Goal: Task Accomplishment & Management: Complete application form

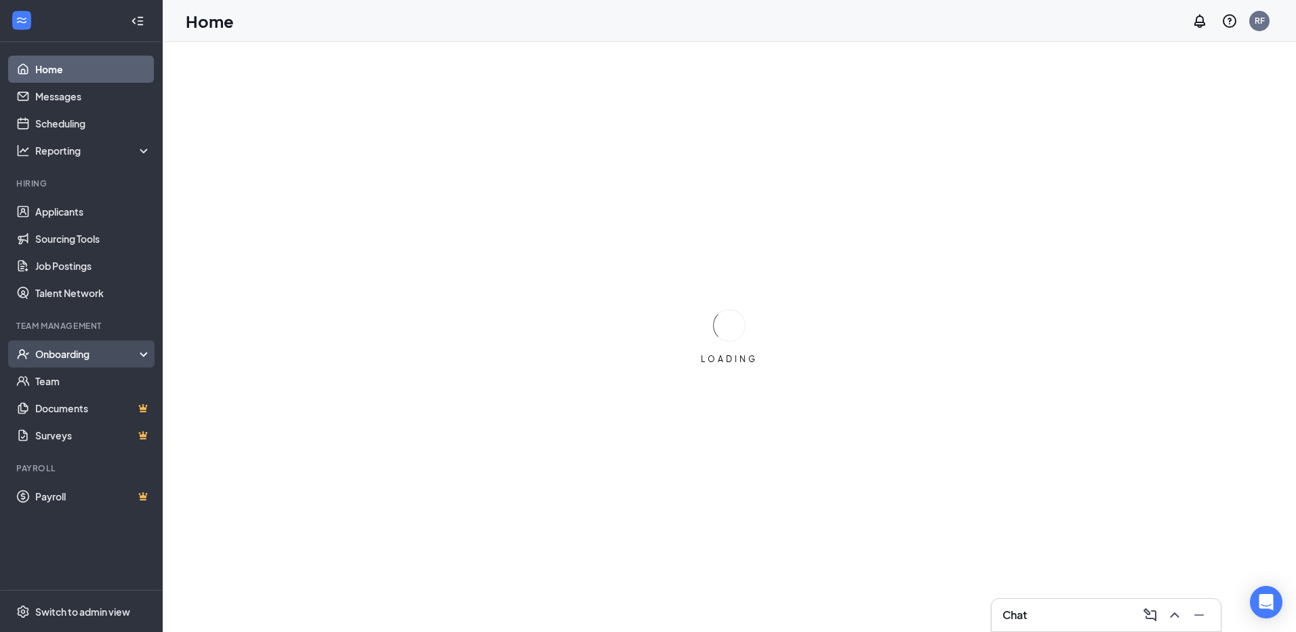
click at [49, 356] on div "Onboarding" at bounding box center [87, 354] width 104 height 14
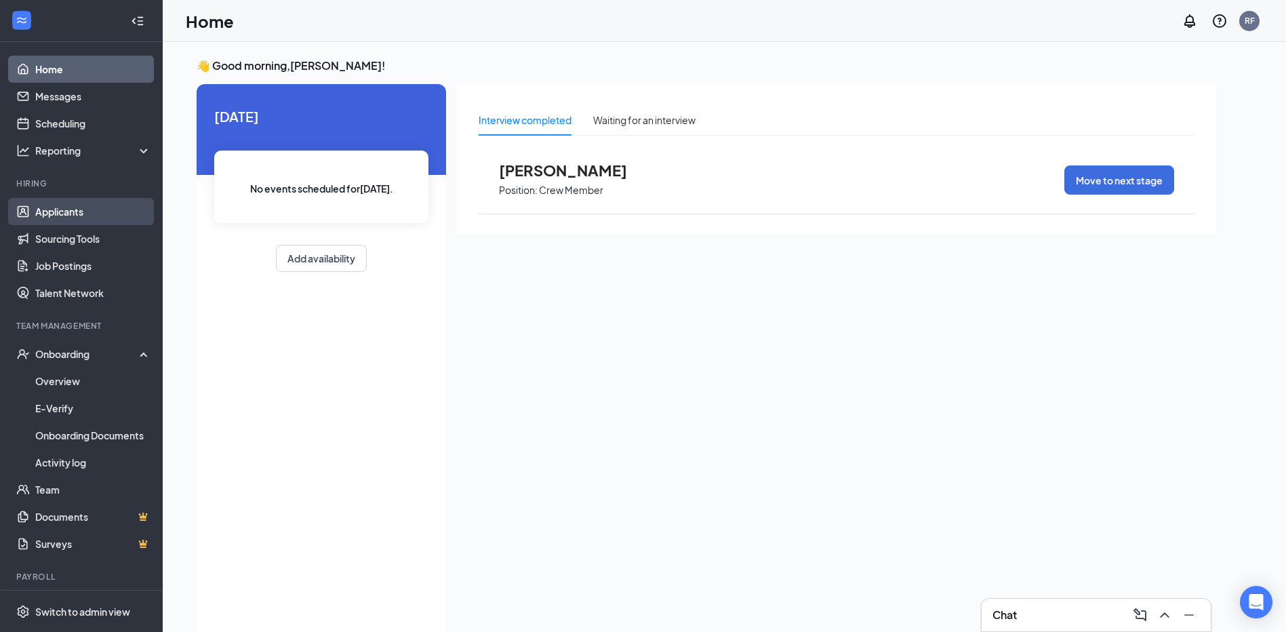
click at [75, 209] on link "Applicants" at bounding box center [93, 211] width 116 height 27
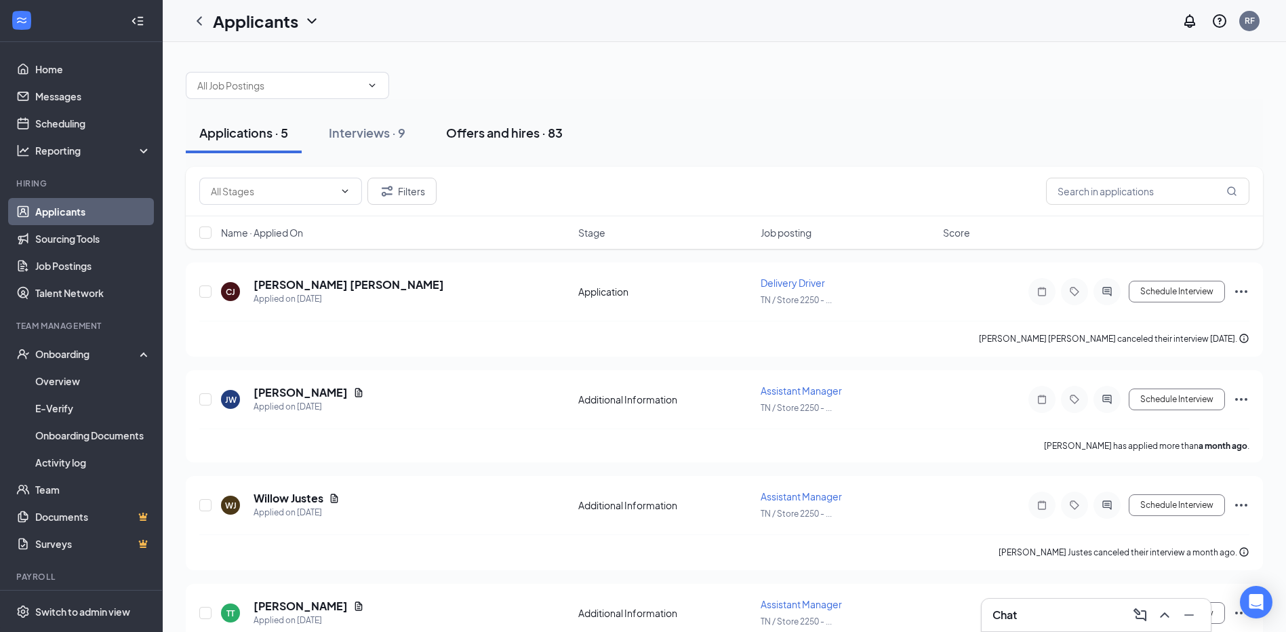
click at [473, 132] on div "Offers and hires · 83" at bounding box center [504, 132] width 117 height 17
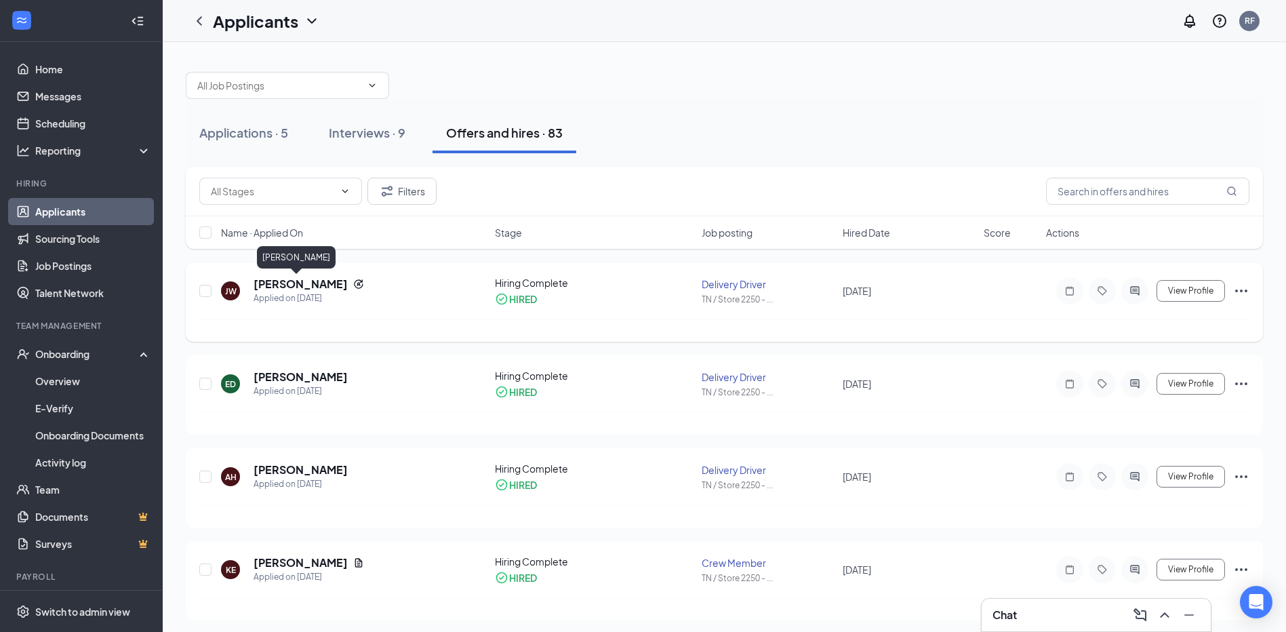
click at [279, 285] on h5 "[PERSON_NAME]" at bounding box center [301, 284] width 94 height 15
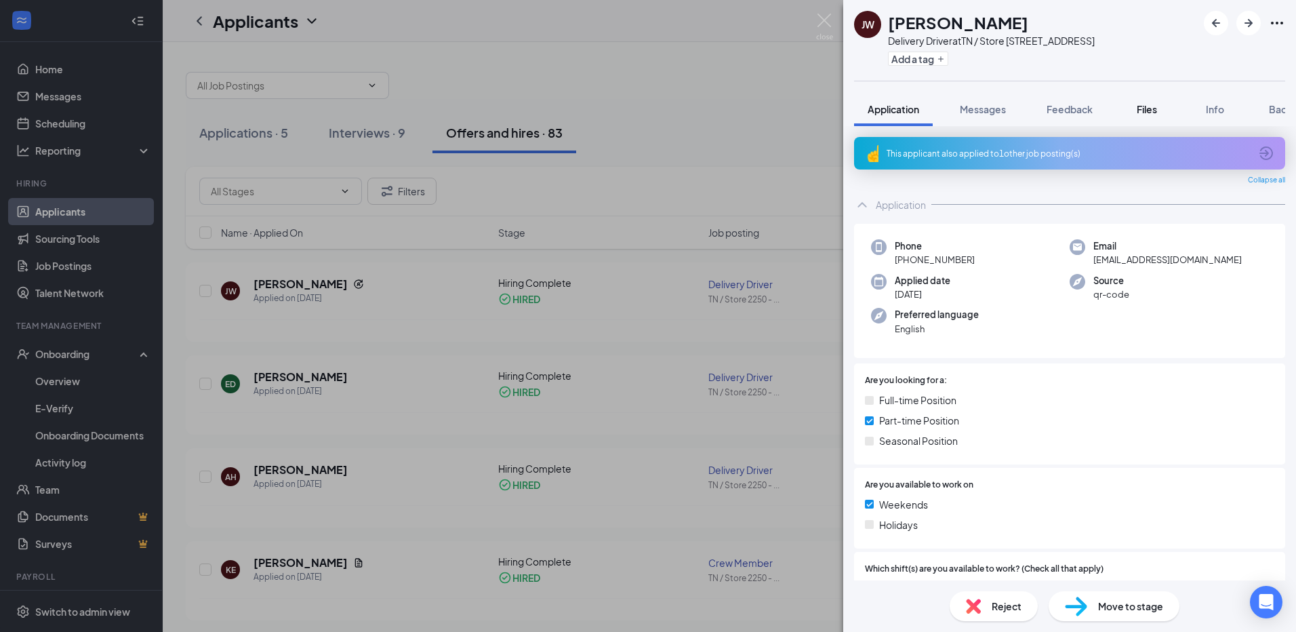
click at [1142, 106] on span "Files" at bounding box center [1147, 109] width 20 height 12
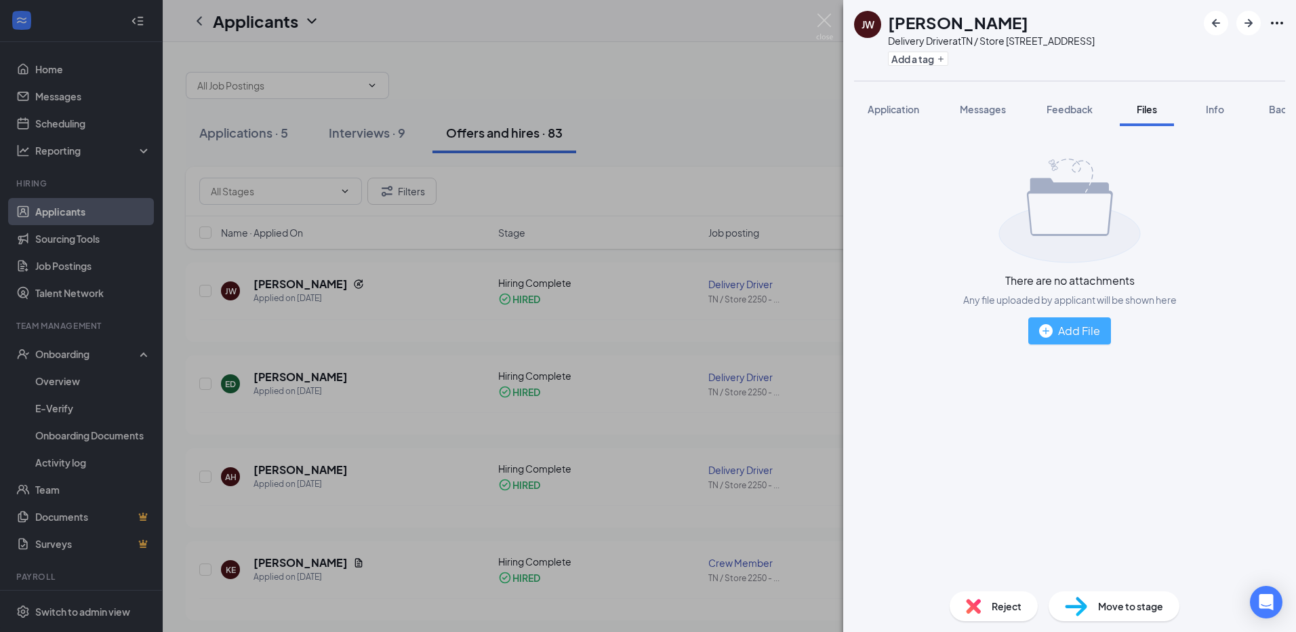
click at [1071, 333] on div "Add File" at bounding box center [1069, 330] width 61 height 17
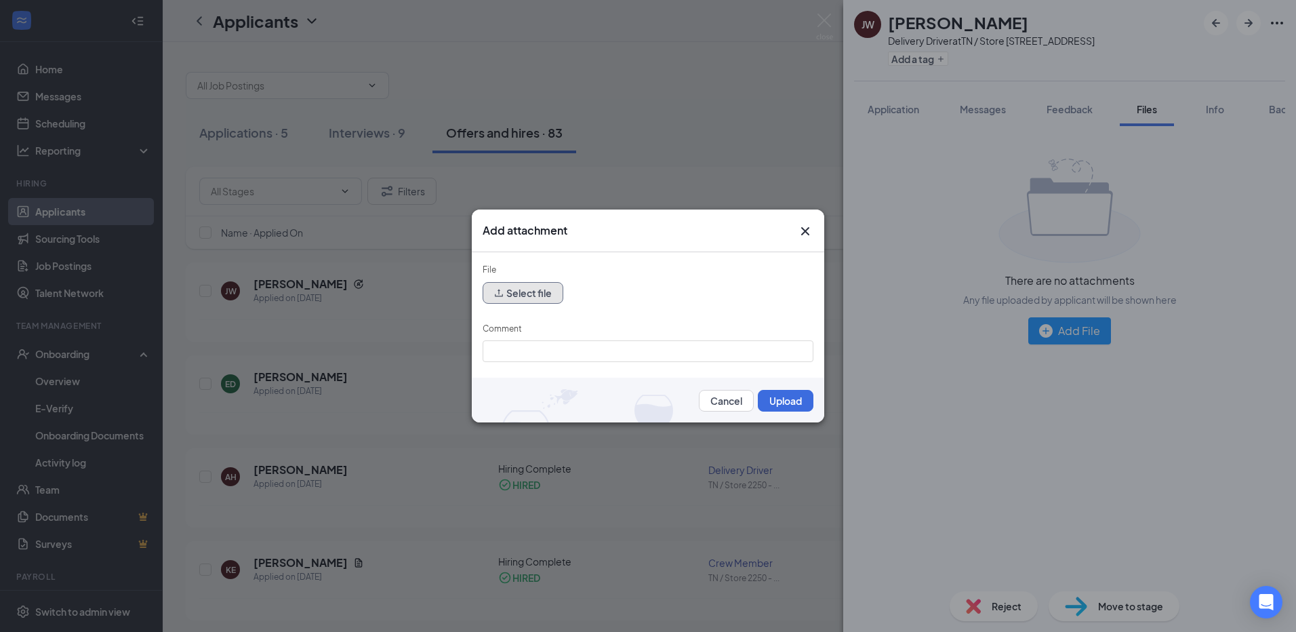
click at [525, 289] on button "Select file" at bounding box center [523, 293] width 81 height 22
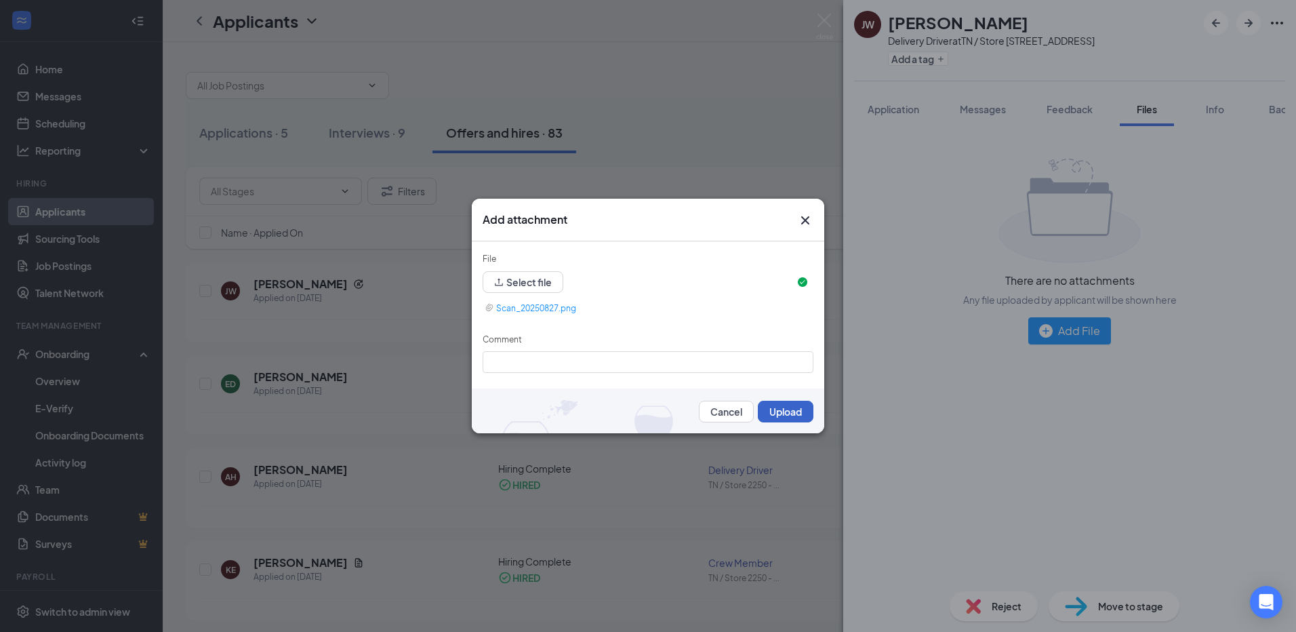
click at [781, 407] on button "Upload" at bounding box center [786, 412] width 56 height 22
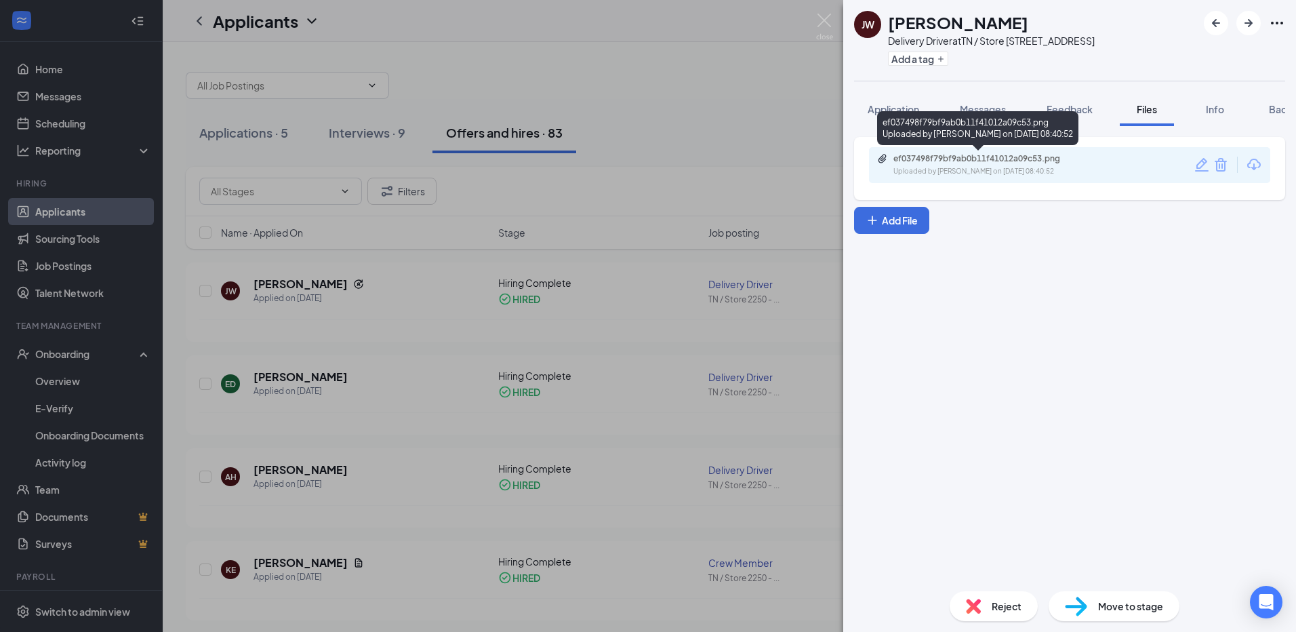
click at [961, 158] on div "ef037498f79bf9ab0b11f41012a09c53.png" at bounding box center [988, 158] width 190 height 11
click at [72, 353] on div "[PERSON_NAME] [PERSON_NAME] Delivery Driver at TN / Store 2250 - [GEOGRAPHIC_DA…" at bounding box center [648, 316] width 1296 height 632
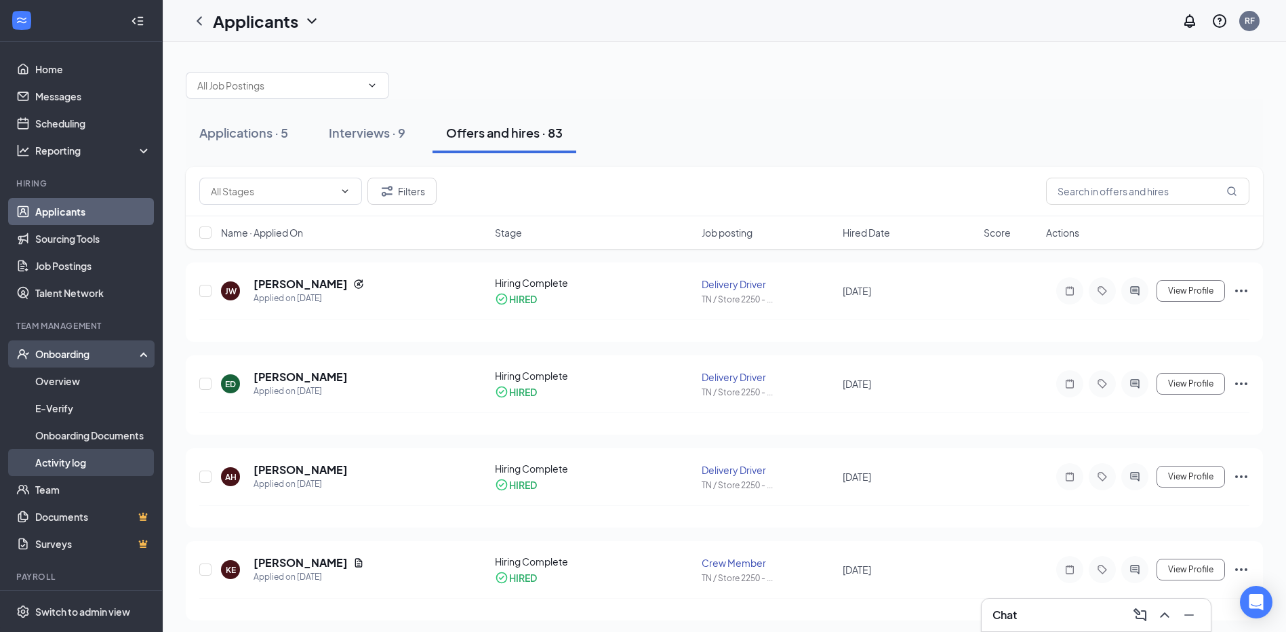
click at [58, 462] on link "Activity log" at bounding box center [93, 462] width 116 height 27
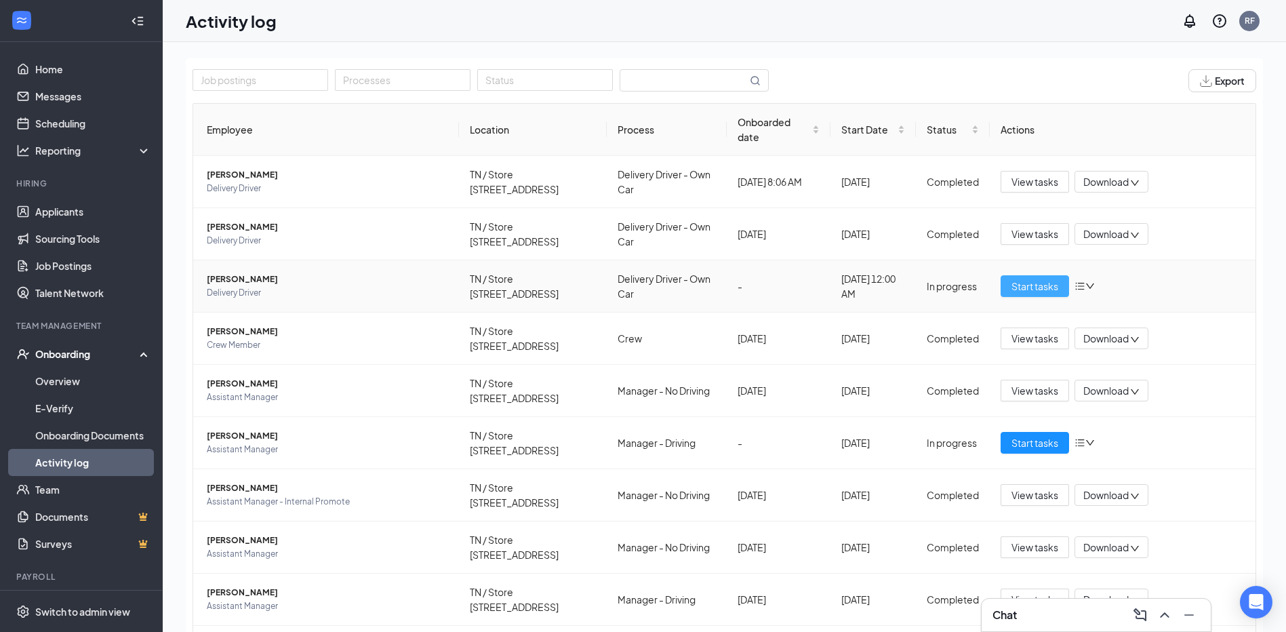
click at [1011, 283] on span "Start tasks" at bounding box center [1034, 286] width 47 height 15
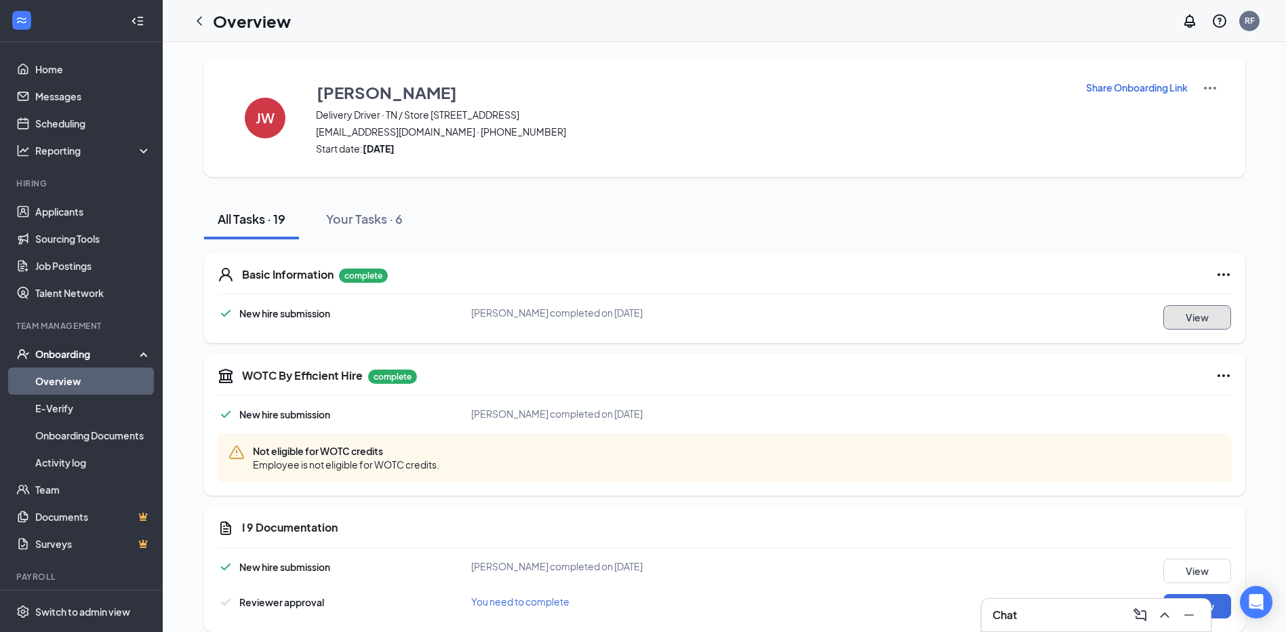
click at [1184, 320] on button "View" at bounding box center [1197, 317] width 68 height 24
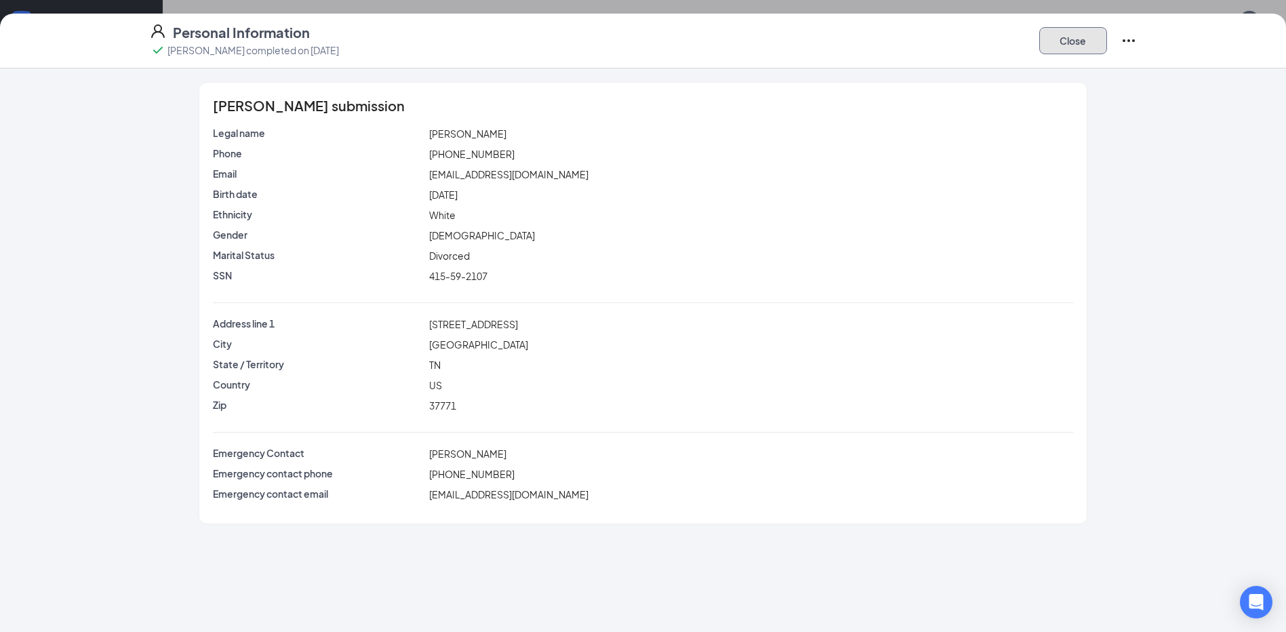
click at [1070, 41] on button "Close" at bounding box center [1073, 40] width 68 height 27
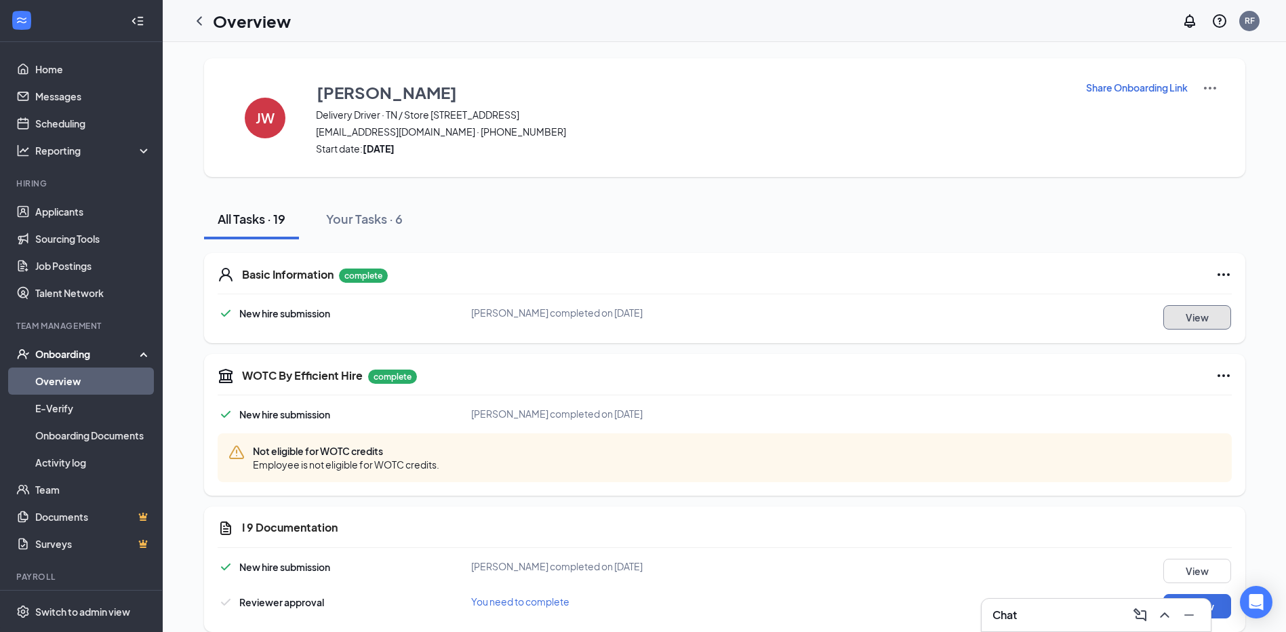
click at [1183, 314] on button "View" at bounding box center [1197, 317] width 68 height 24
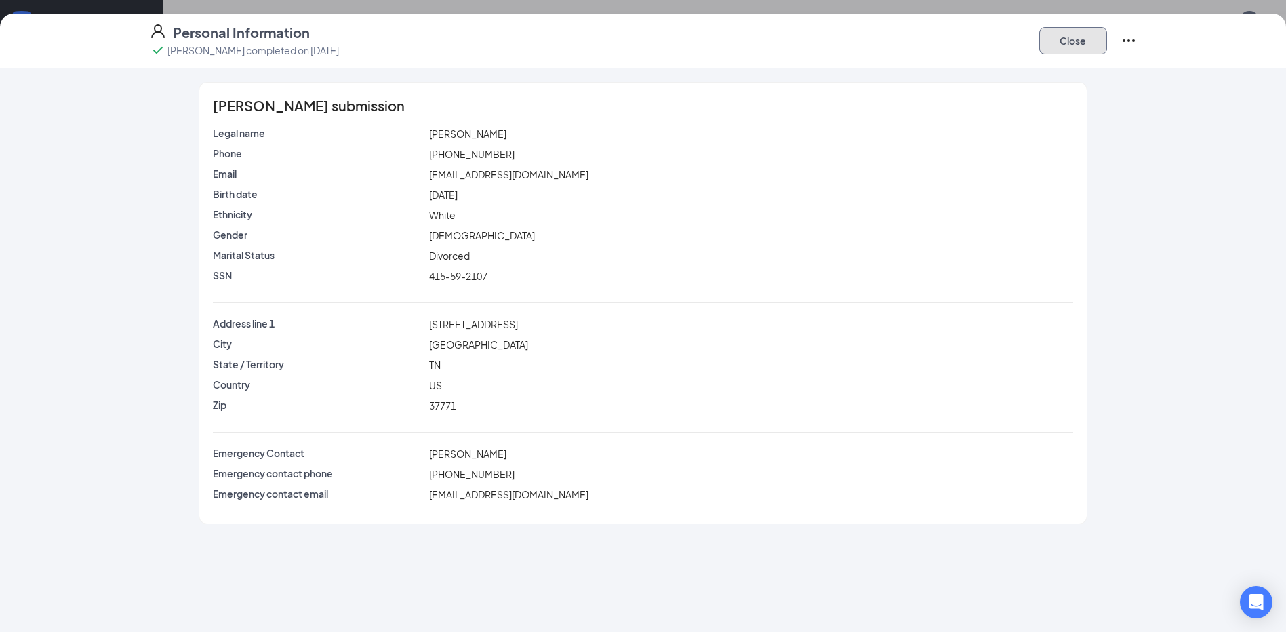
click at [1074, 46] on button "Close" at bounding box center [1073, 40] width 68 height 27
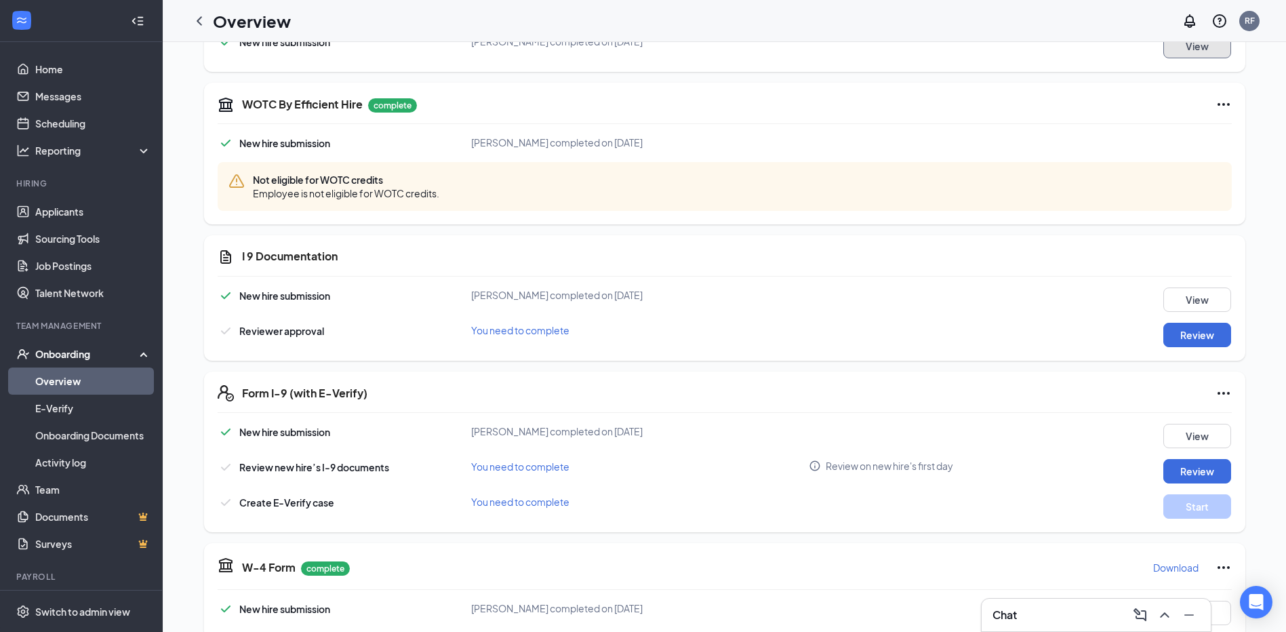
scroll to position [295, 0]
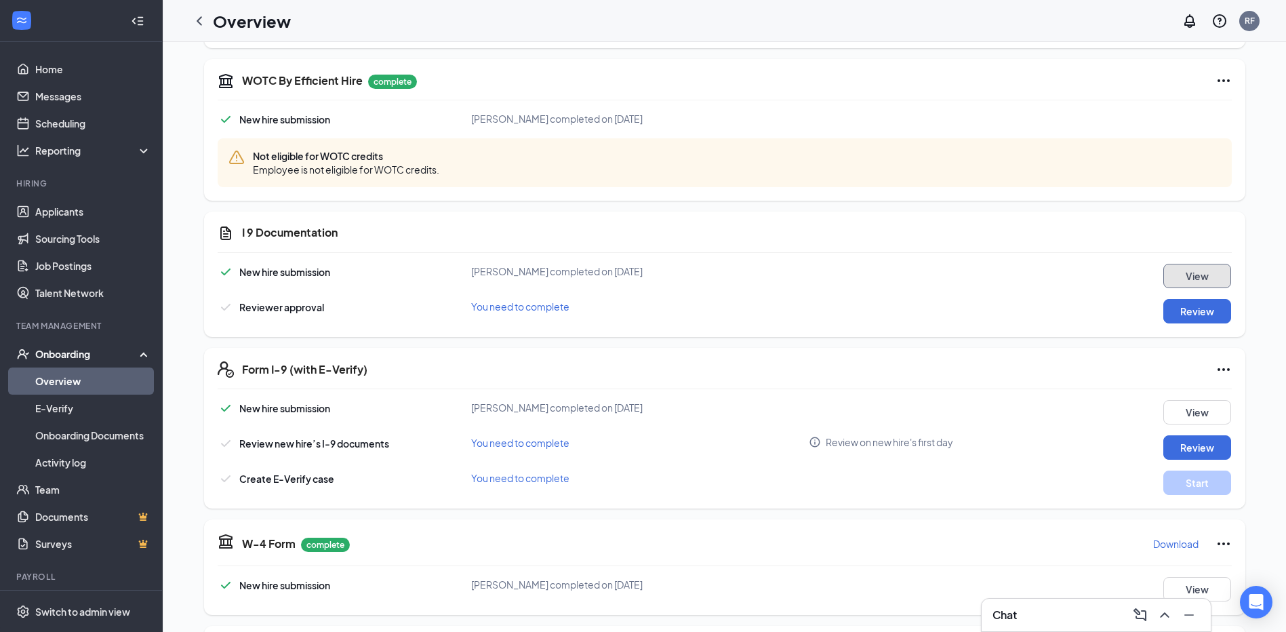
click at [1190, 275] on button "View" at bounding box center [1197, 276] width 68 height 24
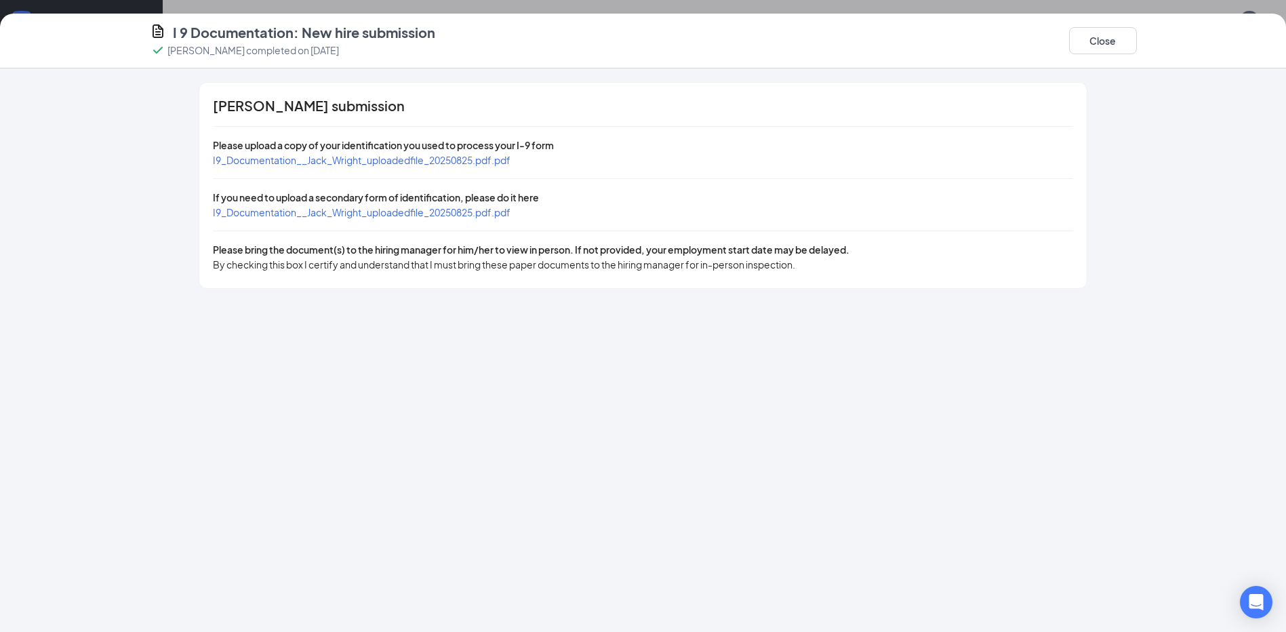
click at [424, 160] on span "I9_Documentation__Jack_Wright_uploadedfile_20250825.pdf.pdf" at bounding box center [362, 160] width 298 height 12
click at [382, 212] on span "I9_Documentation__Jack_Wright_uploadedfile_20250825.pdf.pdf" at bounding box center [362, 212] width 298 height 12
click at [1111, 43] on button "Close" at bounding box center [1103, 40] width 68 height 27
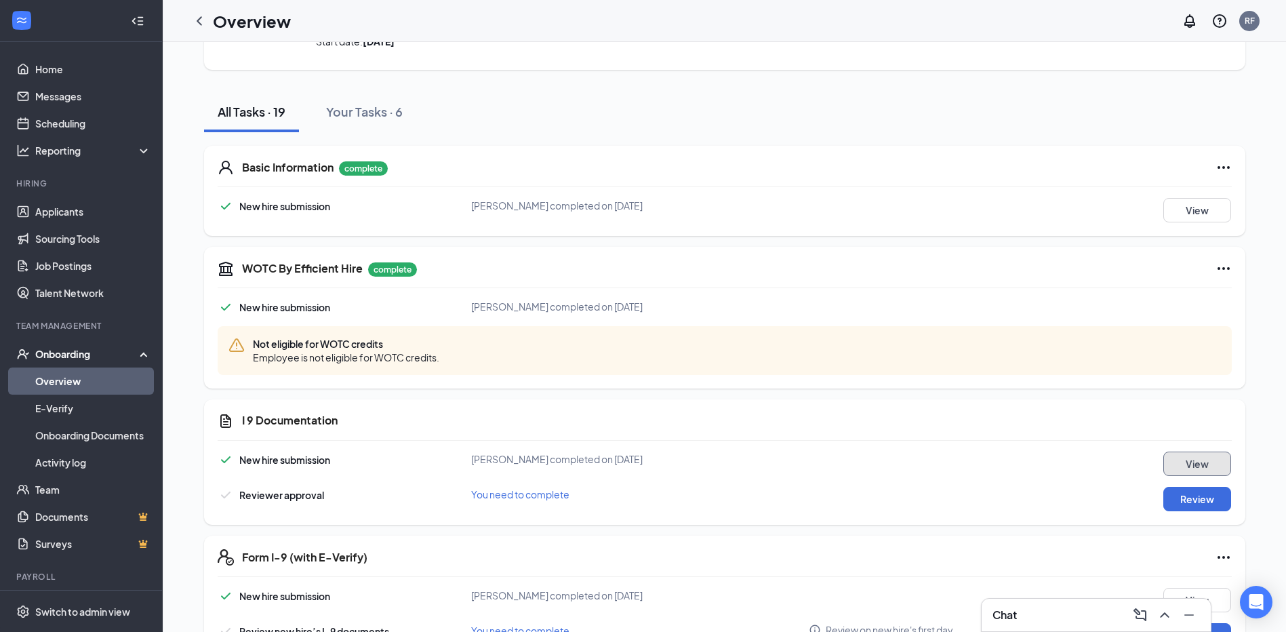
scroll to position [92, 0]
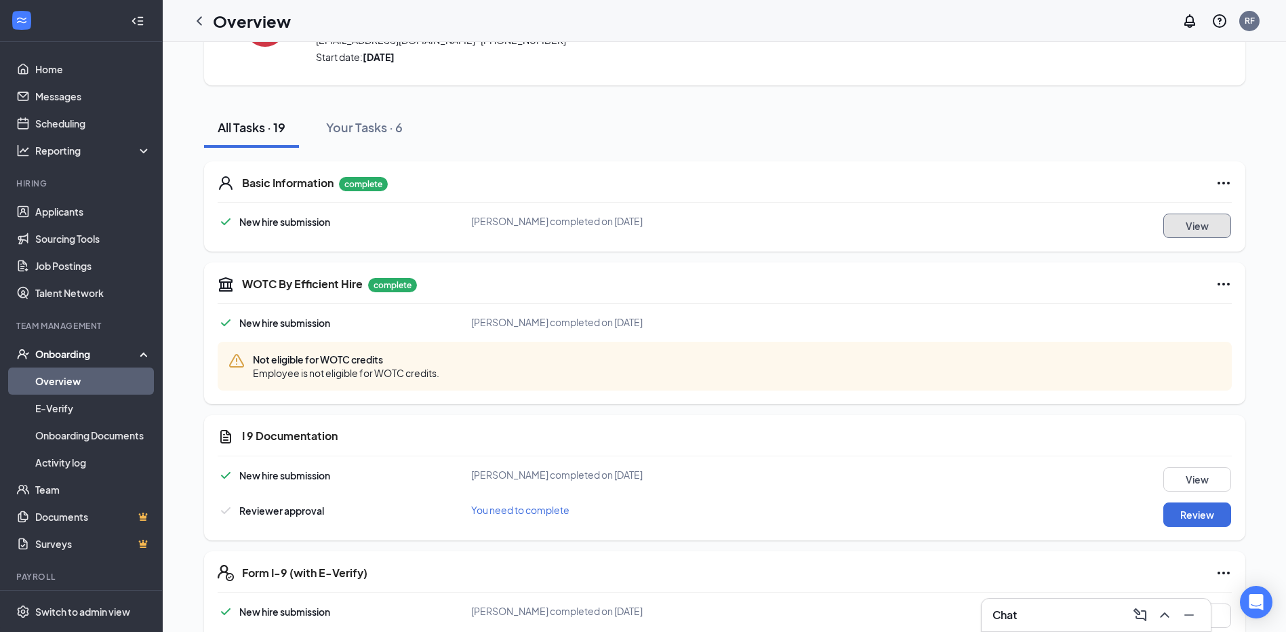
click at [1181, 224] on button "View" at bounding box center [1197, 226] width 68 height 24
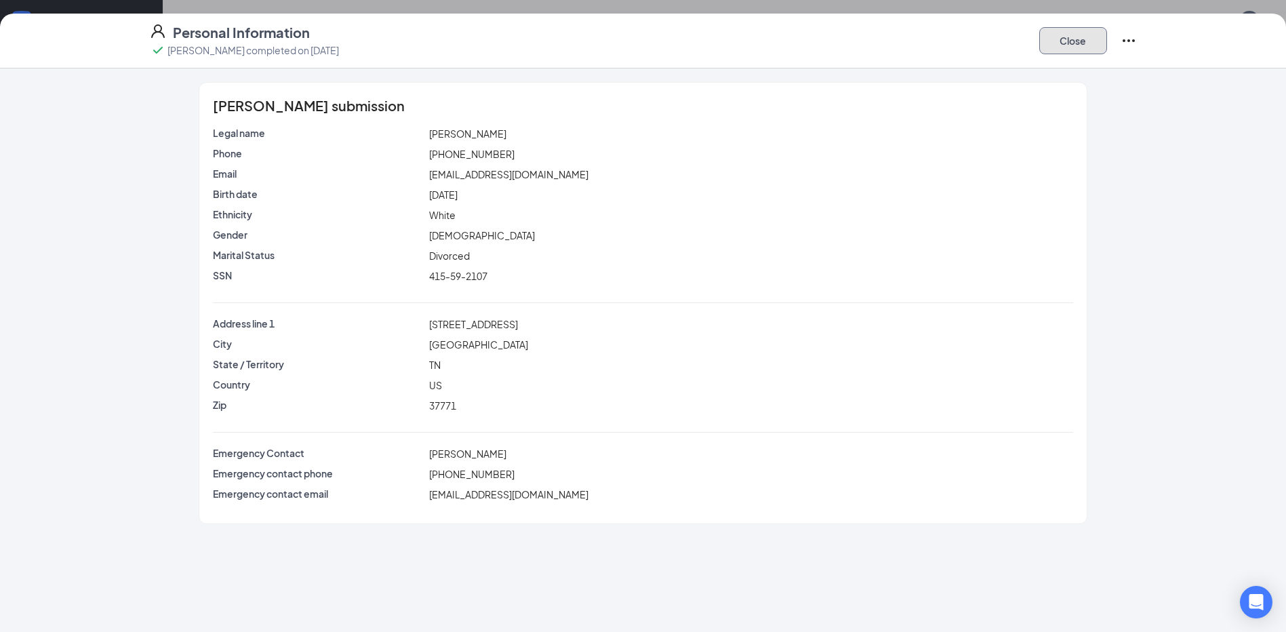
click at [1080, 35] on button "Close" at bounding box center [1073, 40] width 68 height 27
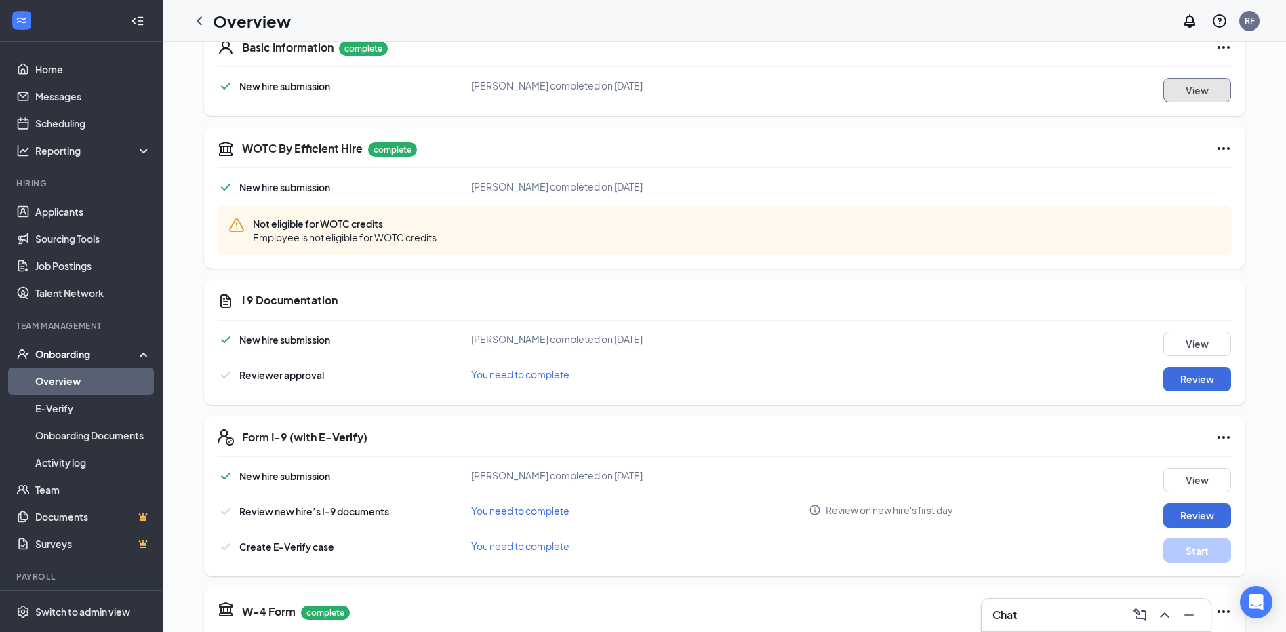
scroll to position [295, 0]
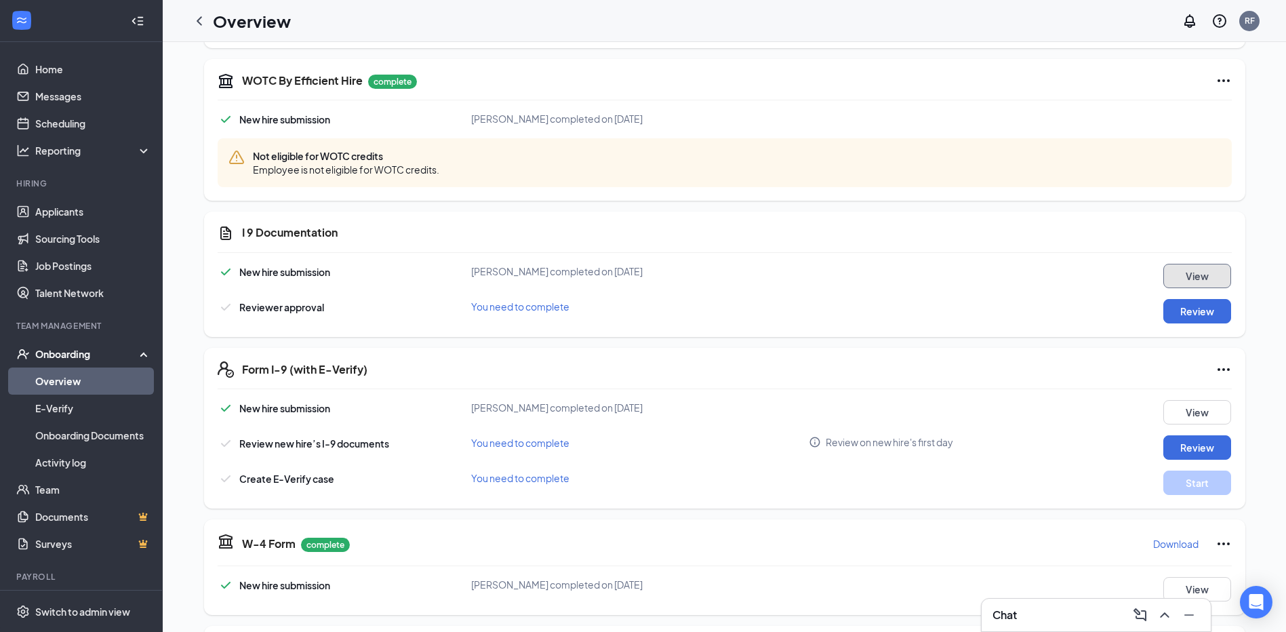
click at [1197, 275] on button "View" at bounding box center [1197, 276] width 68 height 24
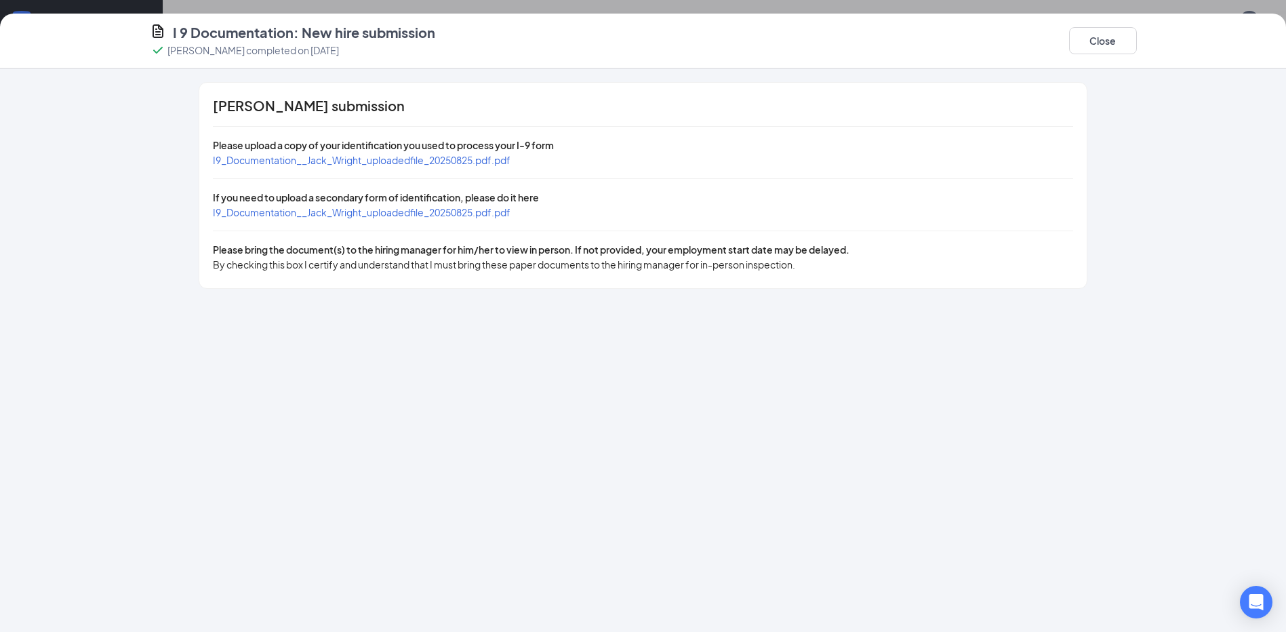
click at [311, 159] on span "I9_Documentation__Jack_Wright_uploadedfile_20250825.pdf.pdf" at bounding box center [362, 160] width 298 height 12
click at [342, 214] on span "I9_Documentation__Jack_Wright_uploadedfile_20250825.pdf.pdf" at bounding box center [362, 212] width 298 height 12
click at [1122, 47] on button "Close" at bounding box center [1103, 40] width 68 height 27
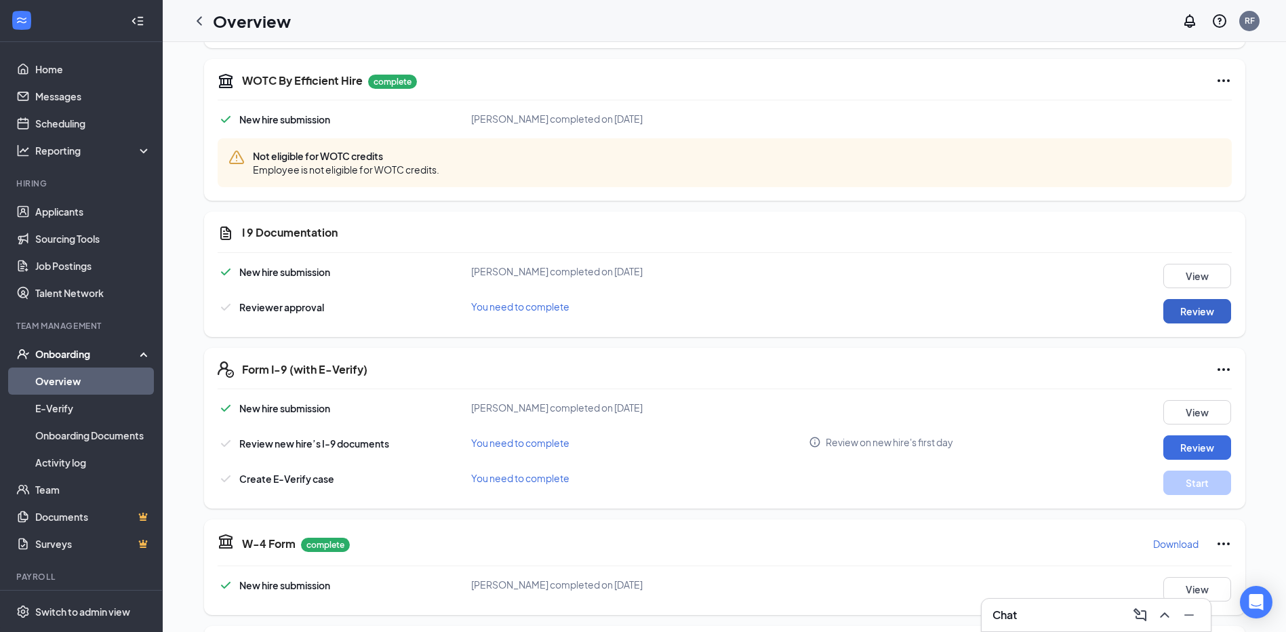
click at [1186, 313] on button "Review" at bounding box center [1197, 311] width 68 height 24
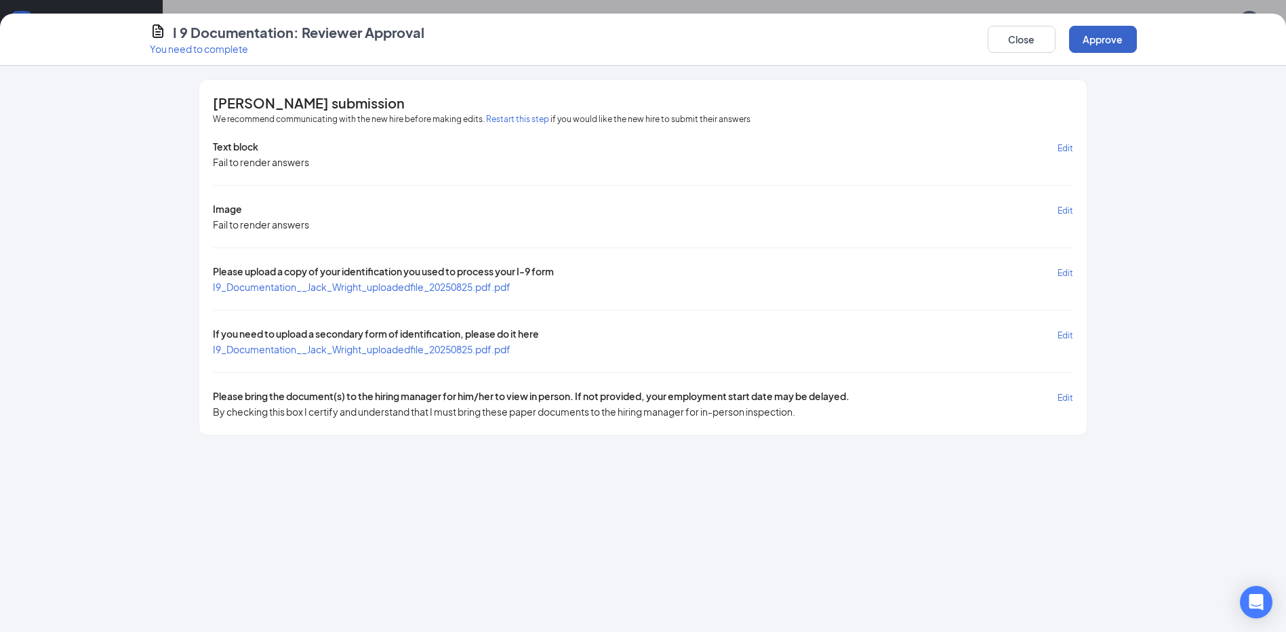
click at [1108, 36] on button "Approve" at bounding box center [1103, 39] width 68 height 27
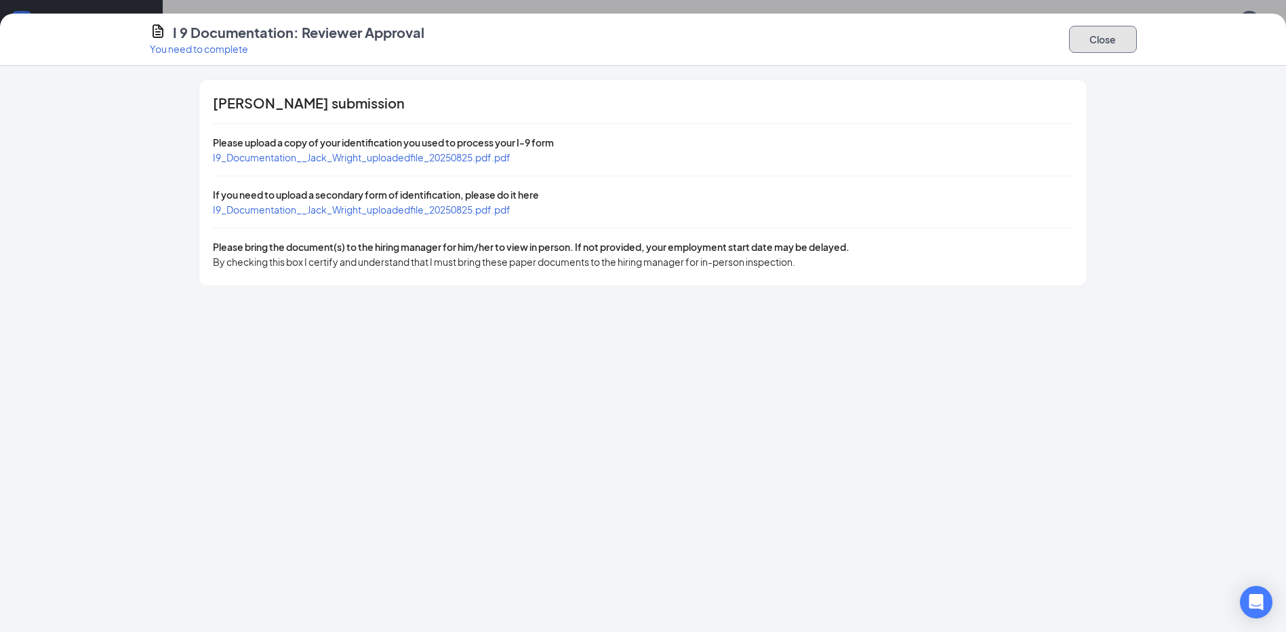
click at [1081, 41] on button "Close" at bounding box center [1103, 39] width 68 height 27
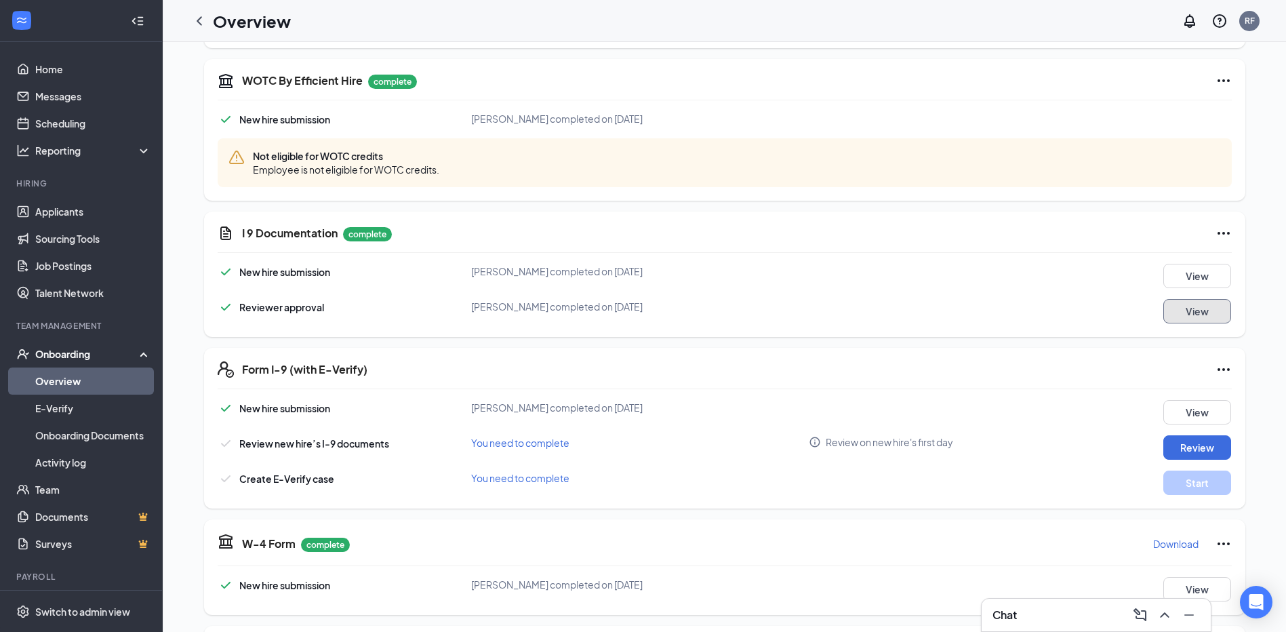
scroll to position [68, 0]
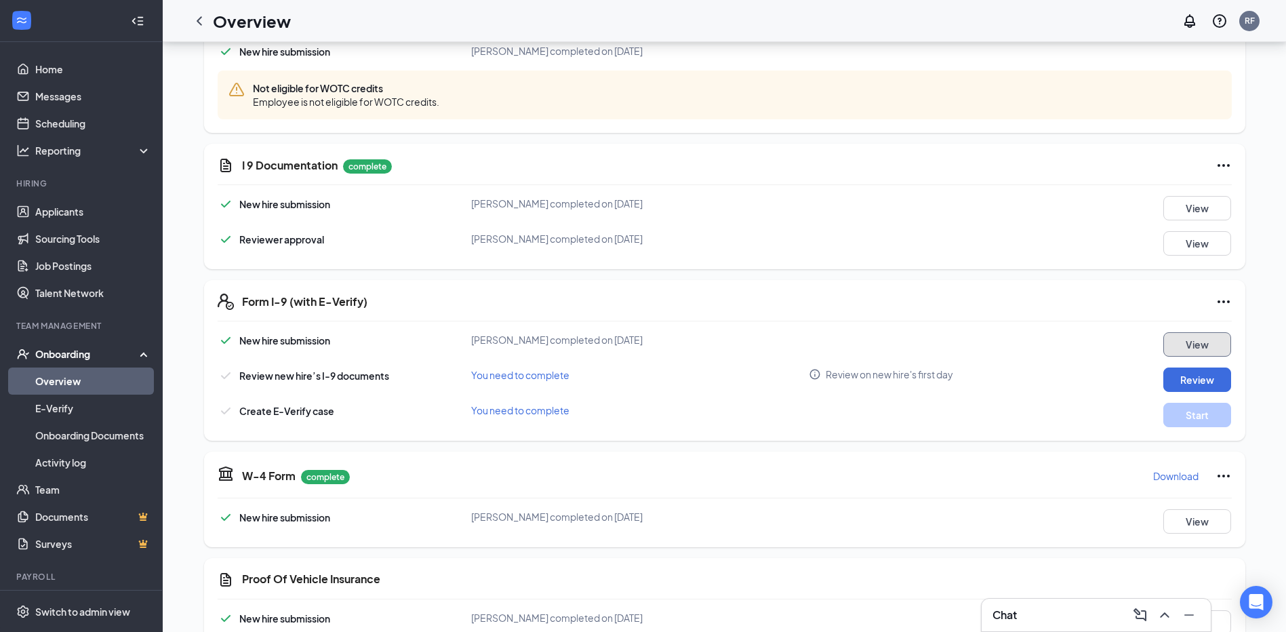
click at [1183, 344] on button "View" at bounding box center [1197, 344] width 68 height 24
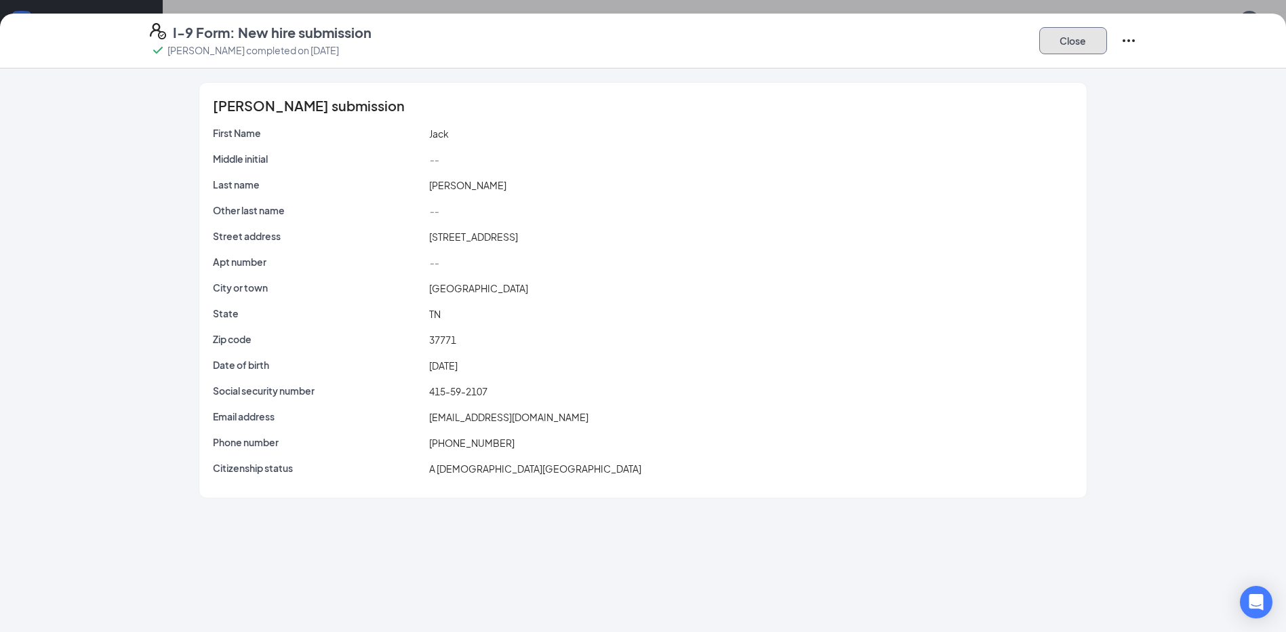
click at [1067, 44] on button "Close" at bounding box center [1073, 40] width 68 height 27
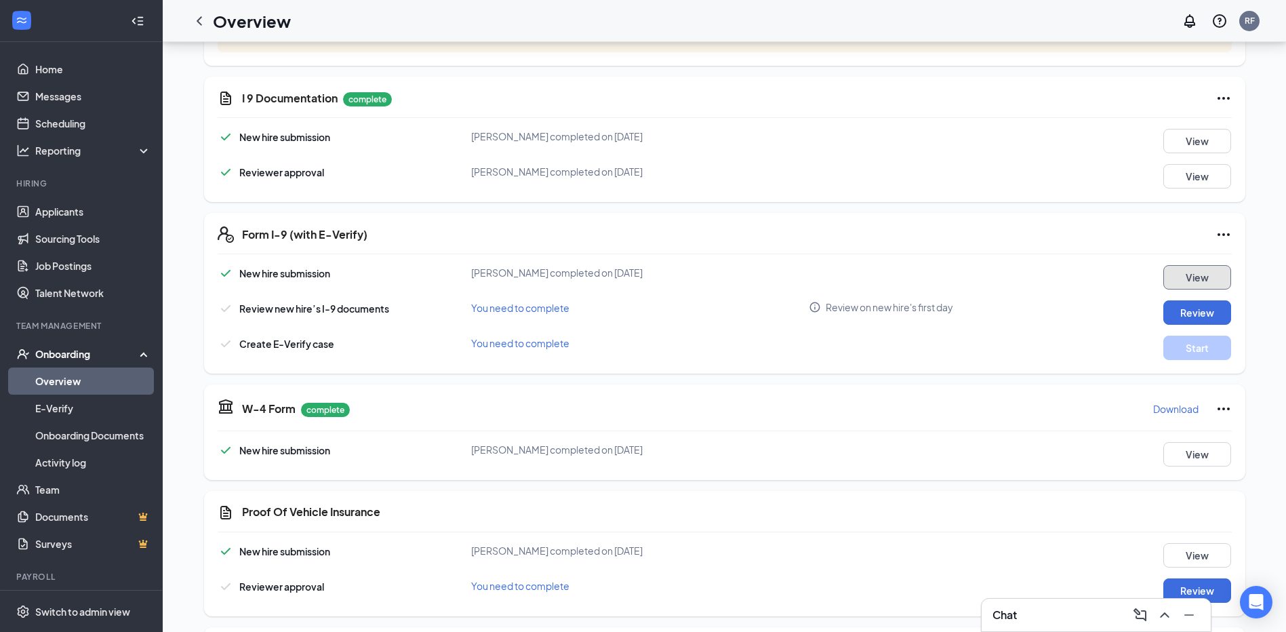
scroll to position [136, 0]
click at [1174, 308] on button "Review" at bounding box center [1197, 312] width 68 height 24
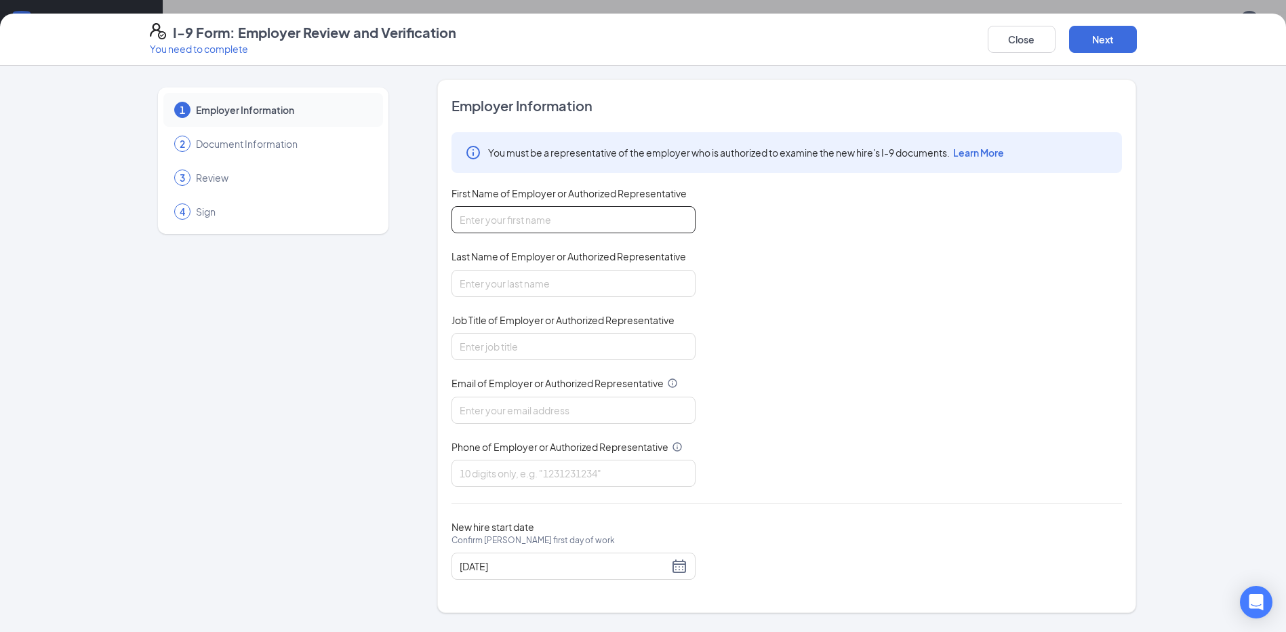
click at [506, 220] on input "First Name of Employer or Authorized Representative" at bounding box center [573, 219] width 244 height 27
type input "[PERSON_NAME]"
type input "General Manager"
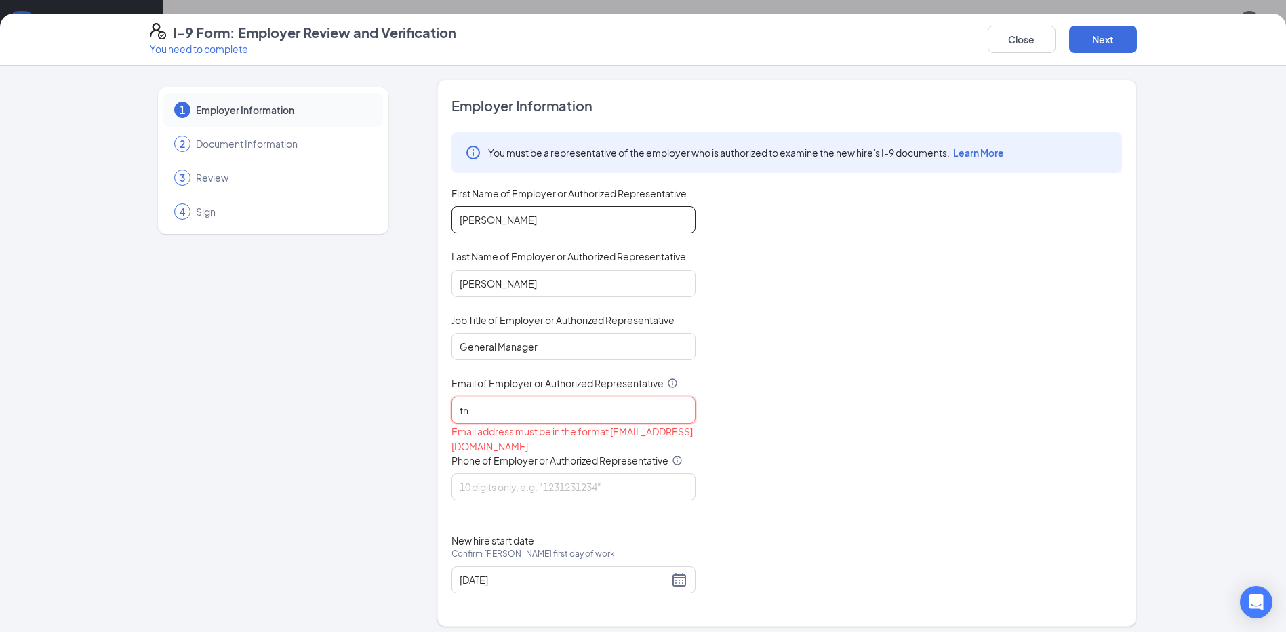
type input "[EMAIL_ADDRESS][DOMAIN_NAME]"
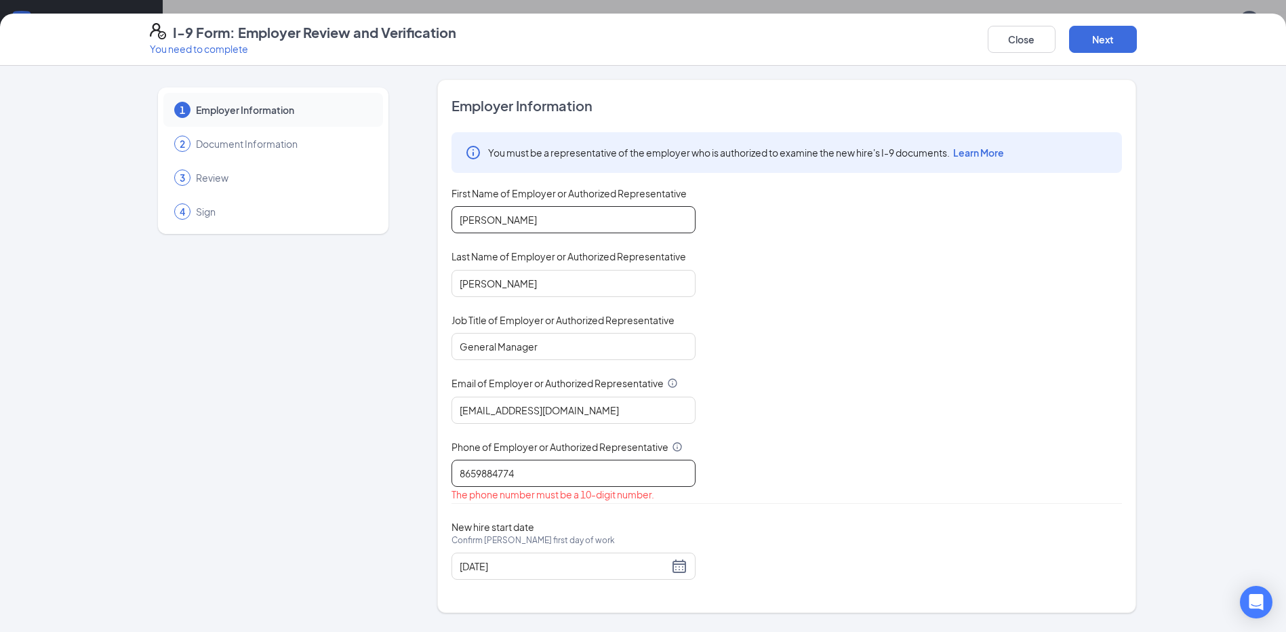
type input "8659884774"
click at [683, 567] on div "[DATE]" at bounding box center [574, 566] width 228 height 16
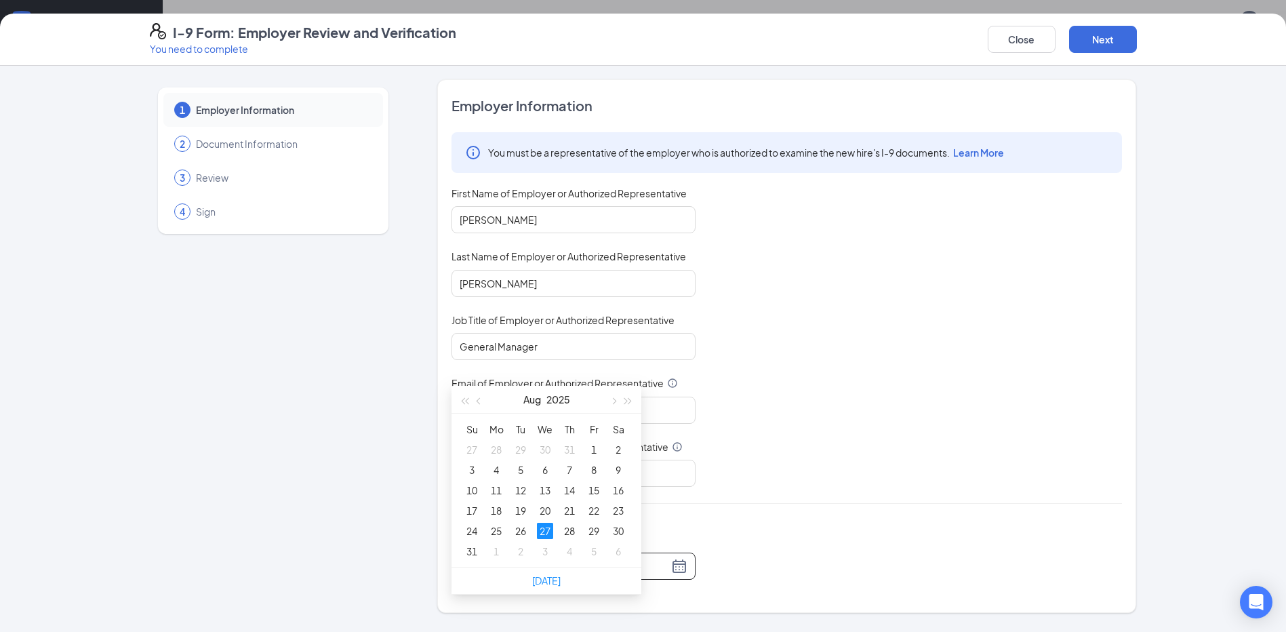
scroll to position [339, 0]
type input "[DATE]"
click at [573, 523] on div "28" at bounding box center [569, 524] width 16 height 16
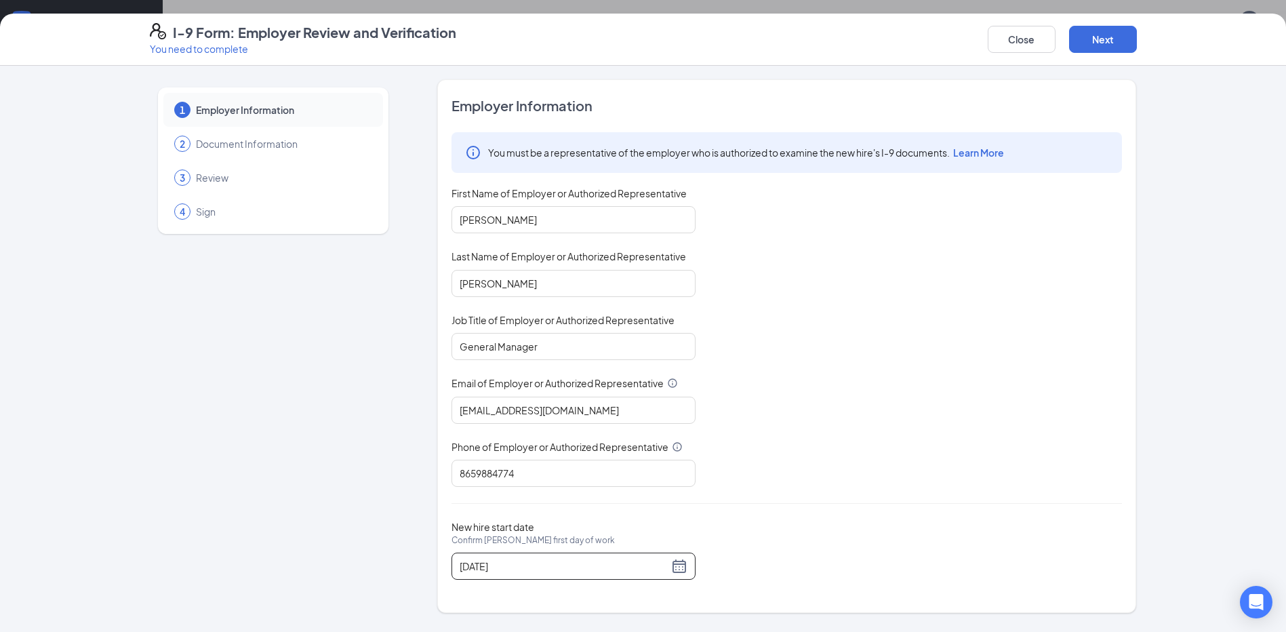
scroll to position [542, 0]
click at [1103, 32] on button "Next" at bounding box center [1103, 39] width 68 height 27
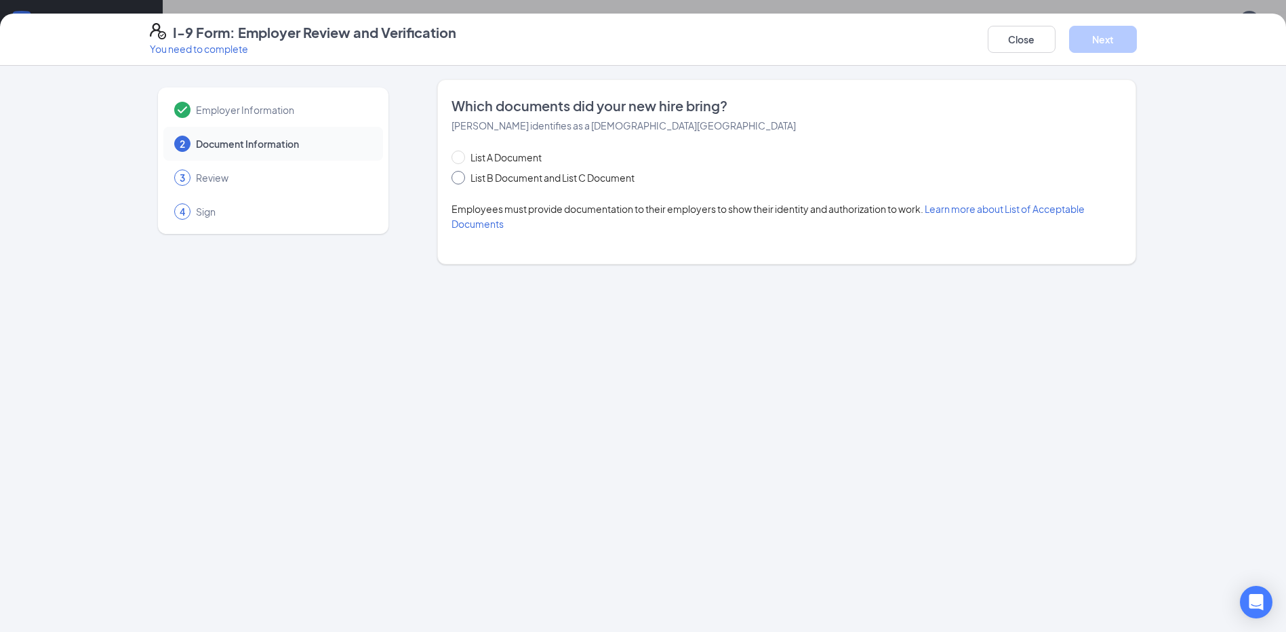
click at [461, 174] on input "List B Document and List C Document" at bounding box center [455, 175] width 9 height 9
radio input "true"
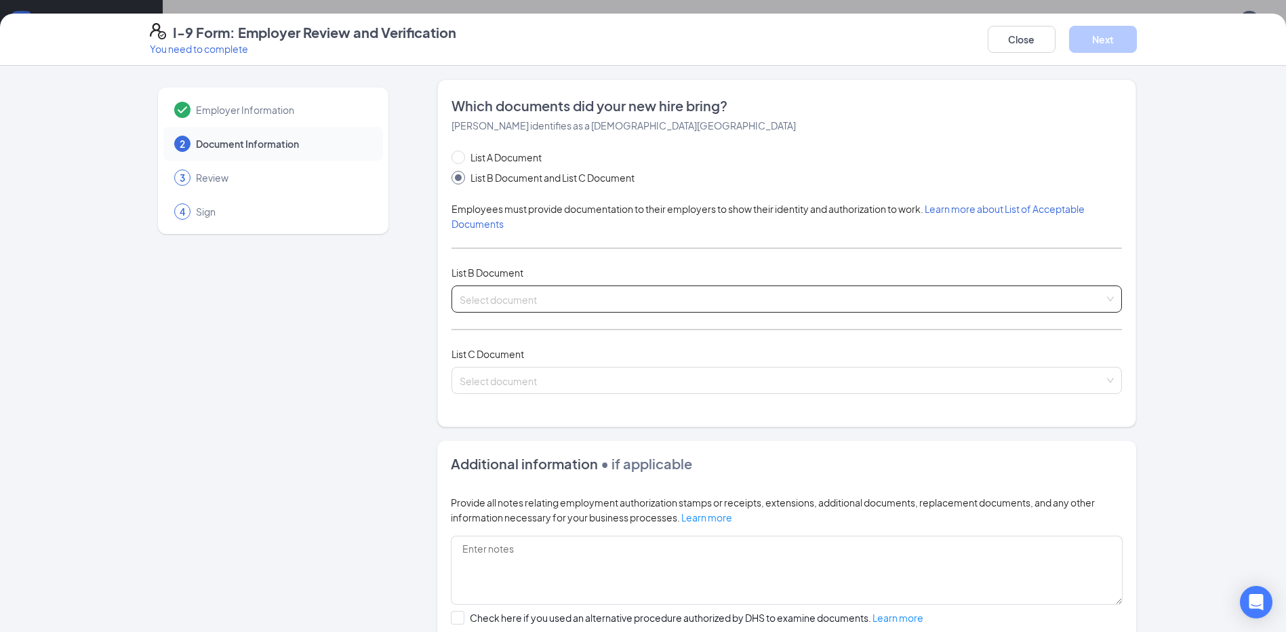
click at [472, 300] on input "search" at bounding box center [782, 296] width 645 height 20
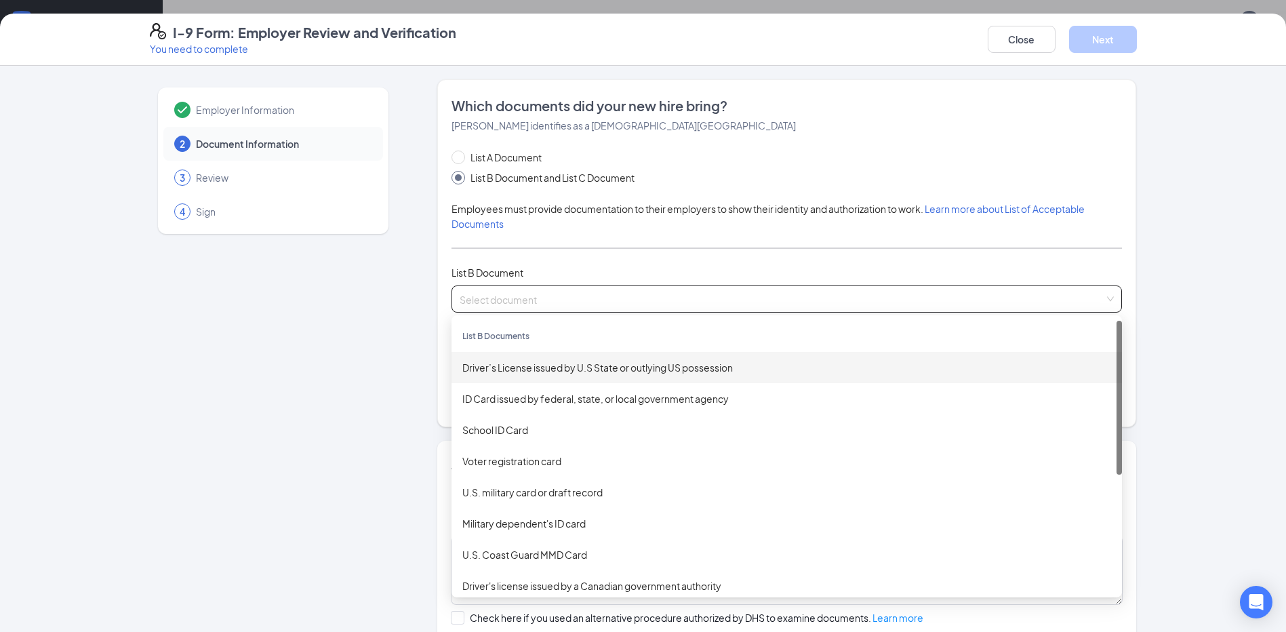
click at [498, 369] on div "Driver’s License issued by U.S State or outlying US possession" at bounding box center [786, 367] width 649 height 15
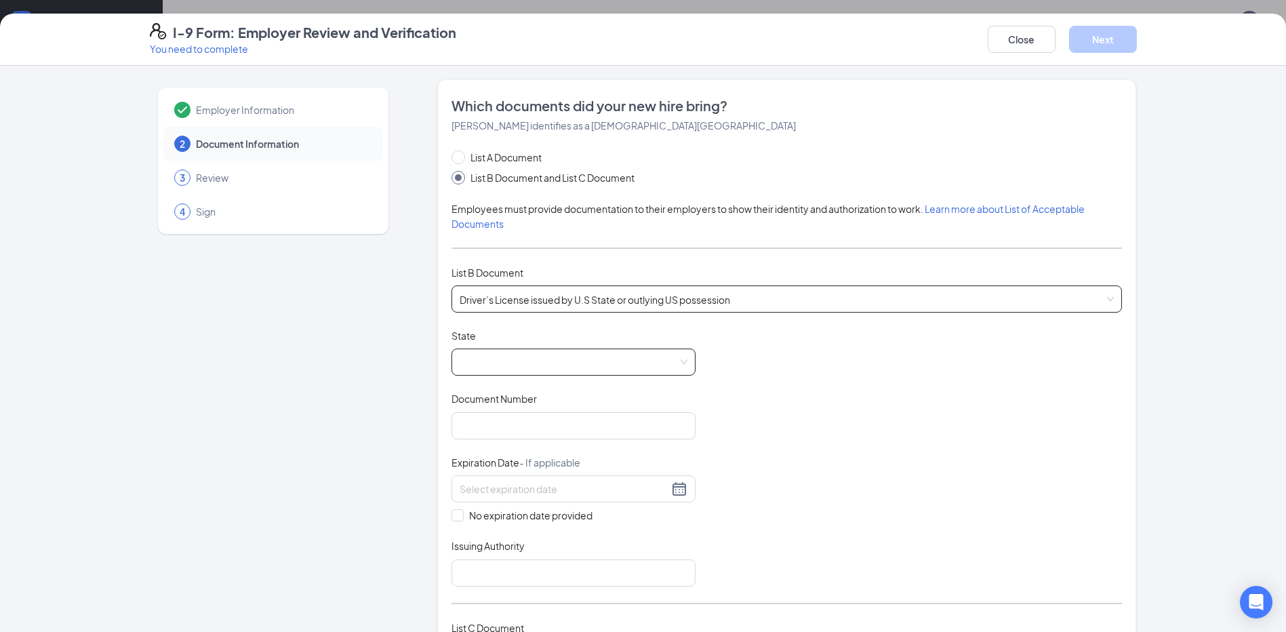
click at [477, 365] on span at bounding box center [574, 362] width 228 height 26
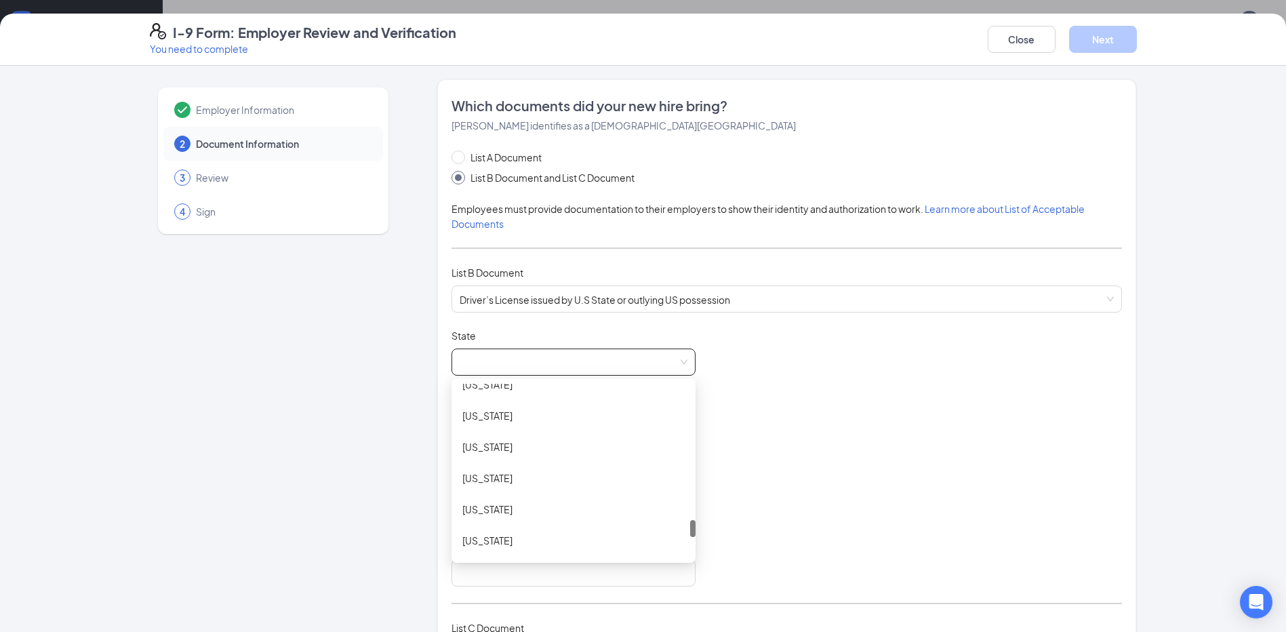
click at [499, 477] on div "[US_STATE]" at bounding box center [573, 477] width 222 height 15
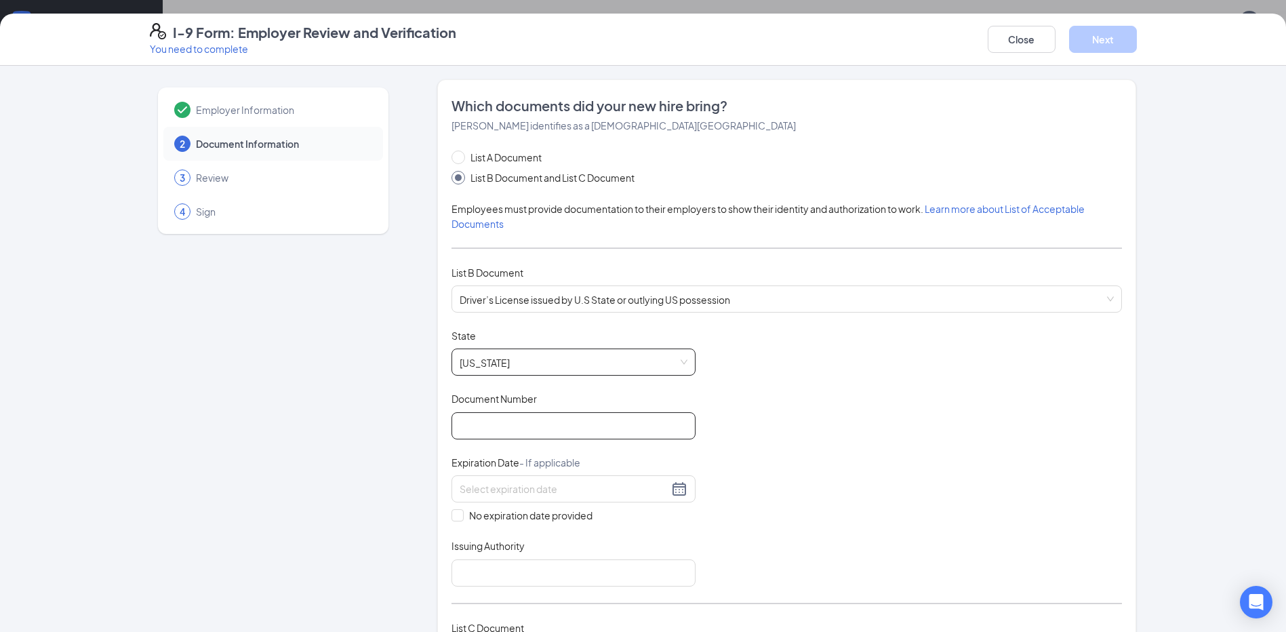
click at [469, 428] on input "Document Number" at bounding box center [573, 425] width 244 height 27
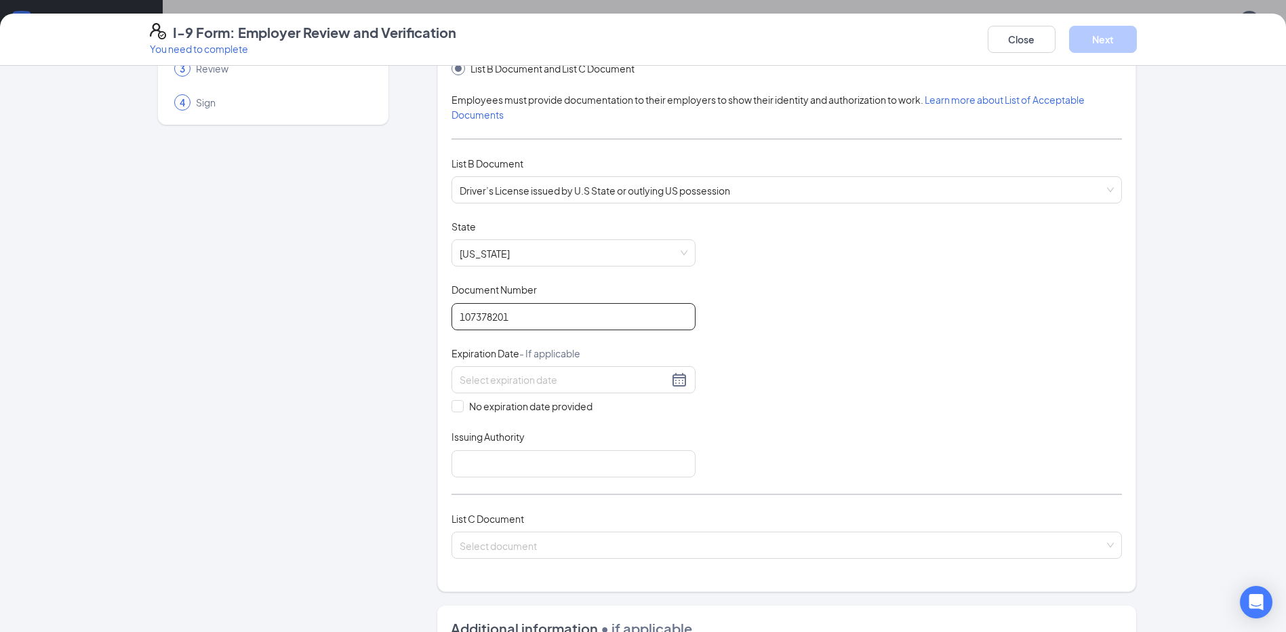
scroll to position [136, 0]
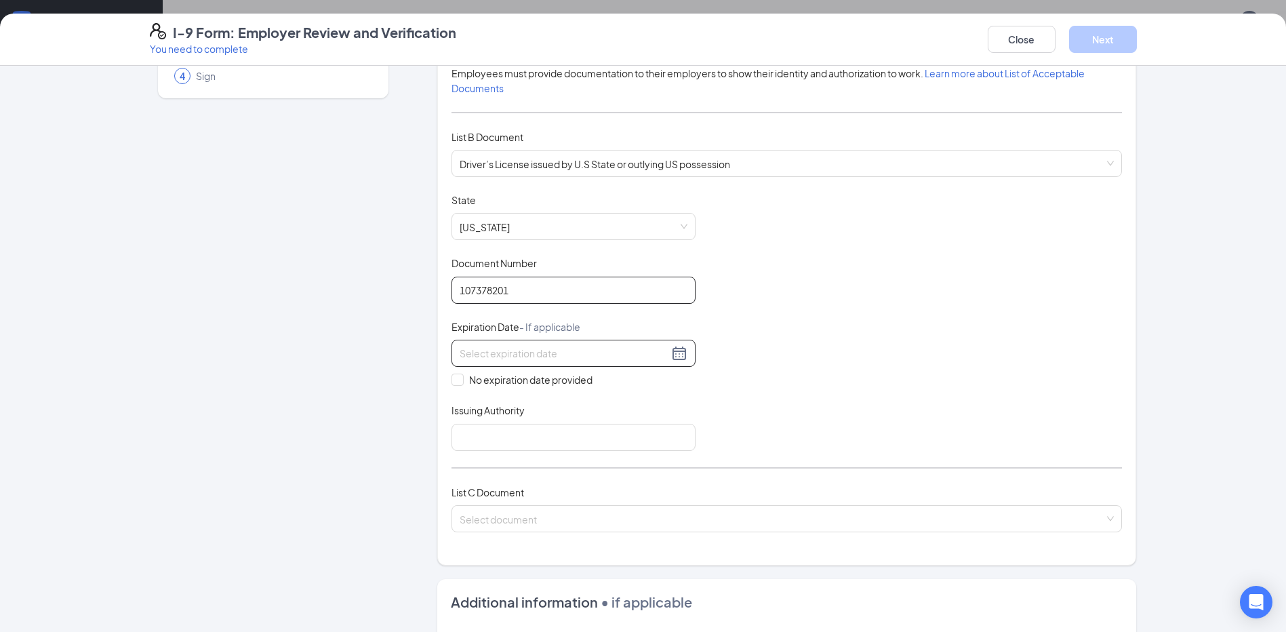
type input "107378201"
click at [675, 355] on div at bounding box center [574, 353] width 228 height 16
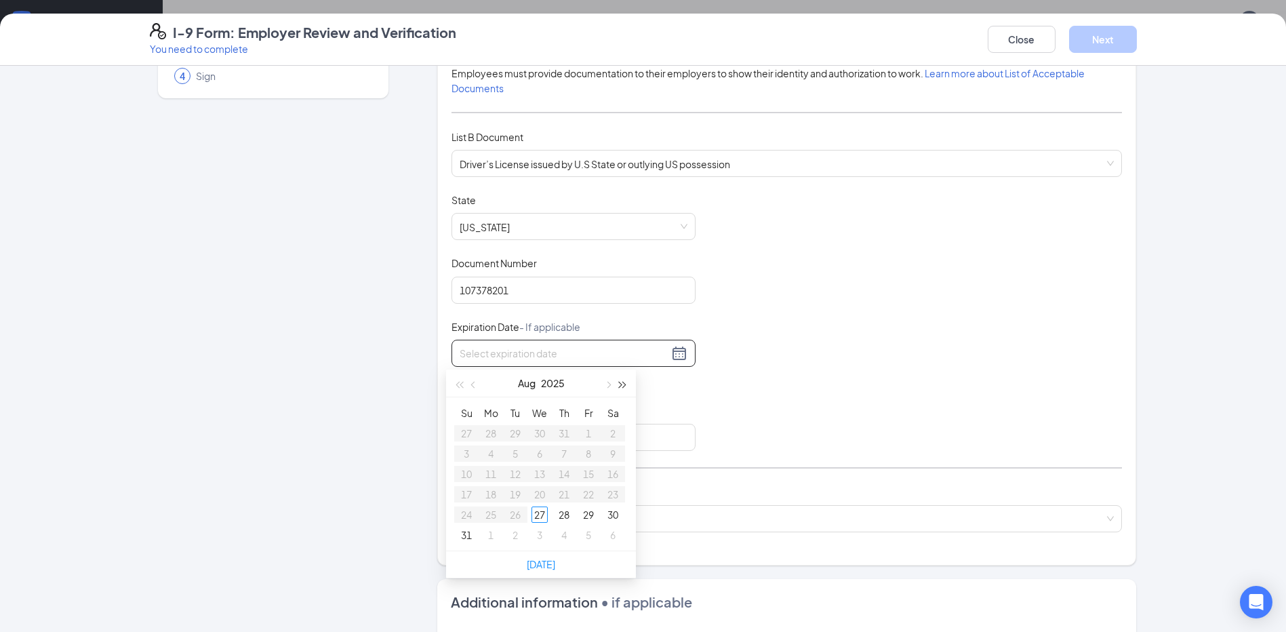
click at [624, 380] on button "button" at bounding box center [623, 382] width 15 height 27
click at [544, 384] on button "2026" at bounding box center [552, 382] width 23 height 27
type input "[DATE]"
click at [738, 369] on div "Document Title Driver’s License issued by U.S State or outlying US possession S…" at bounding box center [786, 322] width 670 height 258
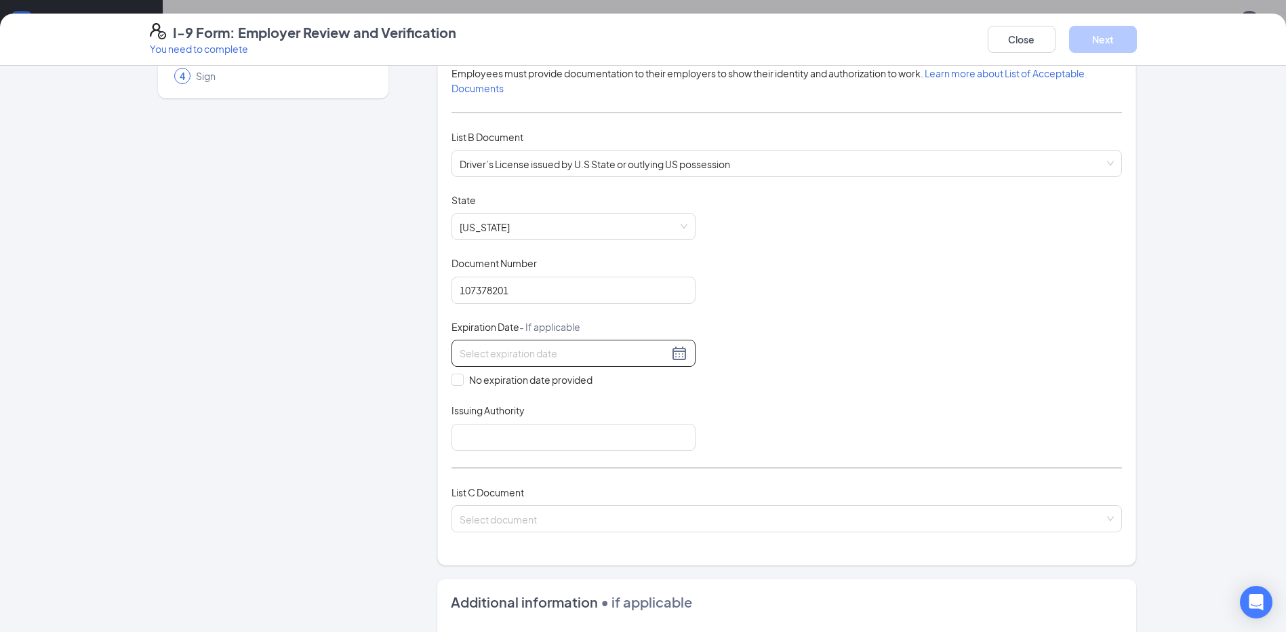
click at [679, 348] on div at bounding box center [574, 353] width 228 height 16
click at [541, 507] on div "2026" at bounding box center [541, 509] width 41 height 16
type input "[DATE]"
click at [523, 380] on button "Aug" at bounding box center [527, 382] width 18 height 27
click at [596, 502] on div "Sep" at bounding box center [600, 509] width 41 height 16
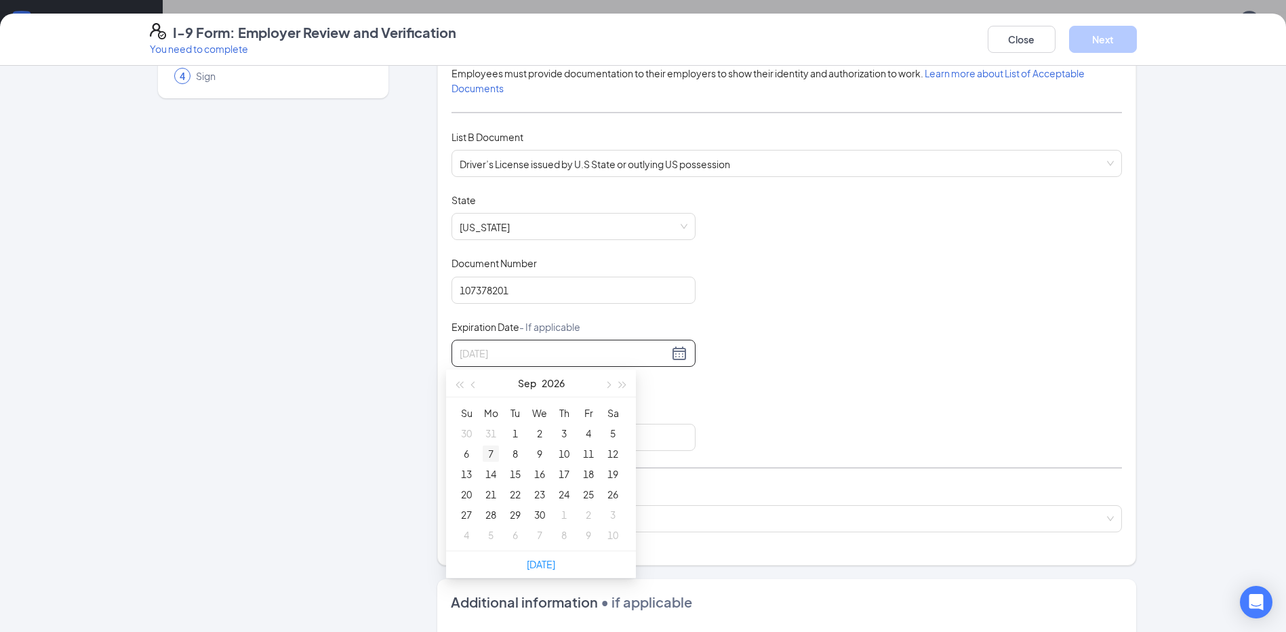
type input "[DATE]"
click at [495, 454] on div "7" at bounding box center [491, 453] width 16 height 16
click at [473, 437] on input "Issuing Authority" at bounding box center [573, 437] width 244 height 27
type input "[US_STATE]"
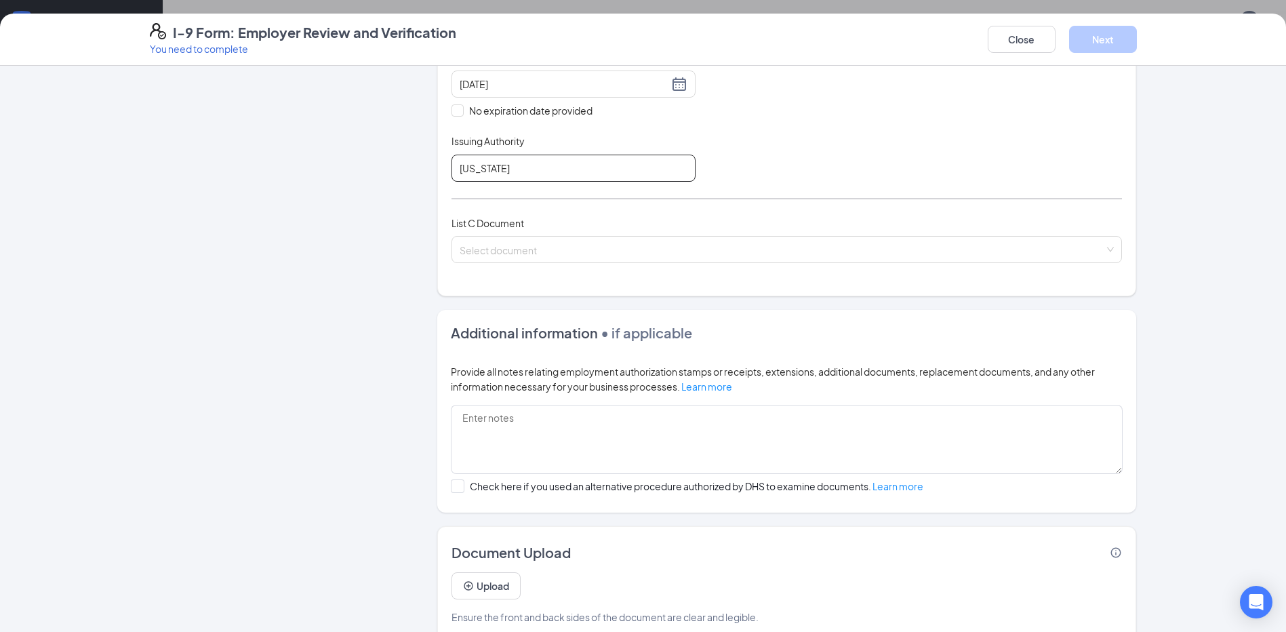
scroll to position [407, 0]
click at [490, 247] on input "search" at bounding box center [782, 245] width 645 height 20
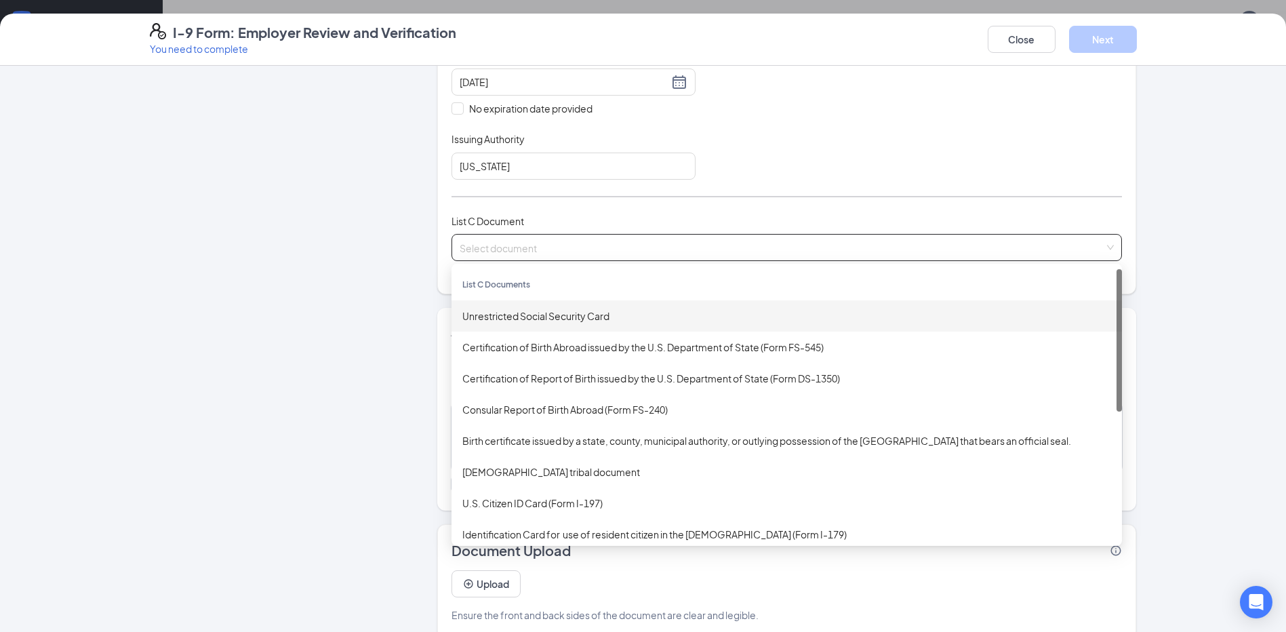
click at [484, 313] on div "Unrestricted Social Security Card" at bounding box center [786, 315] width 649 height 15
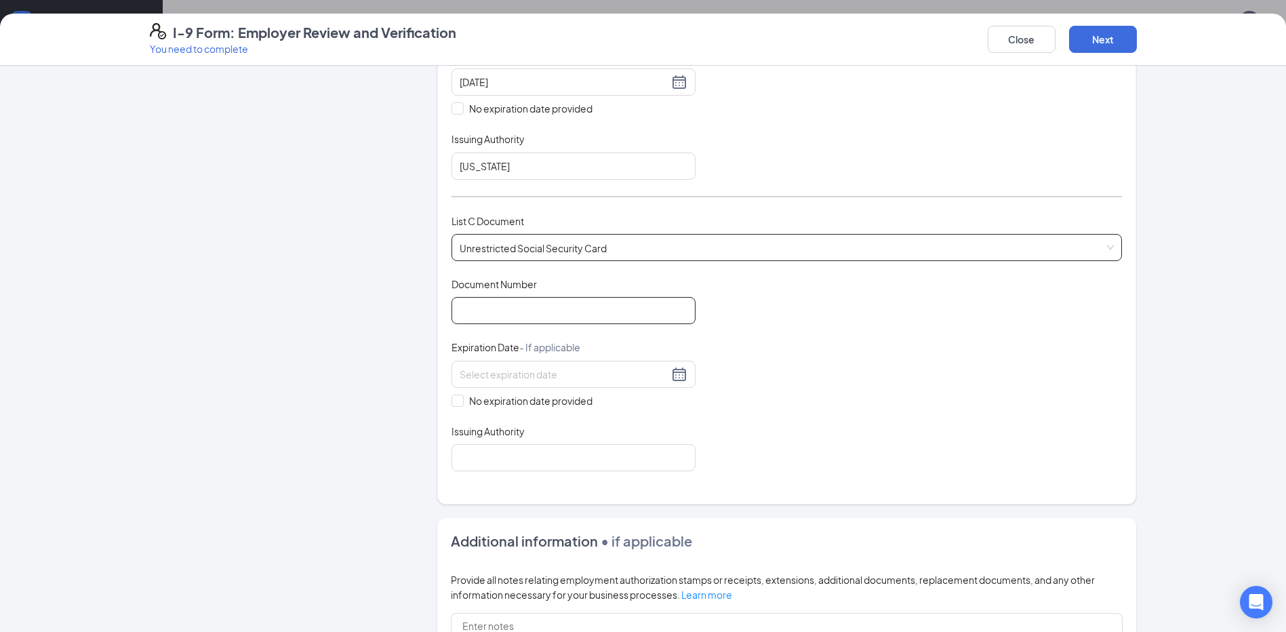
click at [489, 311] on input "Document Number" at bounding box center [573, 310] width 244 height 27
type input "415592107"
click at [454, 401] on input "No expiration date provided" at bounding box center [455, 399] width 9 height 9
checkbox input "true"
click at [468, 464] on input "Issuing Authority" at bounding box center [573, 460] width 244 height 27
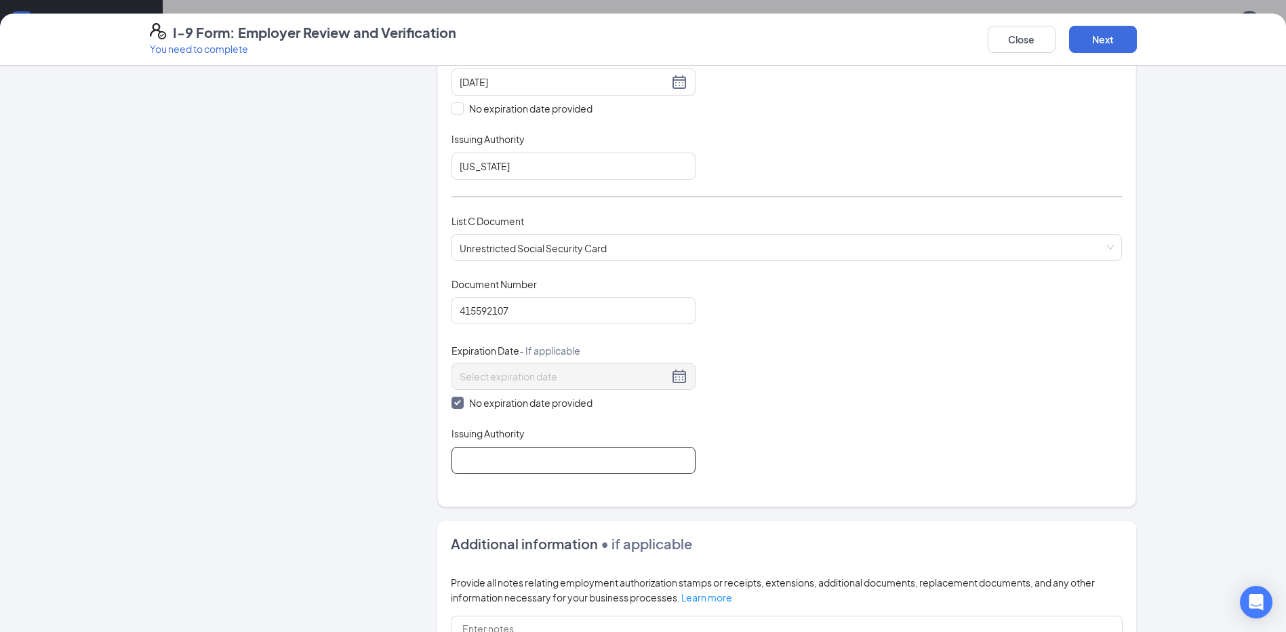
type input "social security administration"
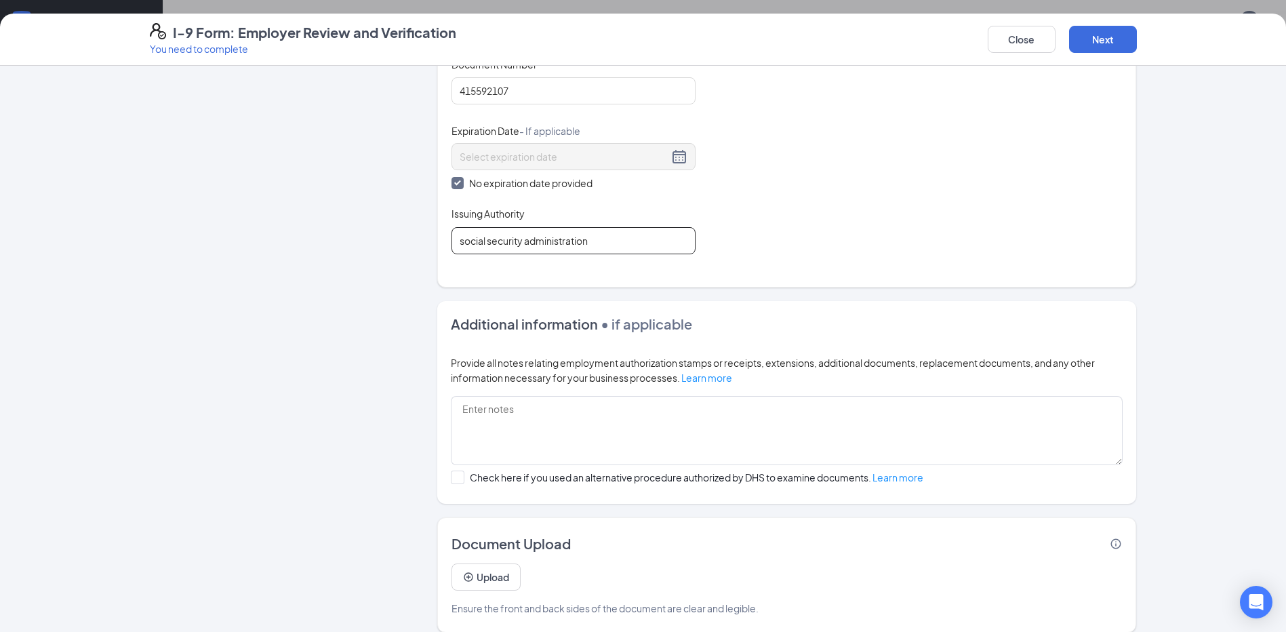
scroll to position [641, 0]
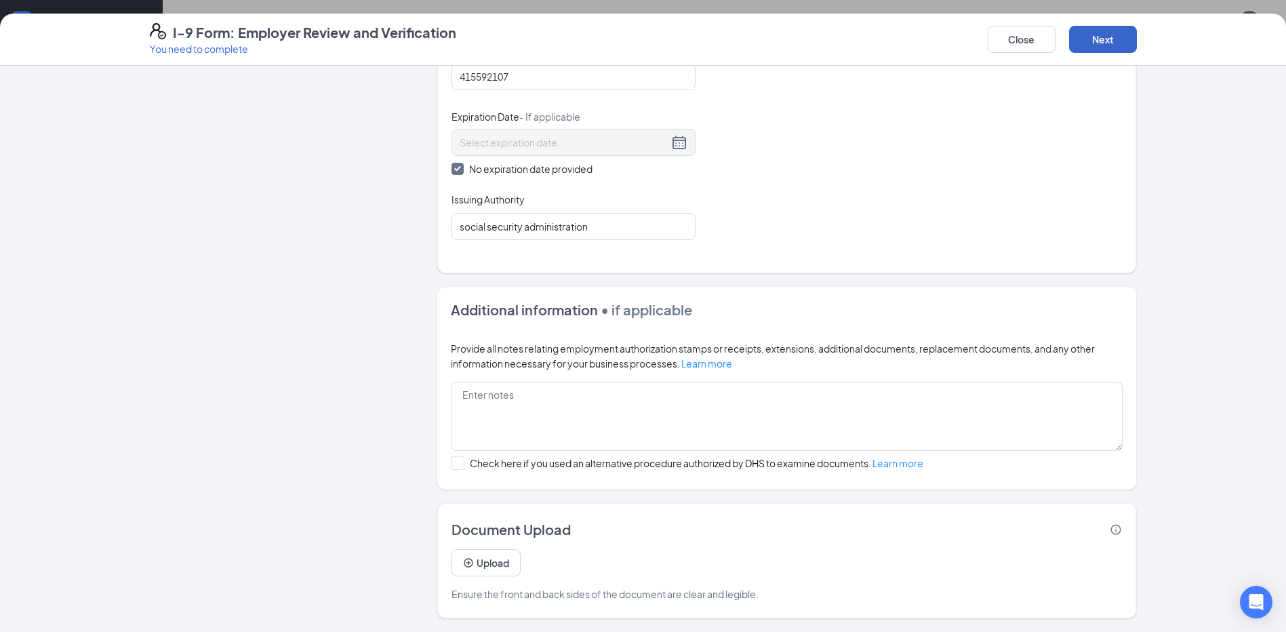
click at [1098, 40] on button "Next" at bounding box center [1103, 39] width 68 height 27
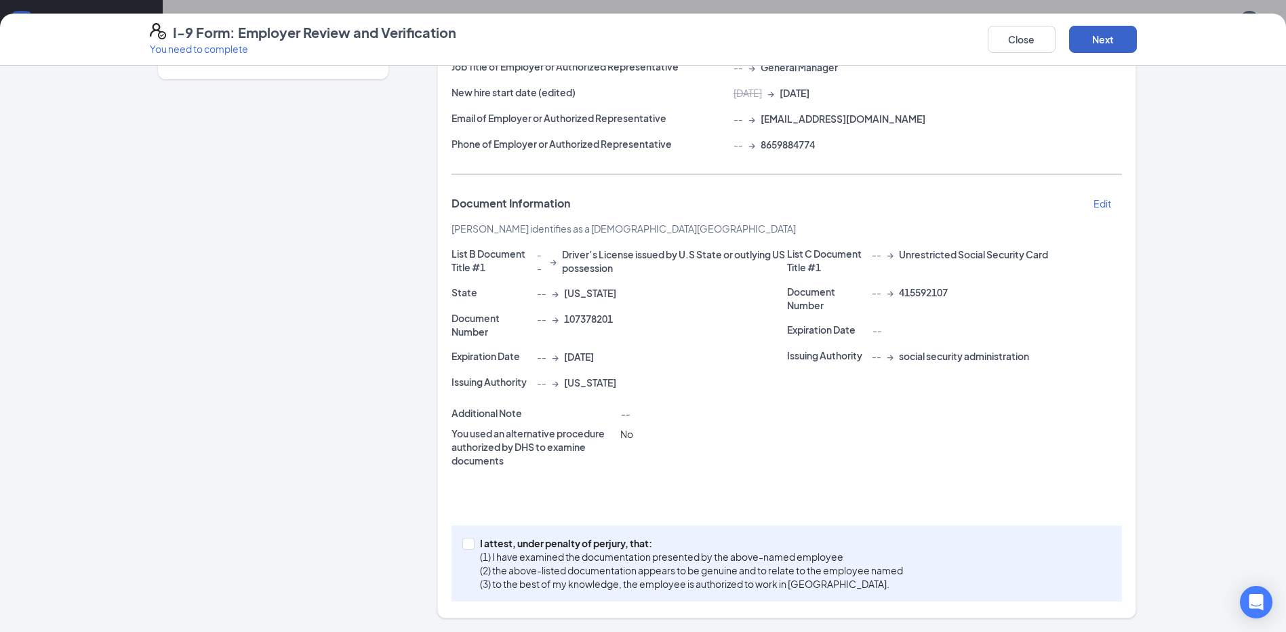
scroll to position [155, 0]
click at [464, 540] on input "I attest, under penalty of [PERSON_NAME], that: (1) I have examined the documen…" at bounding box center [466, 542] width 9 height 9
checkbox input "true"
click at [1020, 35] on button "Close" at bounding box center [1022, 39] width 68 height 27
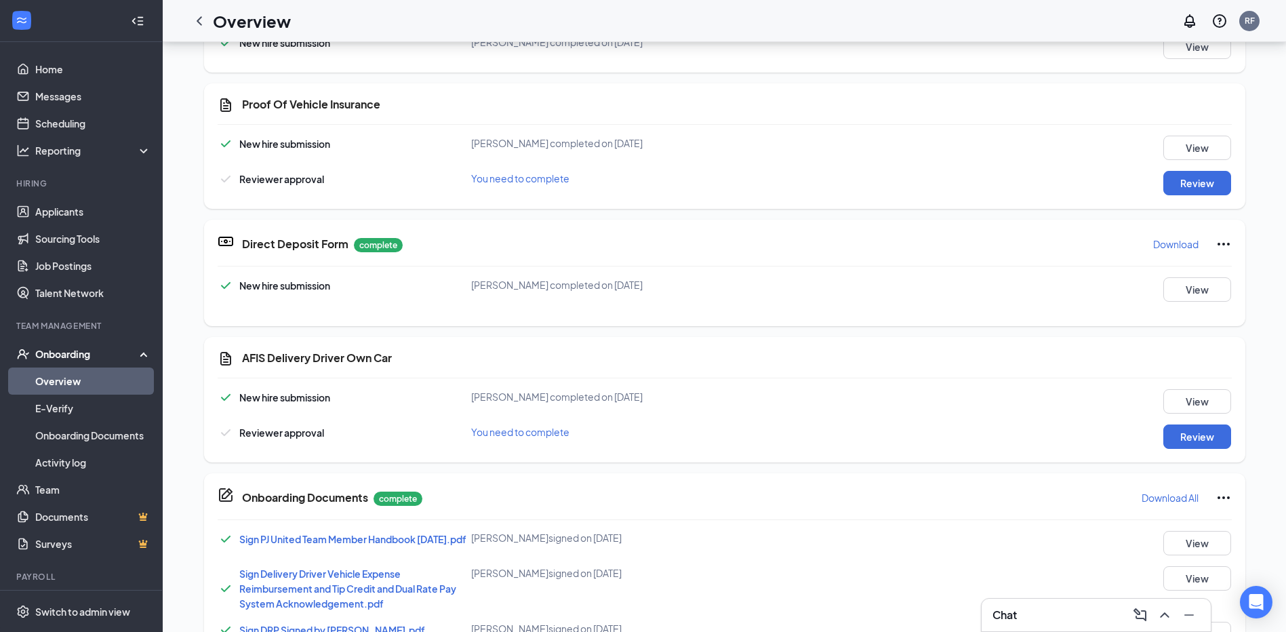
scroll to position [132, 0]
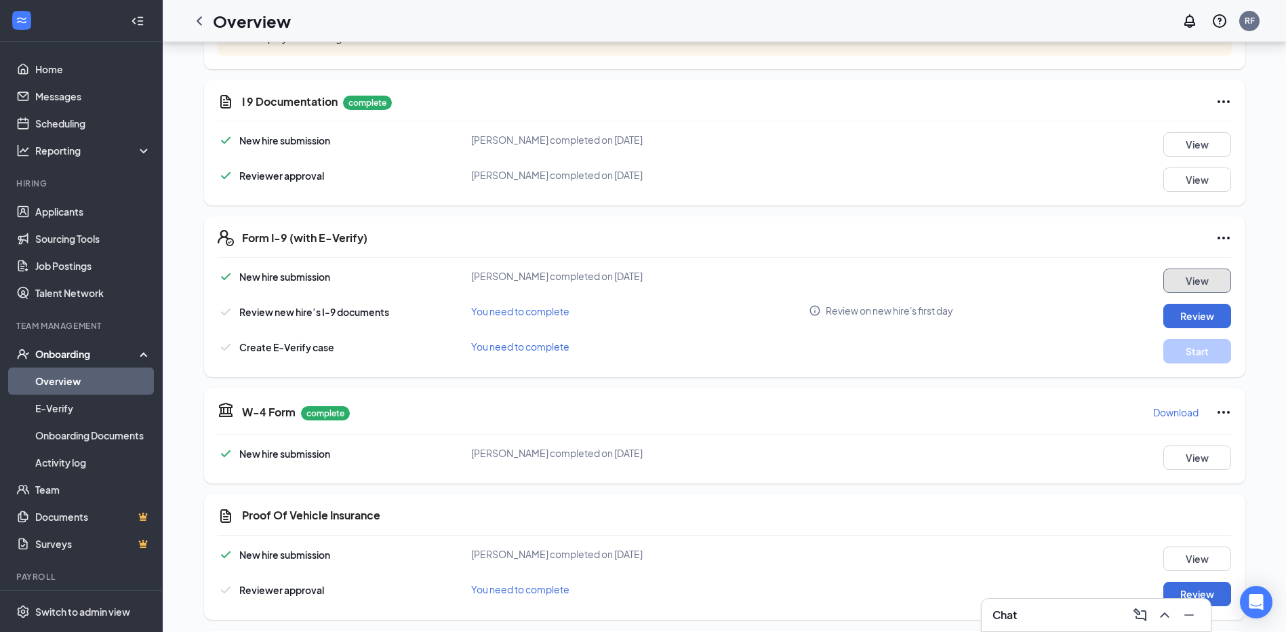
click at [1180, 277] on button "View" at bounding box center [1197, 280] width 68 height 24
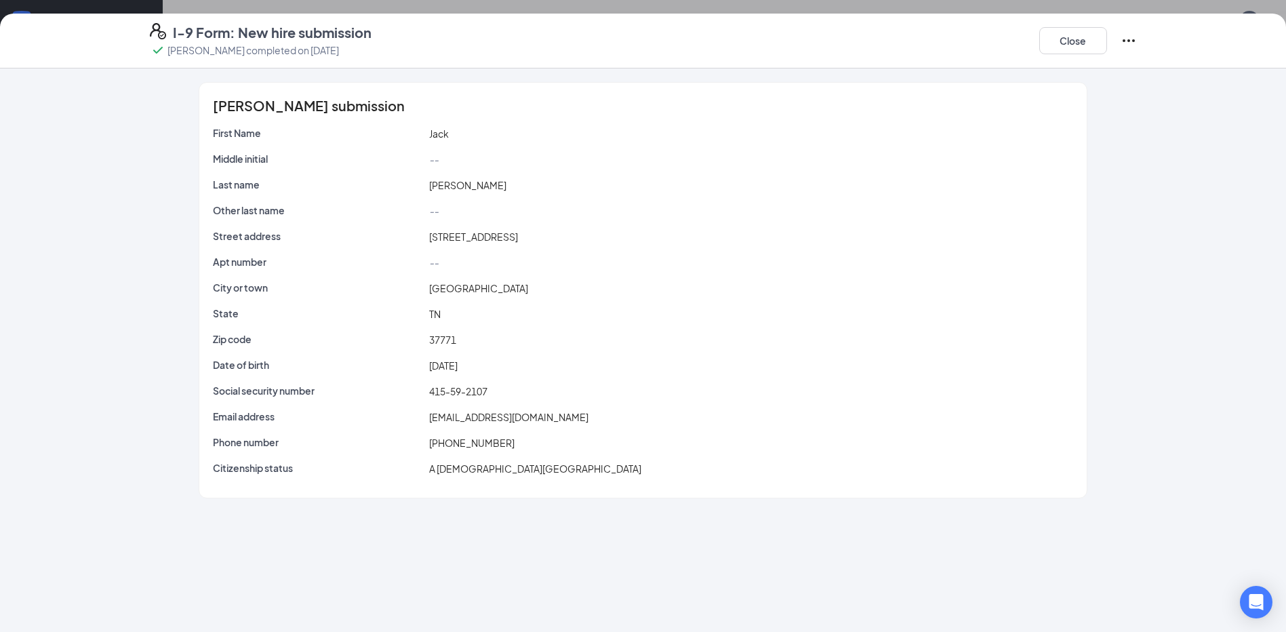
scroll to position [0, 0]
click at [1053, 41] on button "Close" at bounding box center [1073, 40] width 68 height 27
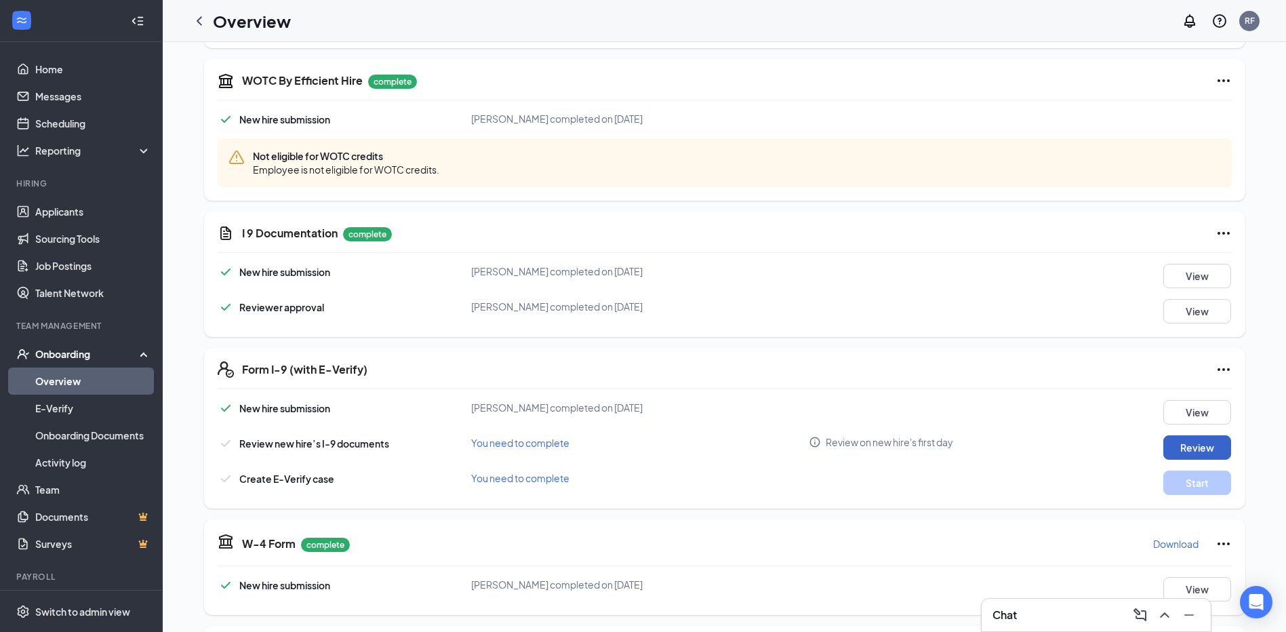
click at [1173, 442] on button "Review" at bounding box center [1197, 447] width 68 height 24
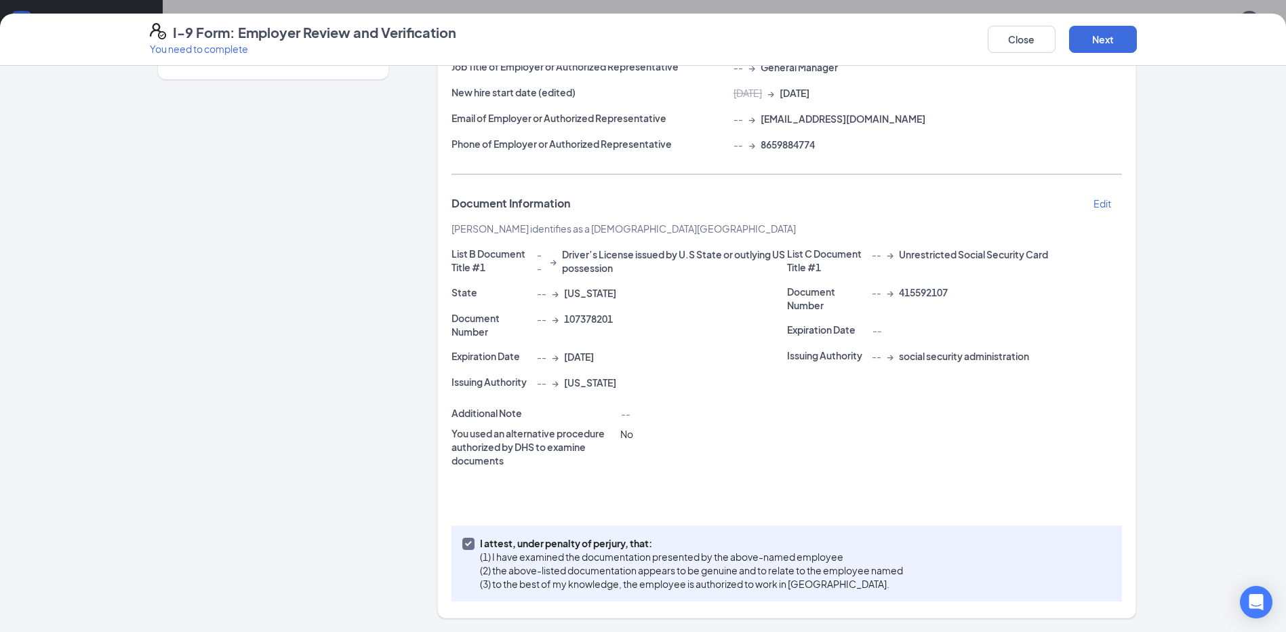
scroll to position [203, 0]
click at [1100, 44] on button "Next" at bounding box center [1103, 39] width 68 height 27
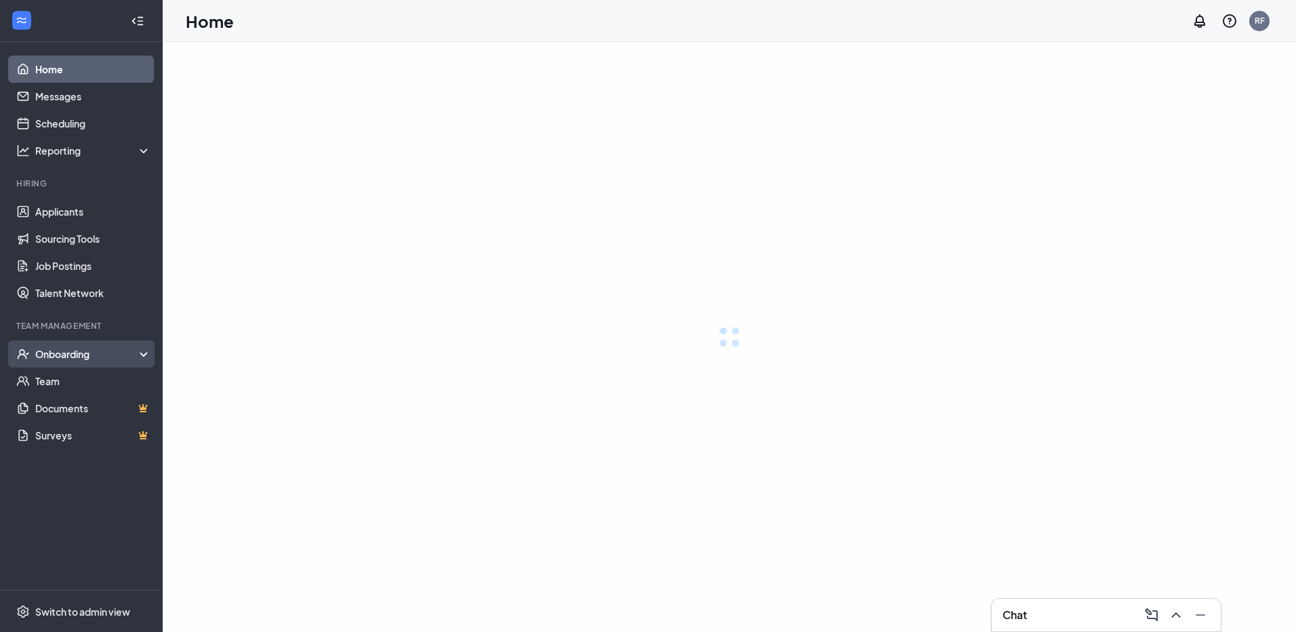
click at [82, 350] on div "Onboarding" at bounding box center [93, 354] width 117 height 14
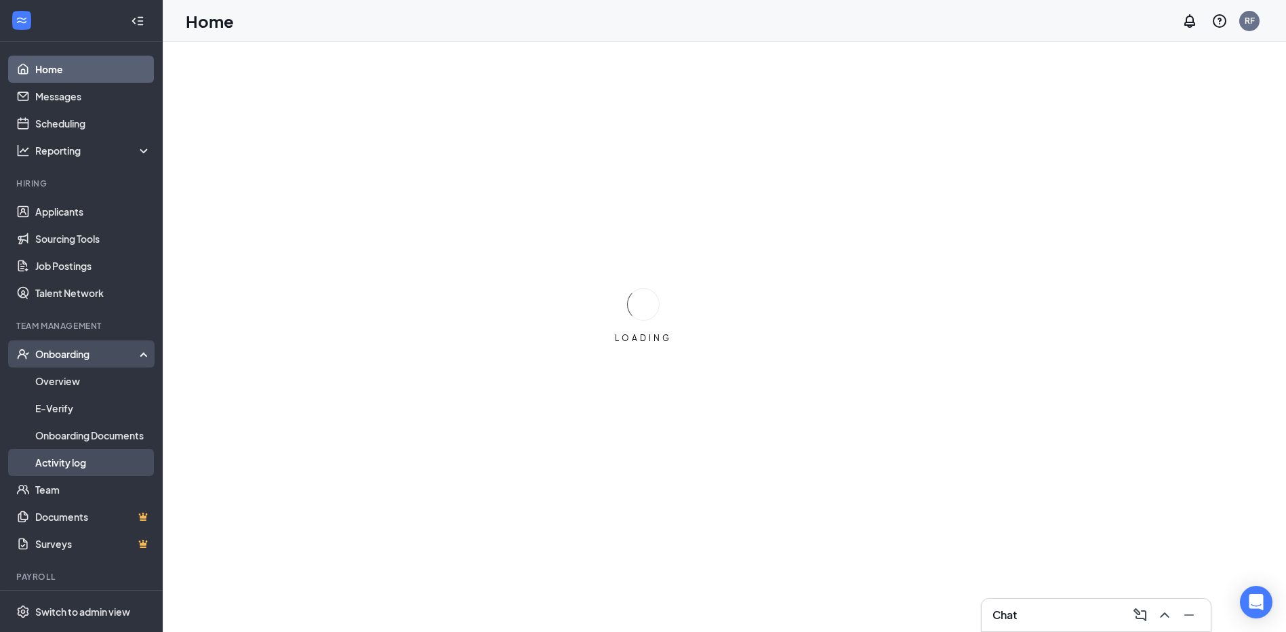
click at [64, 460] on link "Activity log" at bounding box center [93, 462] width 116 height 27
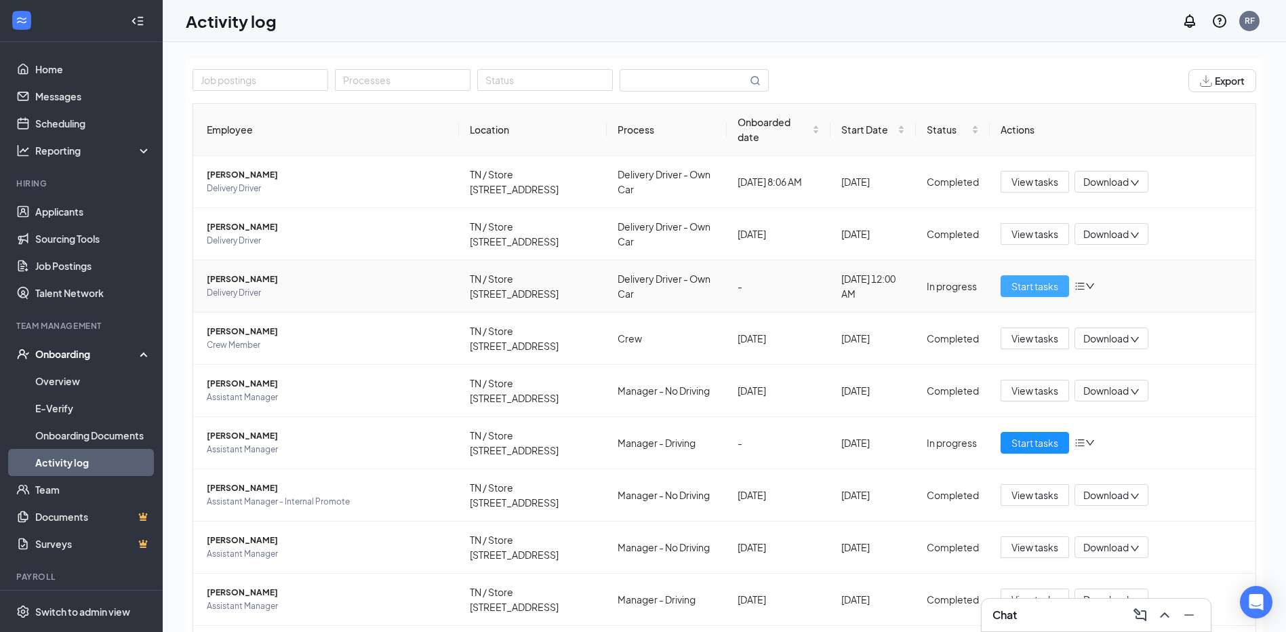
click at [1036, 286] on span "Start tasks" at bounding box center [1034, 286] width 47 height 15
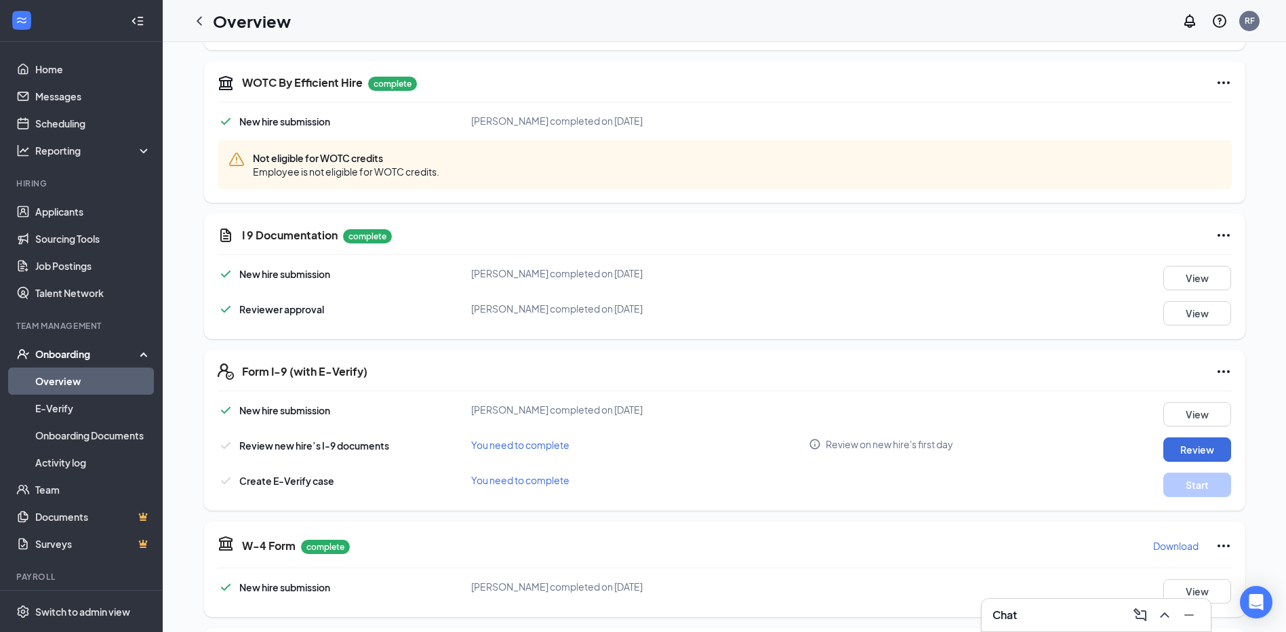
scroll to position [295, 0]
click at [1186, 448] on button "Review" at bounding box center [1197, 447] width 68 height 24
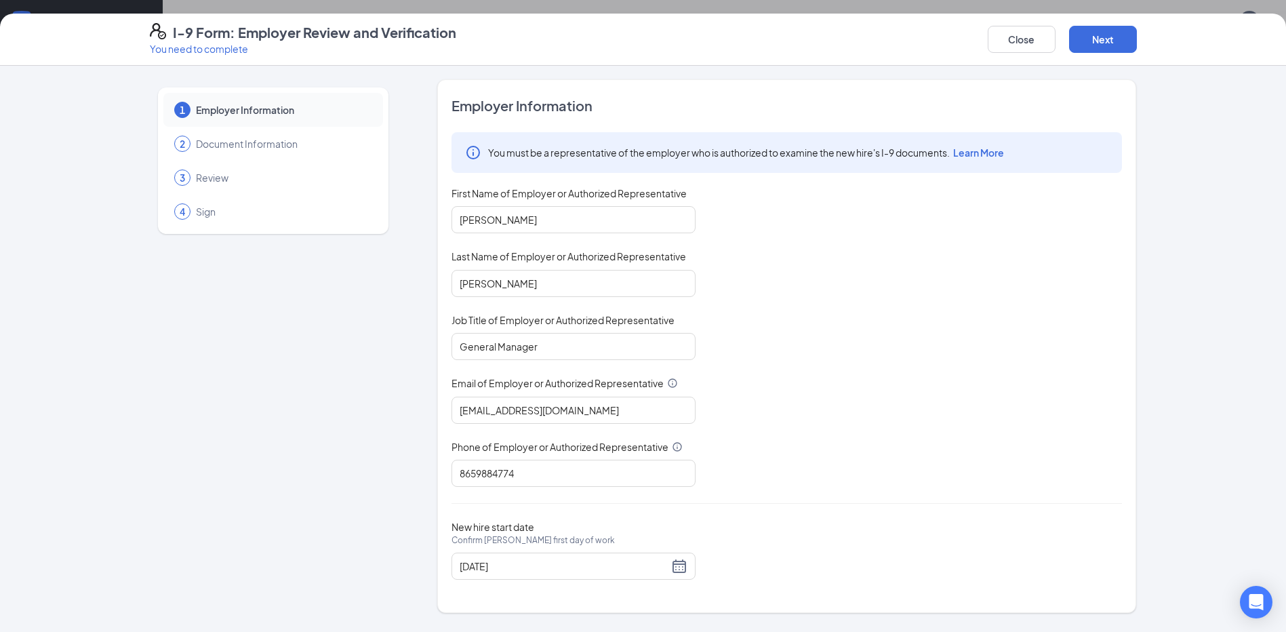
scroll to position [203, 0]
click at [1093, 43] on button "Next" at bounding box center [1103, 39] width 68 height 27
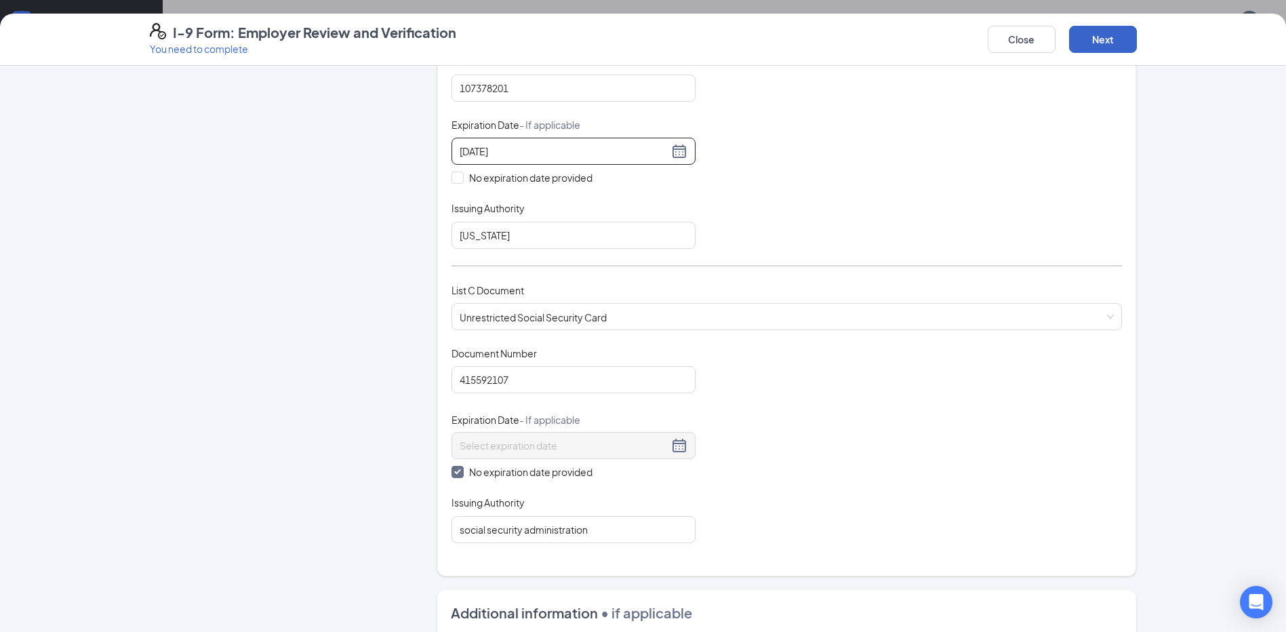
scroll to position [339, 0]
click at [1085, 43] on button "Next" at bounding box center [1103, 39] width 68 height 27
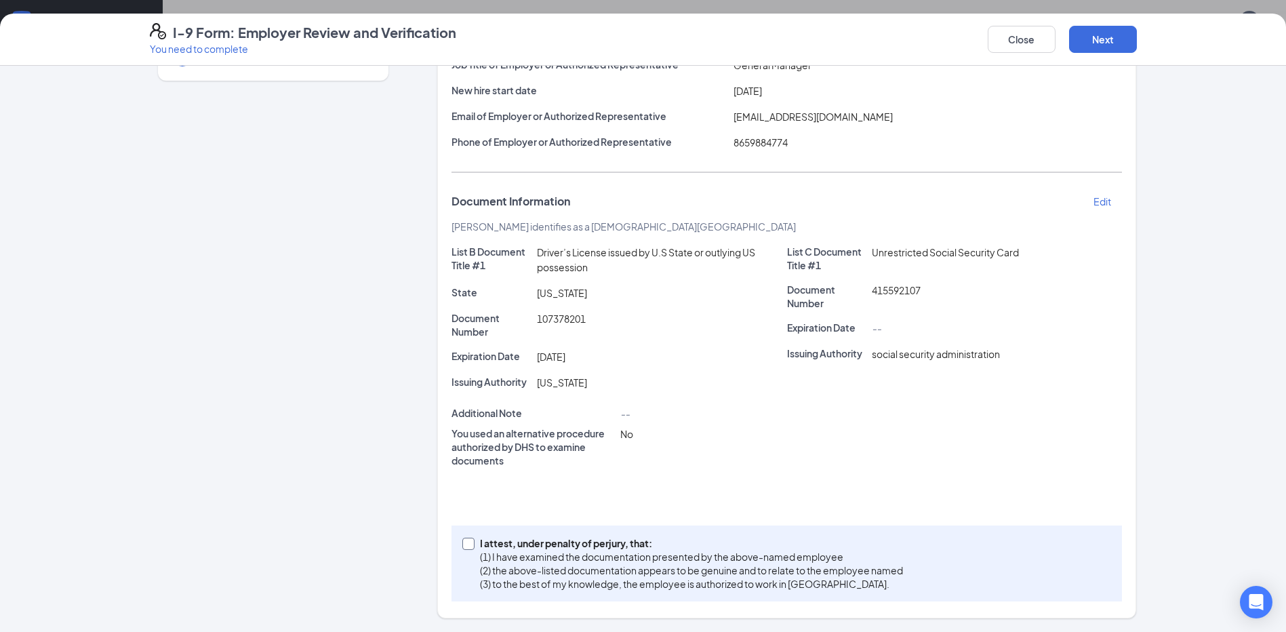
click at [463, 545] on input "I attest, under penalty of [PERSON_NAME], that: (1) I have examined the documen…" at bounding box center [466, 542] width 9 height 9
checkbox input "true"
click at [1081, 37] on button "Next" at bounding box center [1103, 39] width 68 height 27
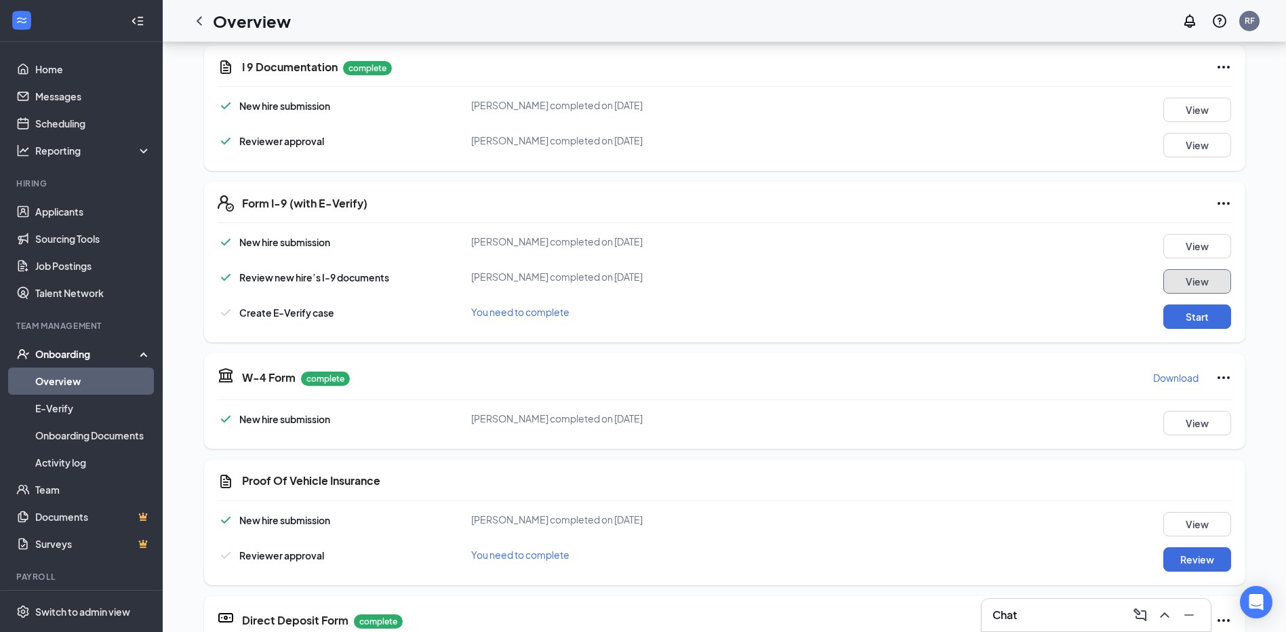
scroll to position [199, 0]
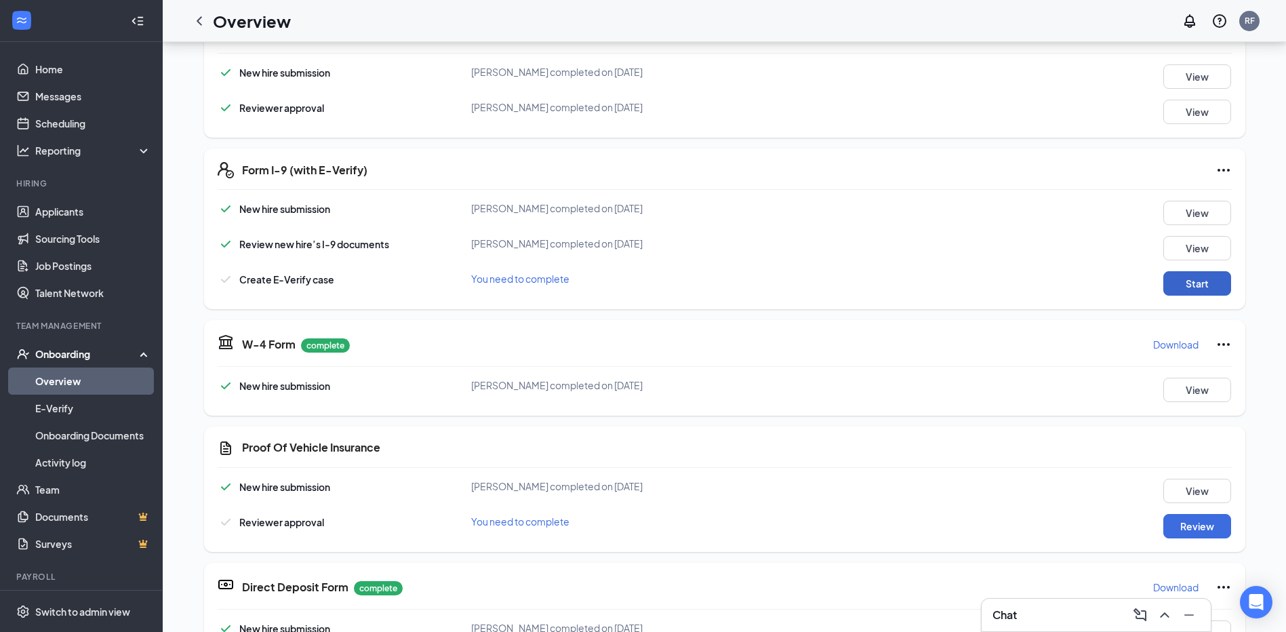
click at [1190, 285] on button "Start" at bounding box center [1197, 283] width 68 height 24
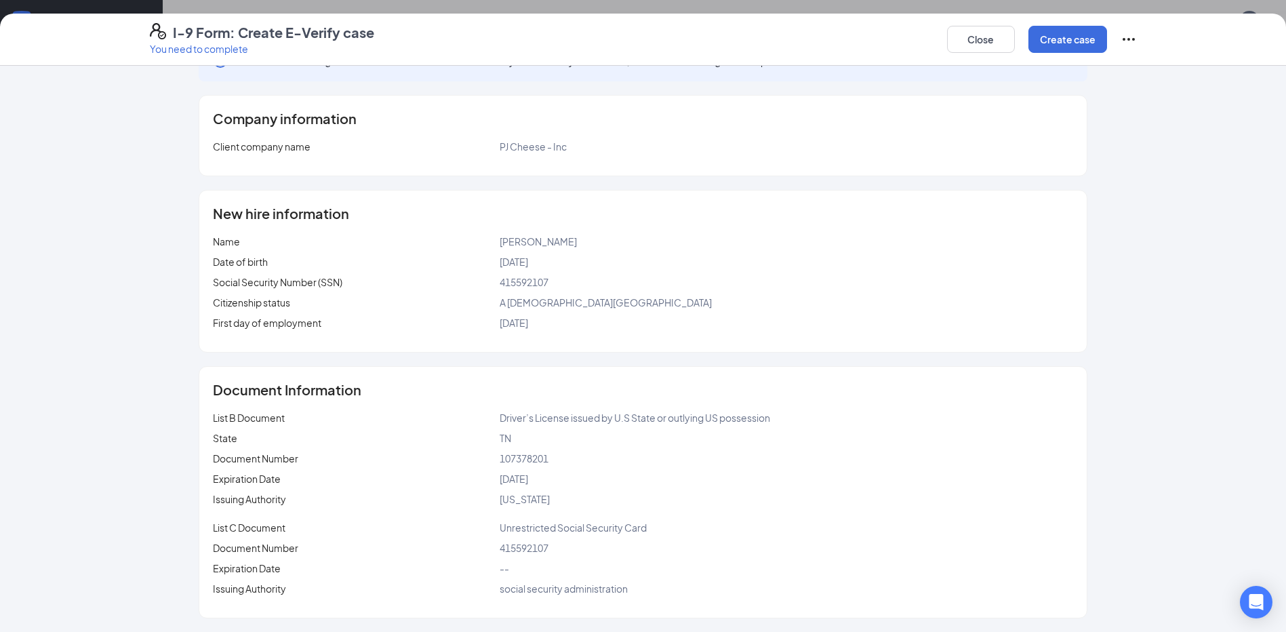
scroll to position [335, 0]
click at [1072, 36] on button "Create case" at bounding box center [1067, 39] width 79 height 27
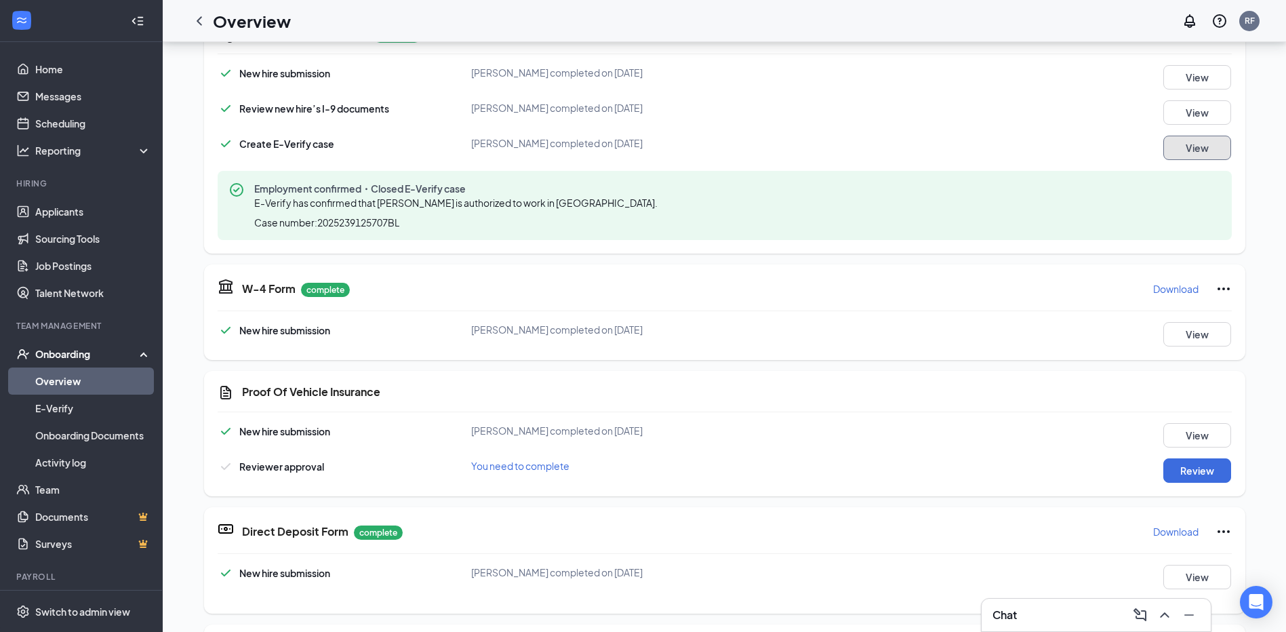
scroll to position [403, 0]
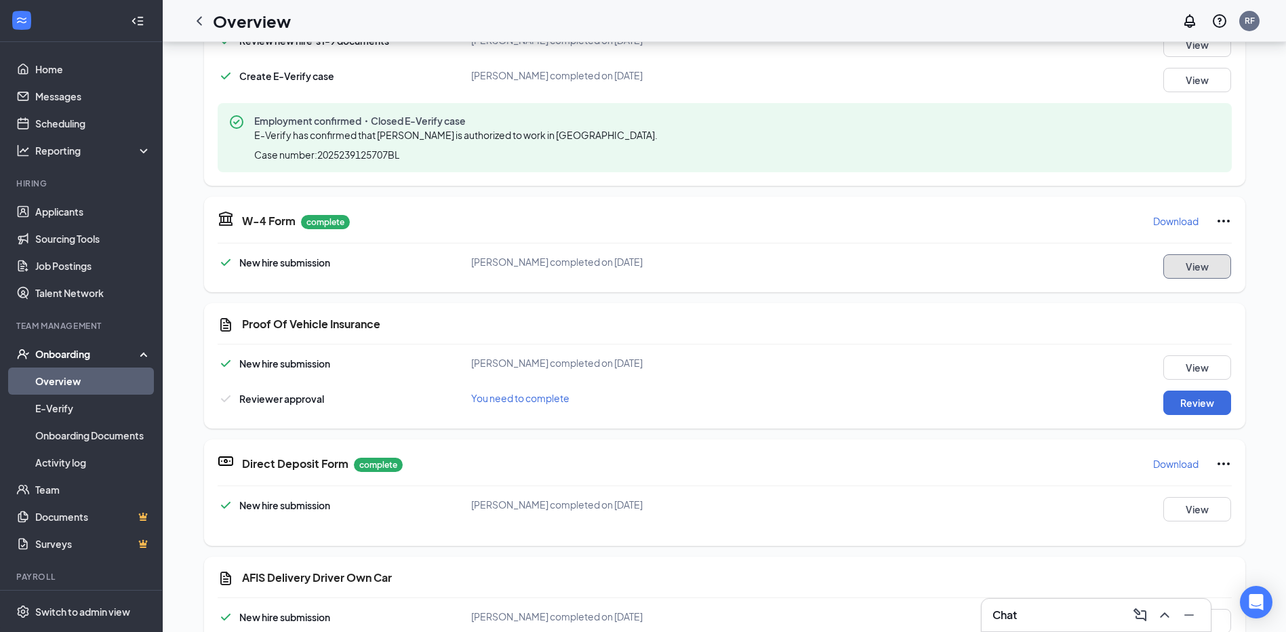
click at [1189, 263] on button "View" at bounding box center [1197, 266] width 68 height 24
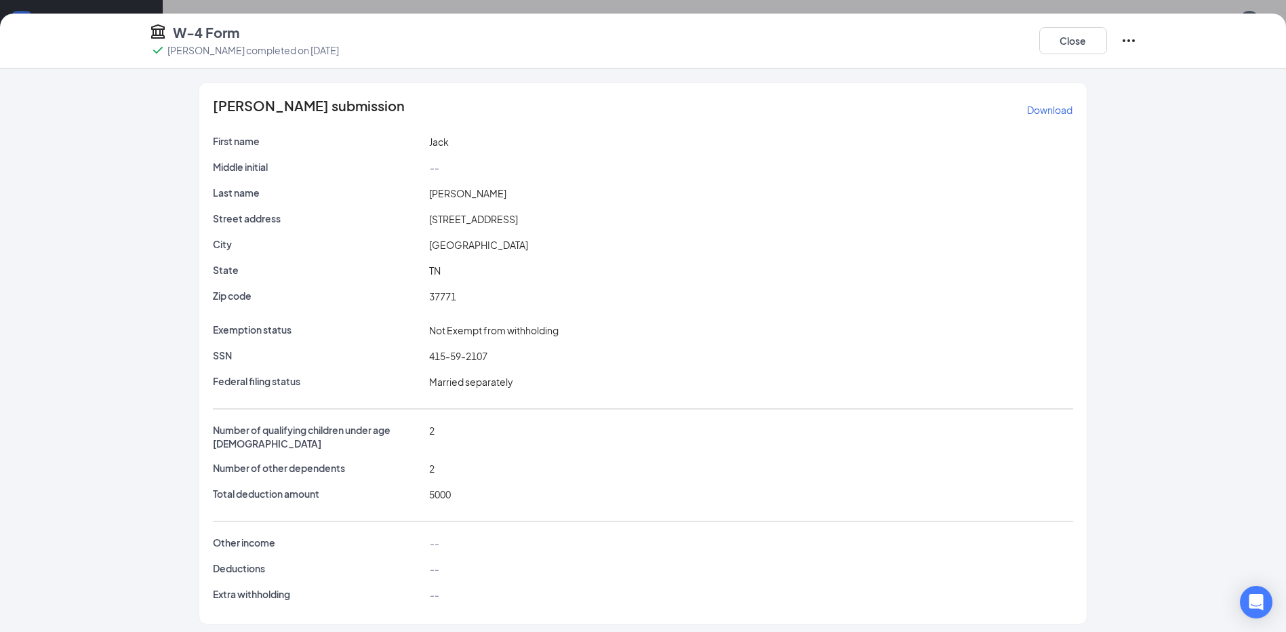
scroll to position [606, 0]
click at [1083, 43] on button "Close" at bounding box center [1073, 40] width 68 height 27
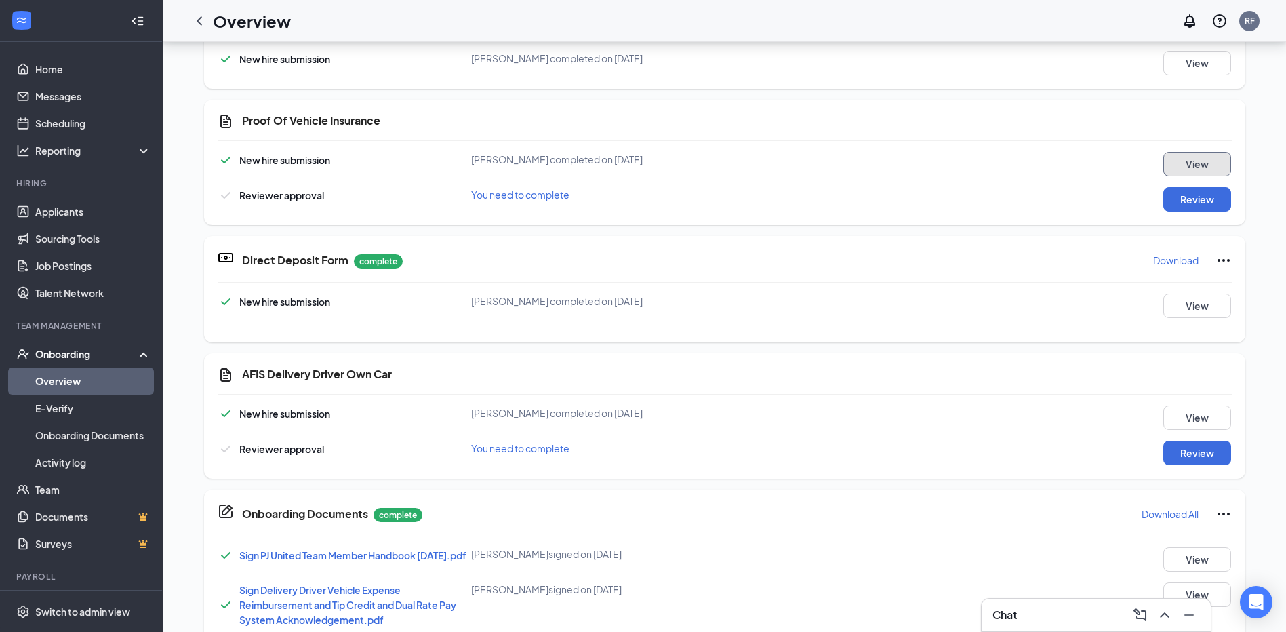
click at [1175, 160] on button "View" at bounding box center [1197, 164] width 68 height 24
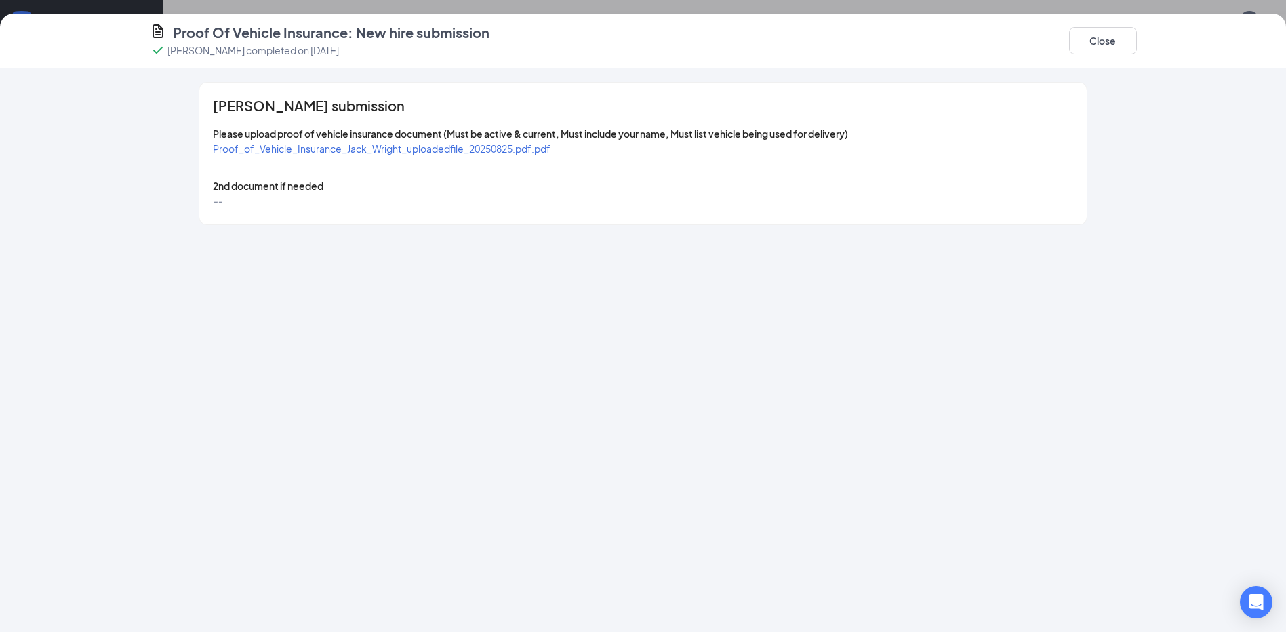
click at [396, 144] on span "Proof_of_Vehicle_Insurance_Jack_Wright_uploadedfile_20250825.pdf.pdf" at bounding box center [382, 148] width 338 height 12
click at [1113, 43] on button "Close" at bounding box center [1103, 40] width 68 height 27
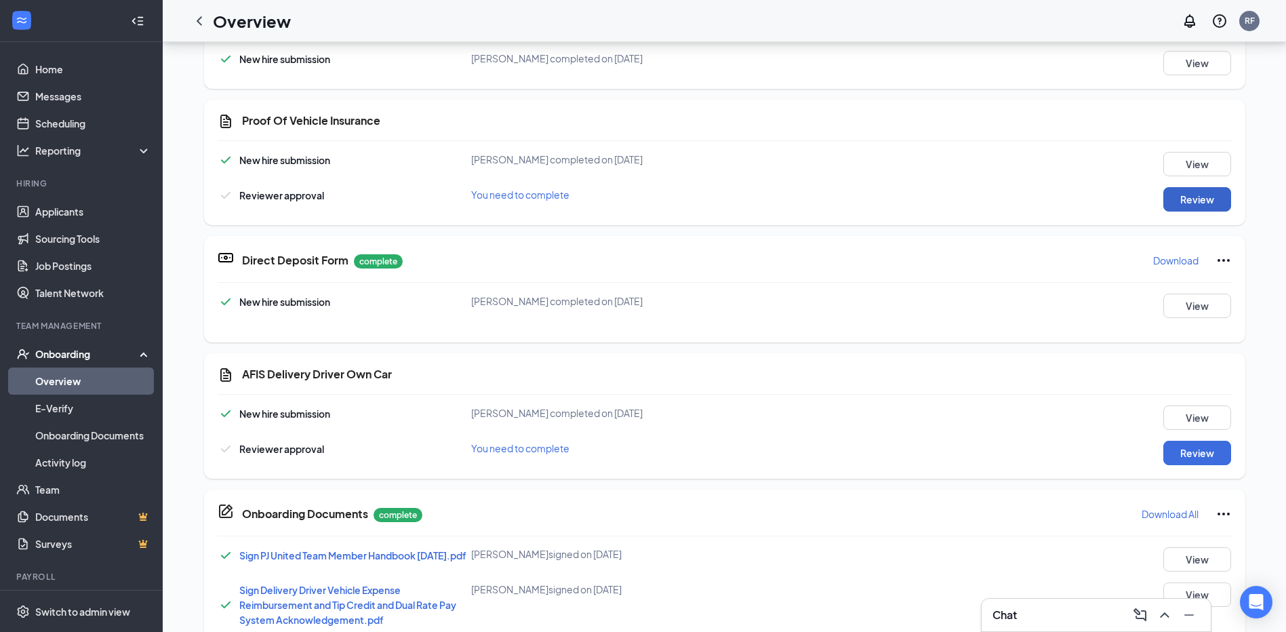
click at [1164, 195] on button "Review" at bounding box center [1197, 199] width 68 height 24
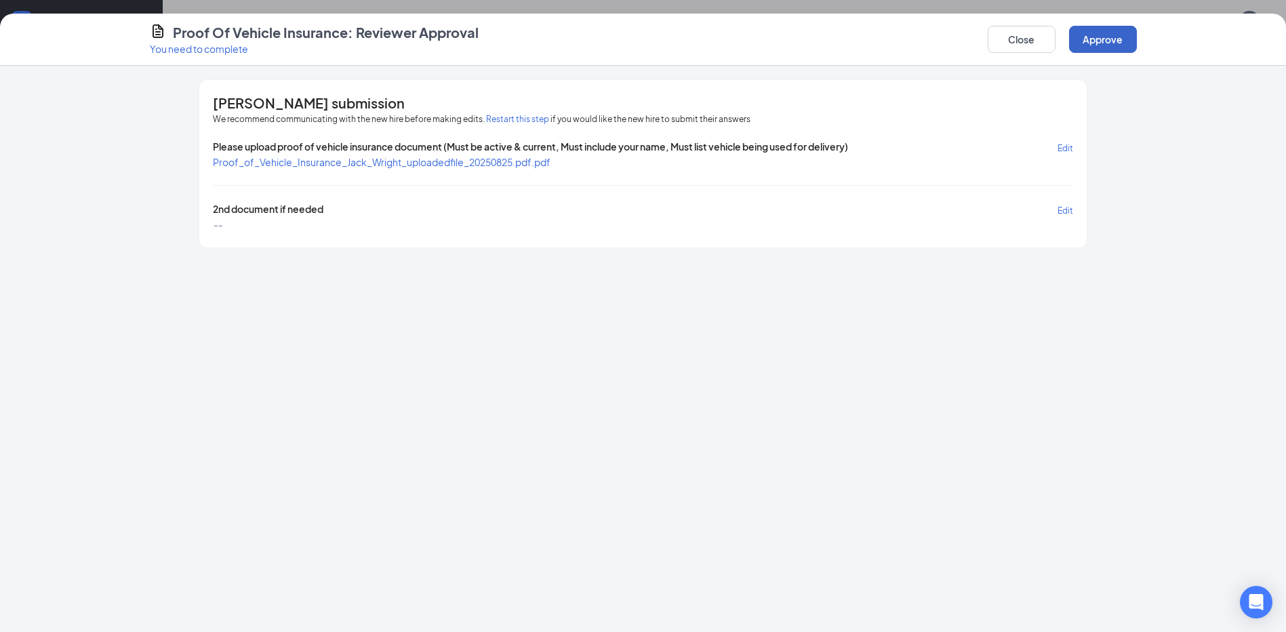
click at [1100, 45] on button "Approve" at bounding box center [1103, 39] width 68 height 27
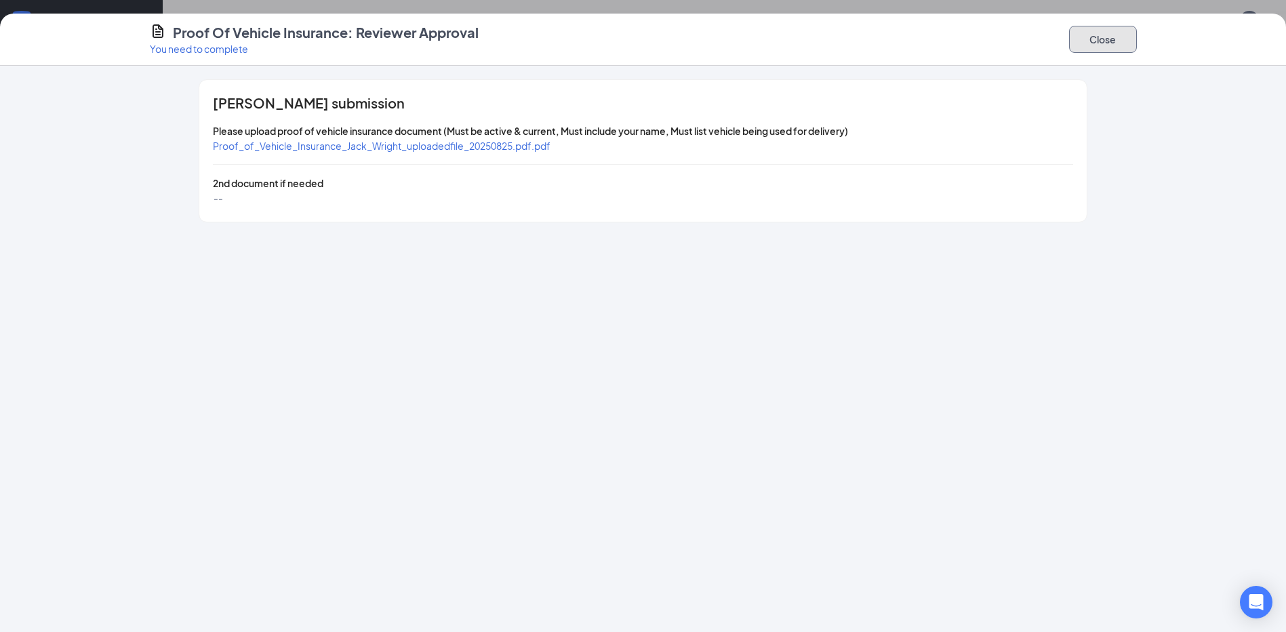
click at [1093, 39] on button "Close" at bounding box center [1103, 39] width 68 height 27
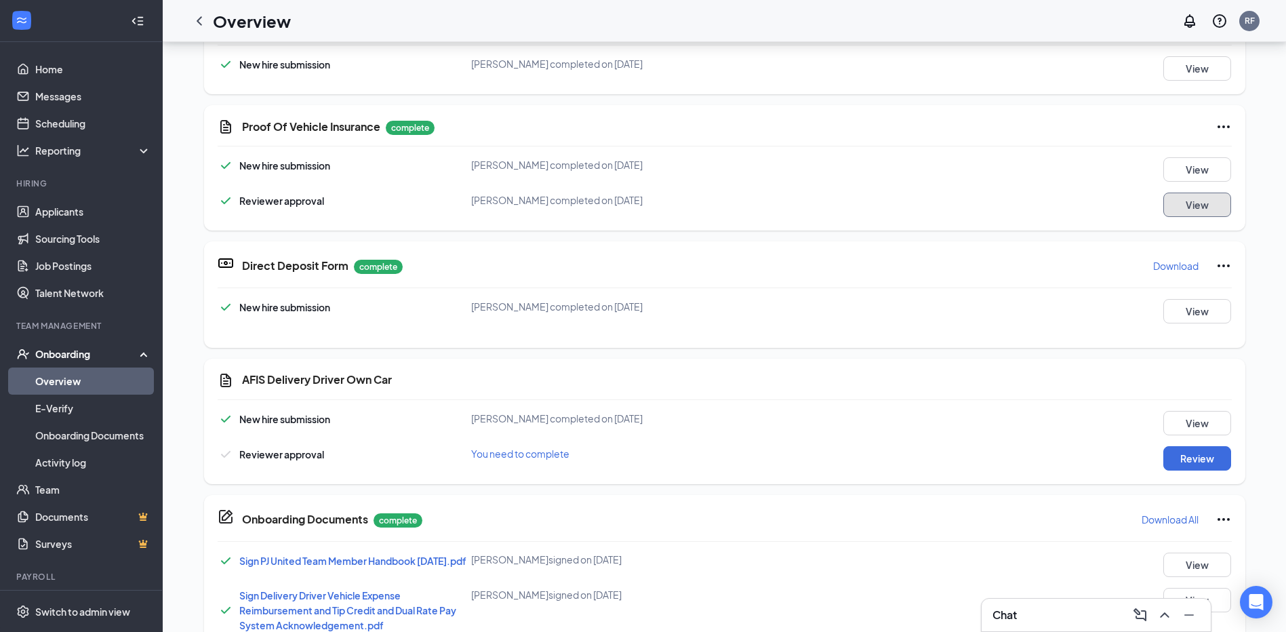
scroll to position [611, 0]
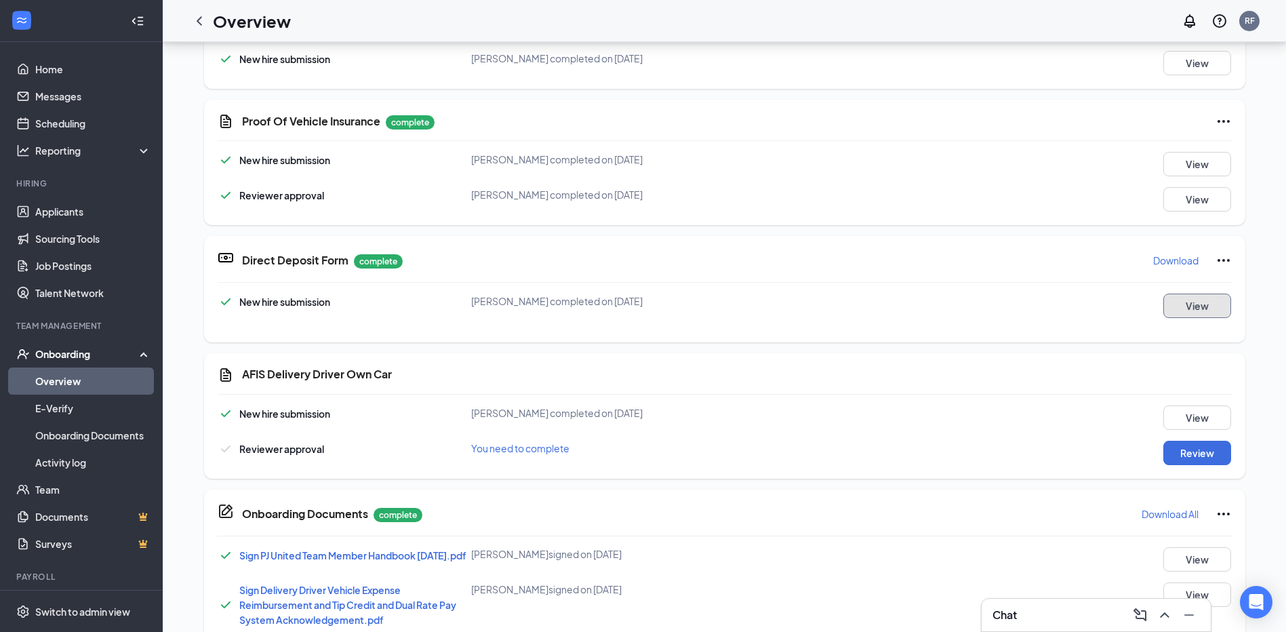
click at [1179, 306] on button "View" at bounding box center [1197, 306] width 68 height 24
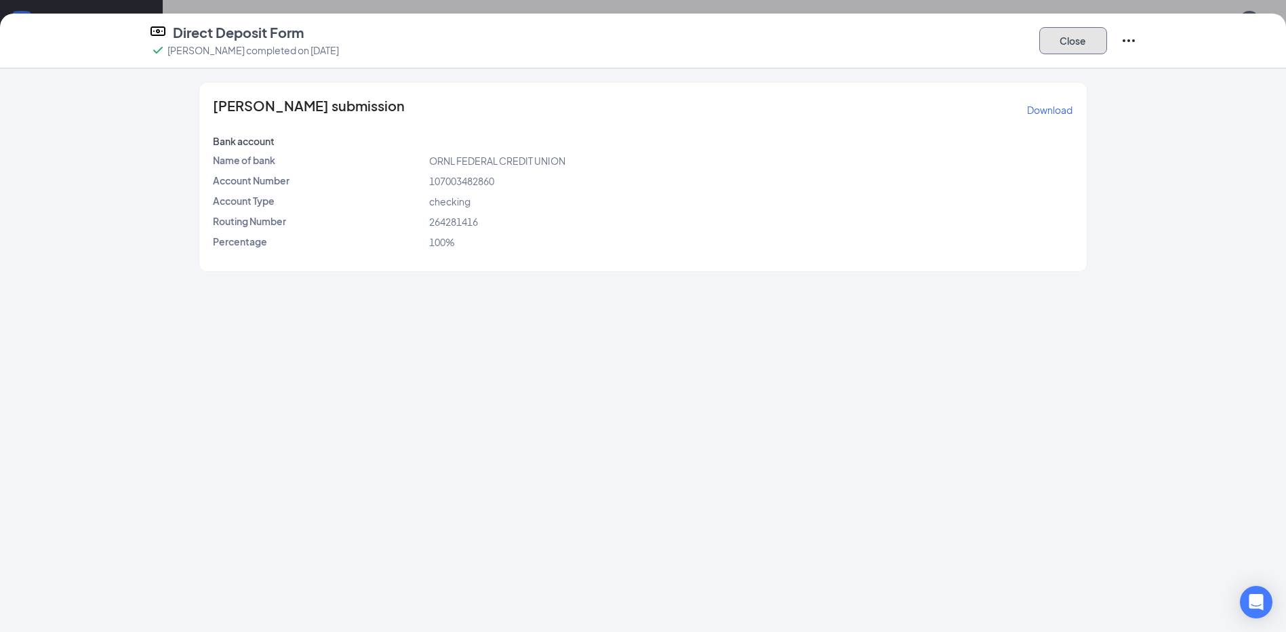
click at [1075, 38] on button "Close" at bounding box center [1073, 40] width 68 height 27
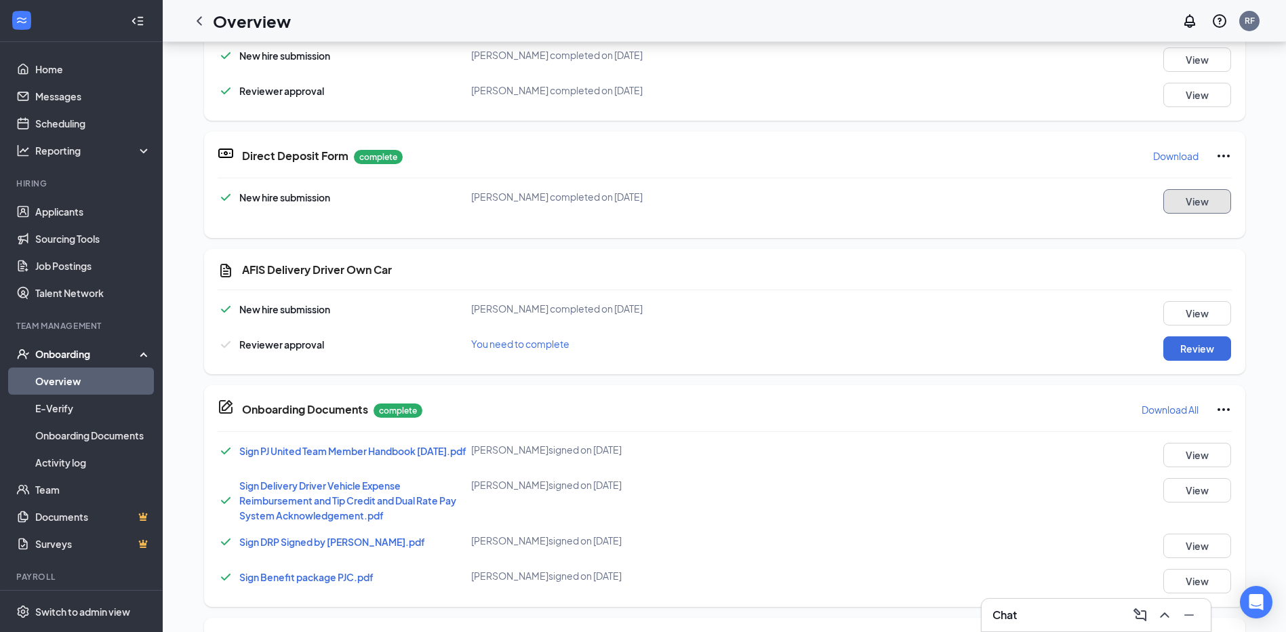
scroll to position [747, 0]
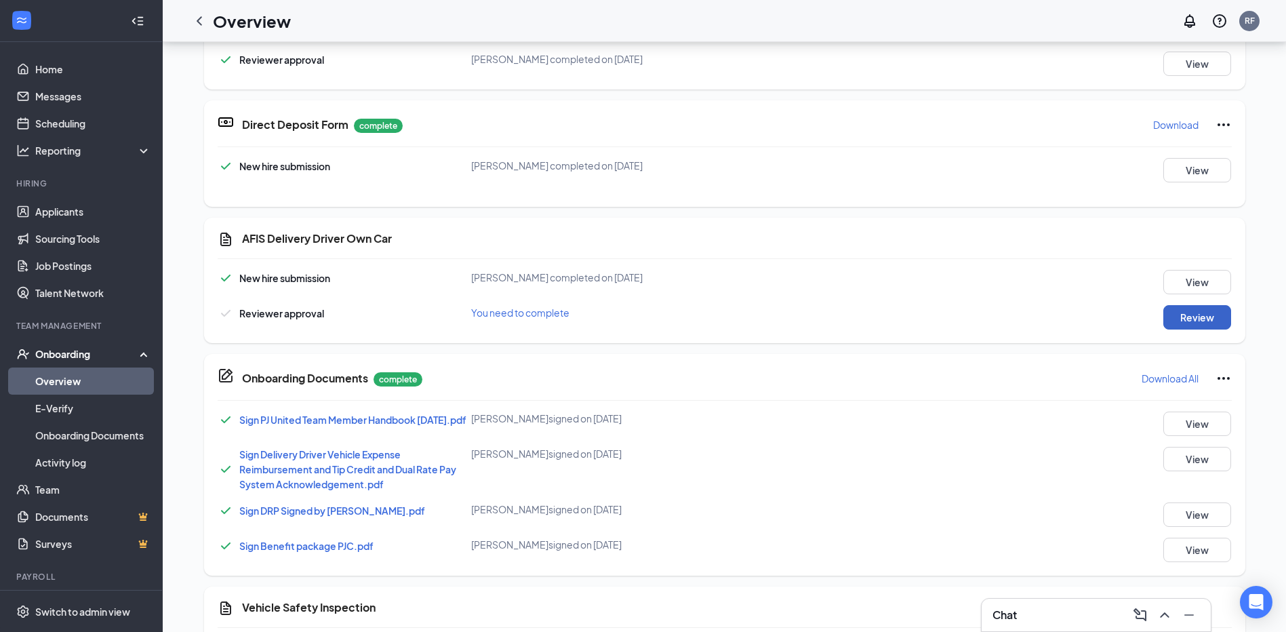
click at [1181, 314] on button "Review" at bounding box center [1197, 317] width 68 height 24
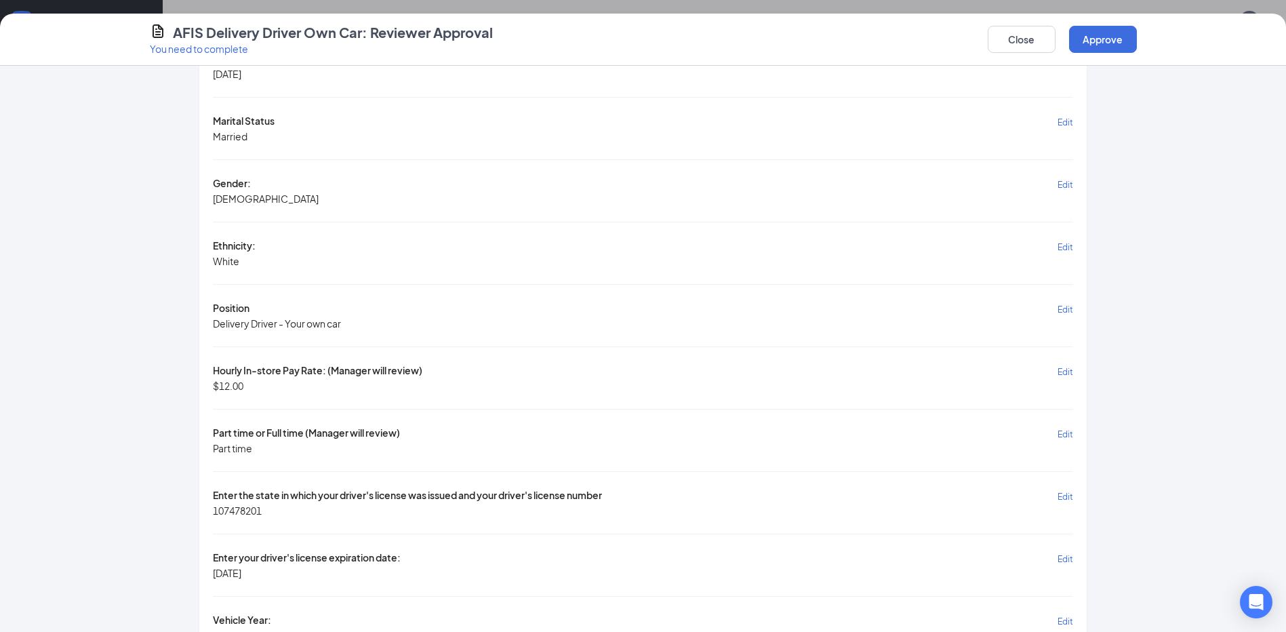
scroll to position [746, 0]
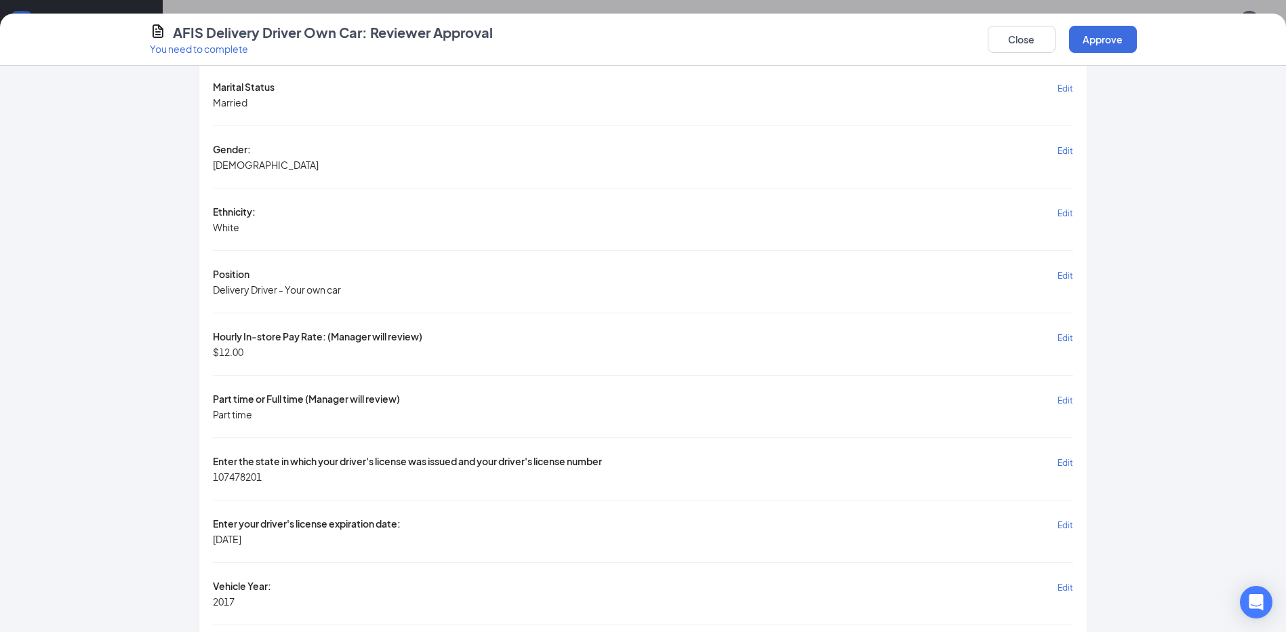
click at [1060, 338] on span "Edit" at bounding box center [1066, 338] width 16 height 10
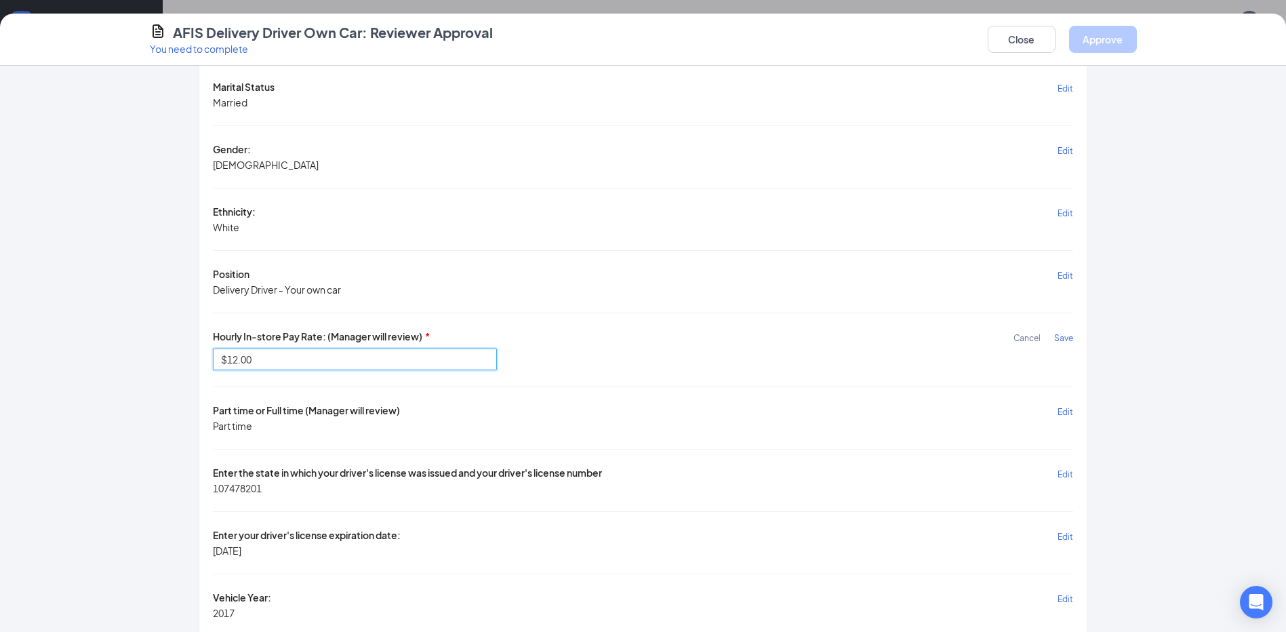
drag, startPoint x: 196, startPoint y: 361, endPoint x: 117, endPoint y: 362, distance: 79.3
click at [144, 362] on div "Jack Wright's submission We recommend communicating with the new hire before ma…" at bounding box center [643, 359] width 1041 height 2051
type input "8.00"
click at [1057, 339] on span "Save" at bounding box center [1063, 338] width 19 height 10
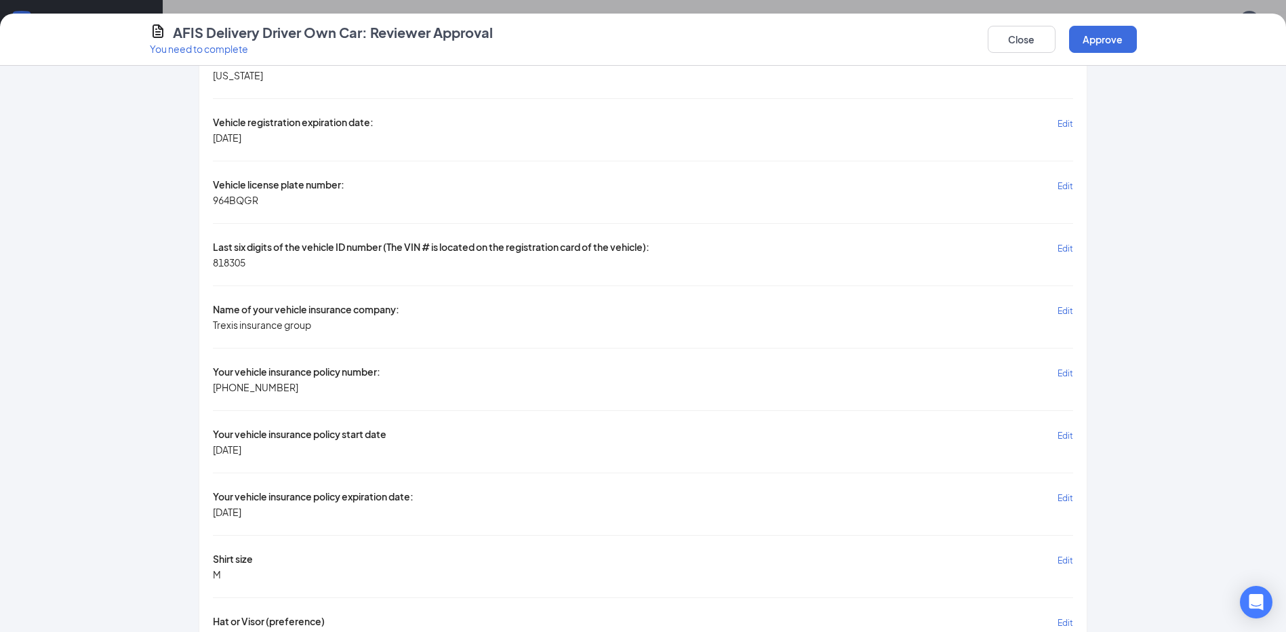
scroll to position [1501, 0]
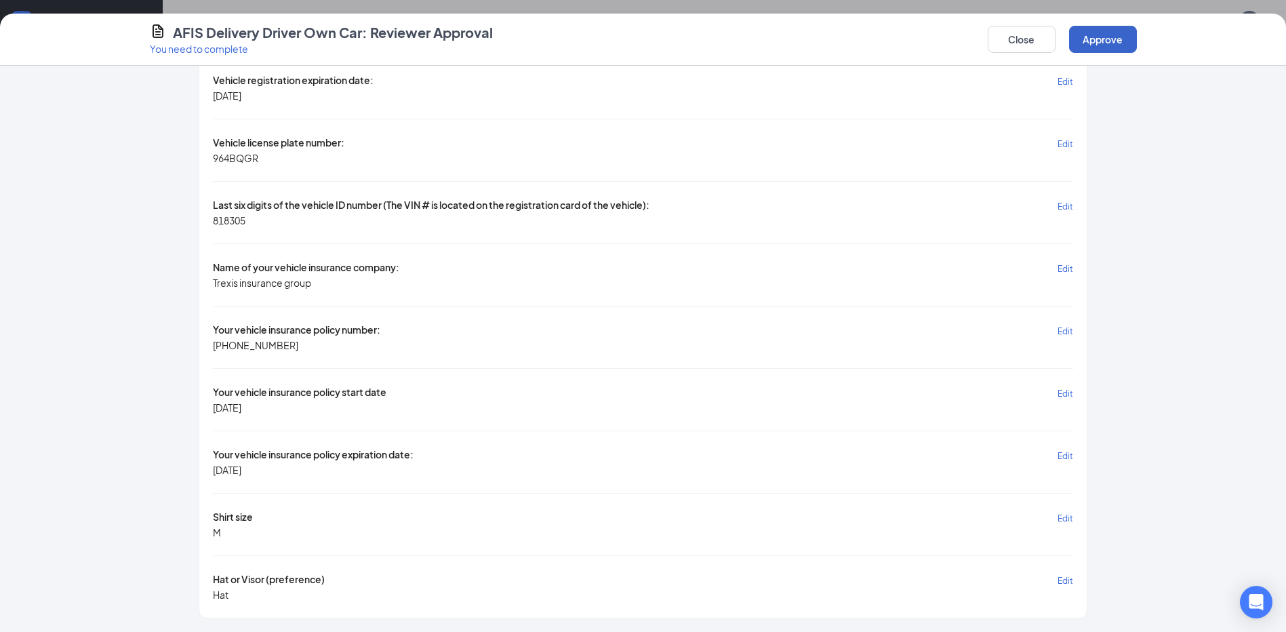
click at [1115, 38] on button "Approve" at bounding box center [1103, 39] width 68 height 27
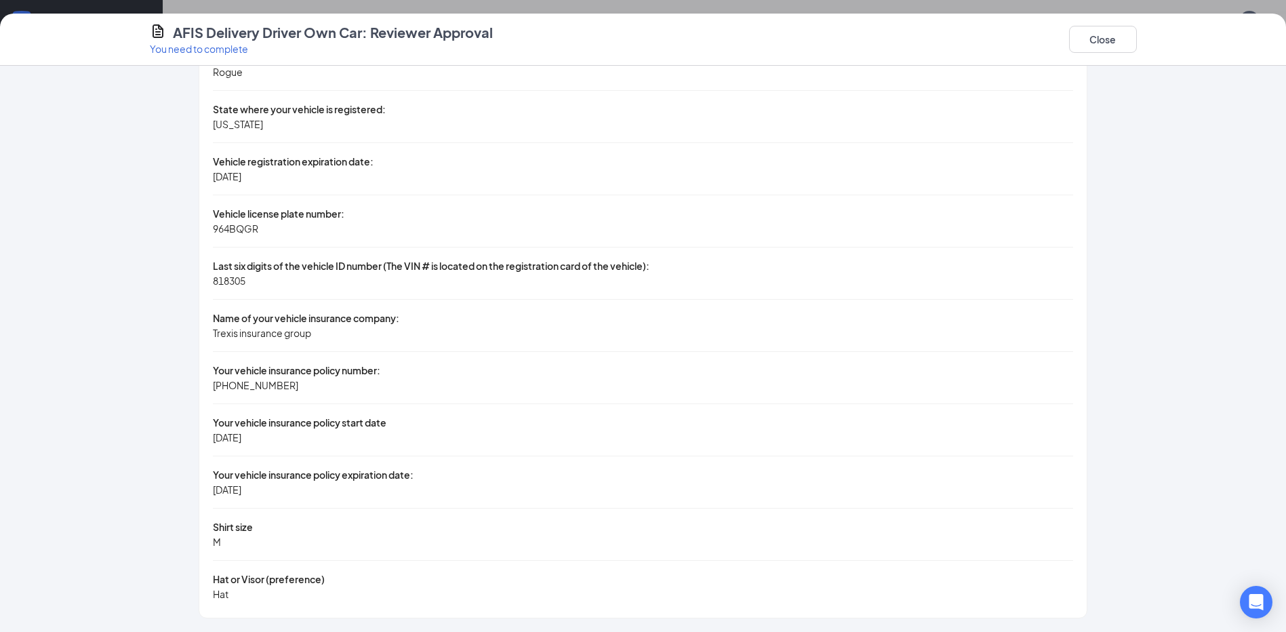
scroll to position [1170, 0]
click at [1125, 41] on button "Close" at bounding box center [1103, 39] width 68 height 27
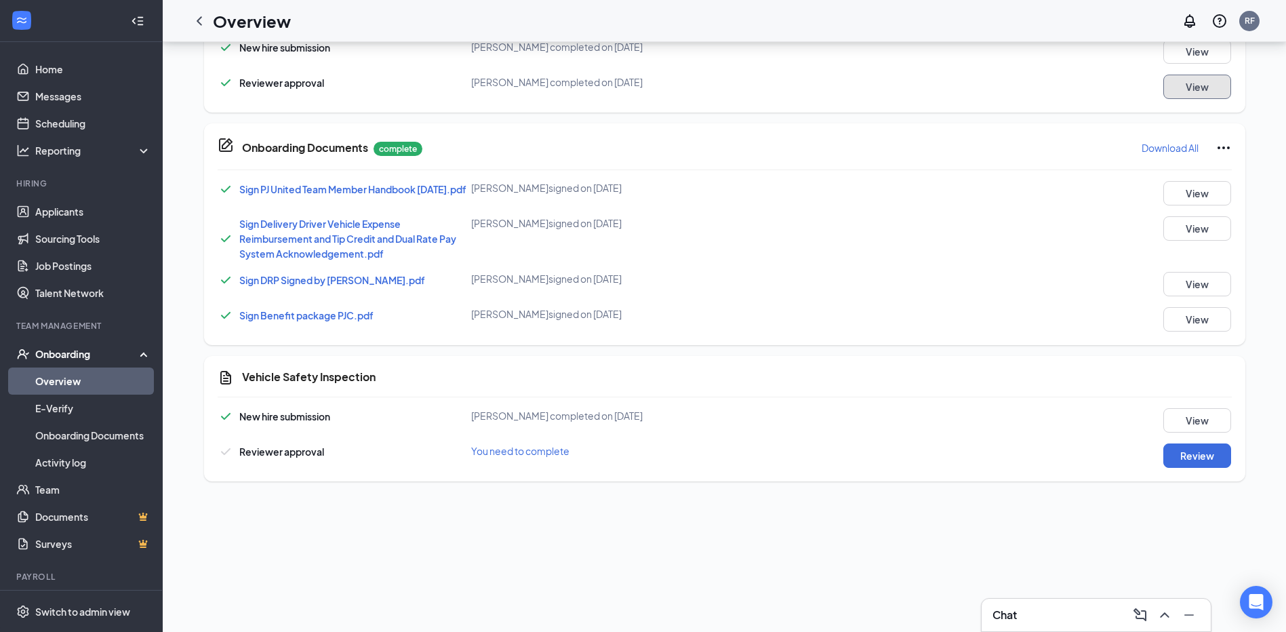
scroll to position [1018, 0]
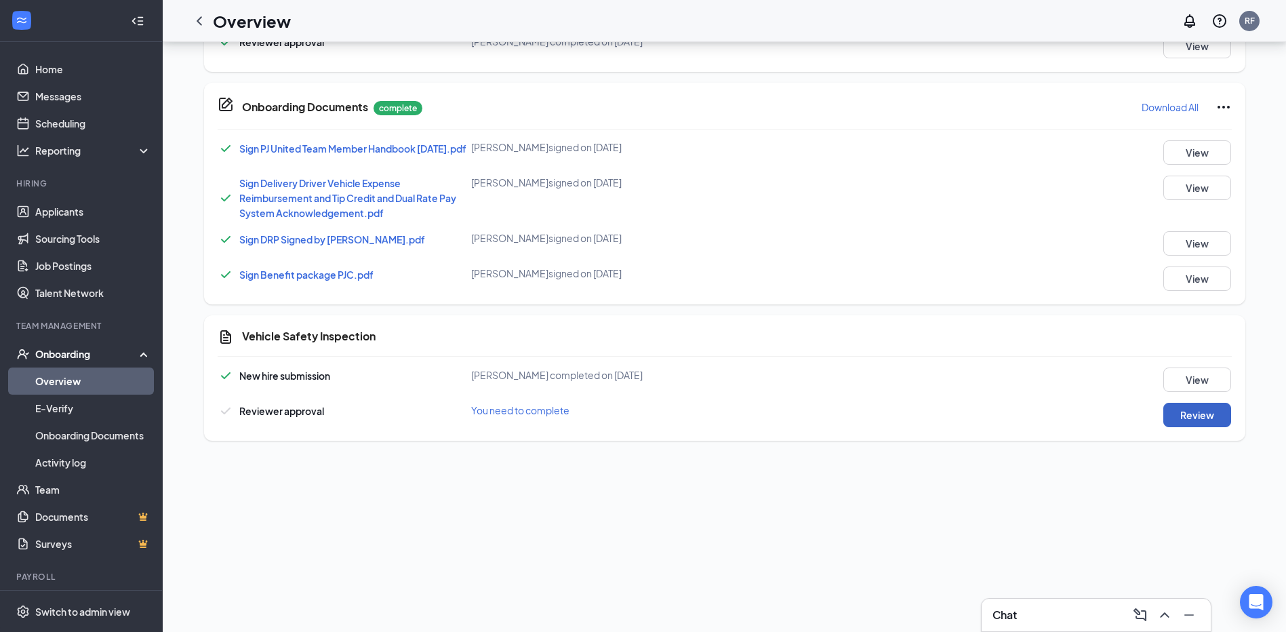
click at [1175, 419] on button "Review" at bounding box center [1197, 415] width 68 height 24
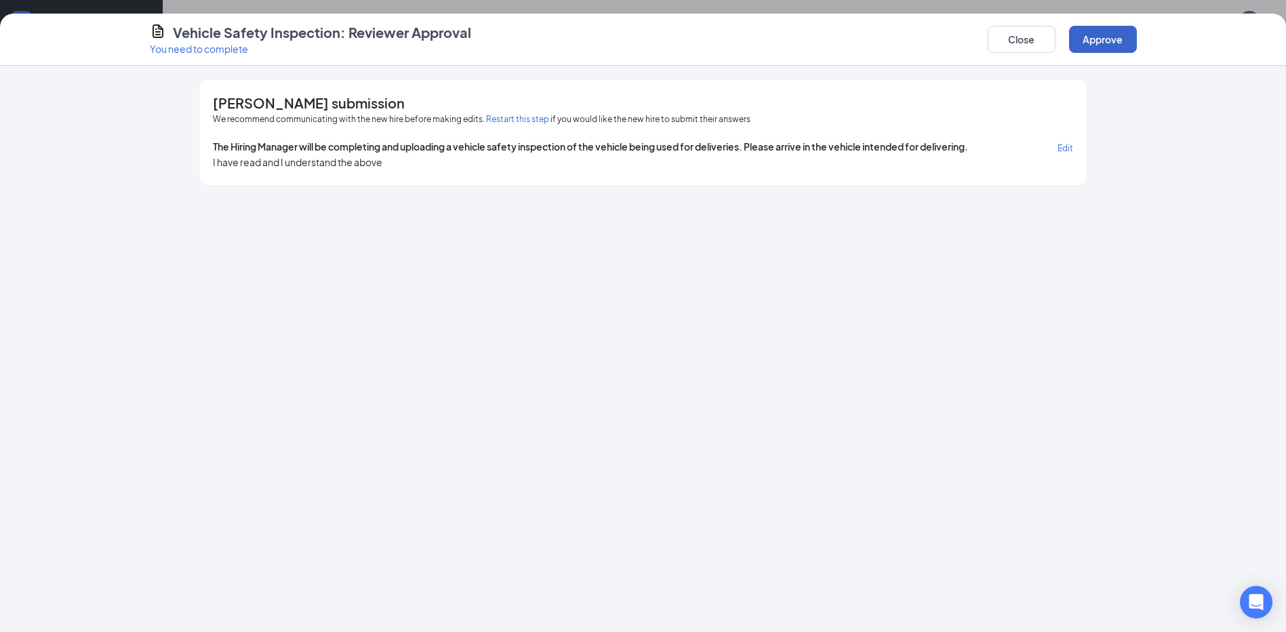
click at [1112, 35] on button "Approve" at bounding box center [1103, 39] width 68 height 27
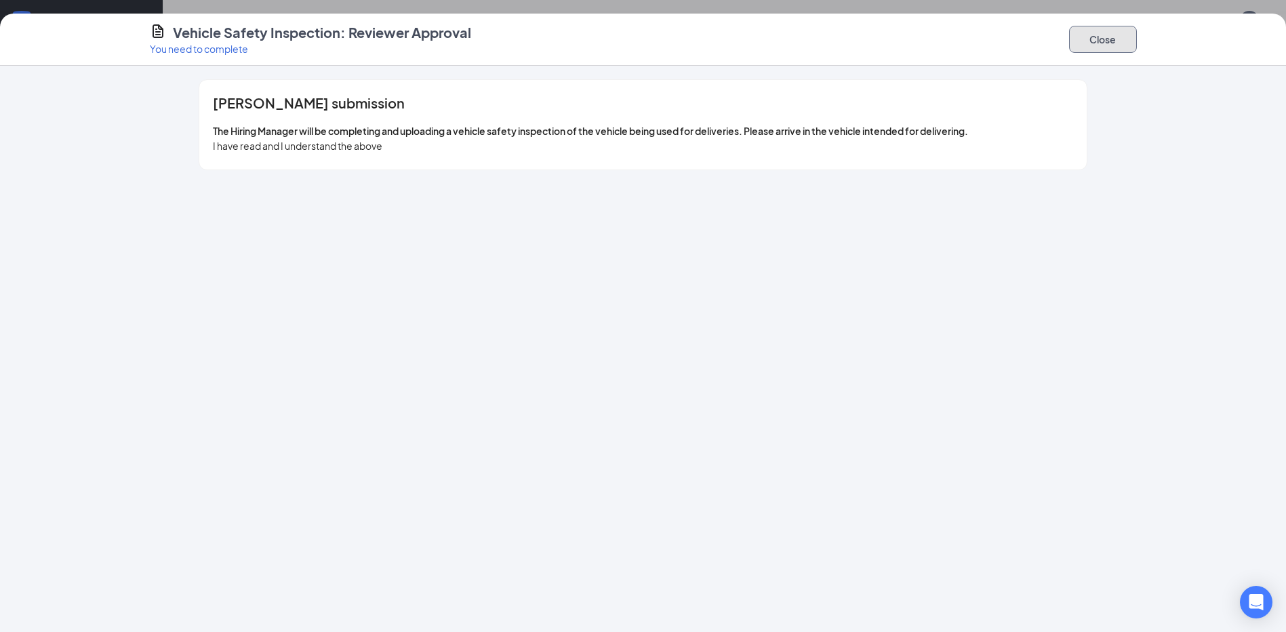
click at [1106, 40] on button "Close" at bounding box center [1103, 39] width 68 height 27
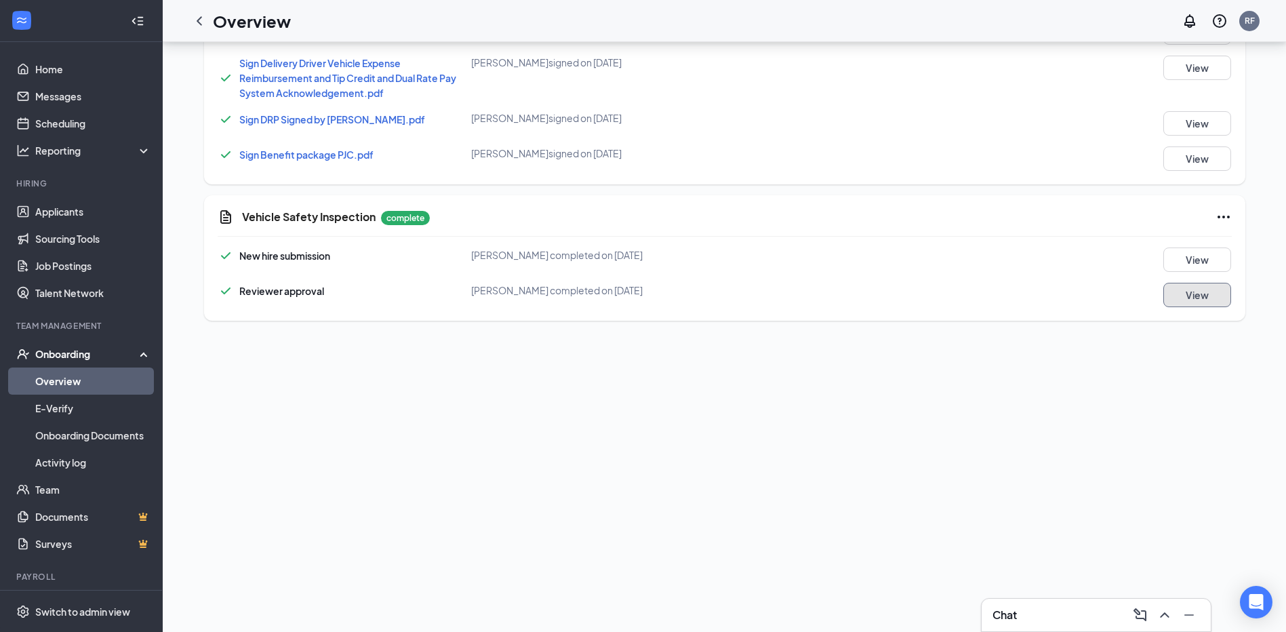
scroll to position [0, 0]
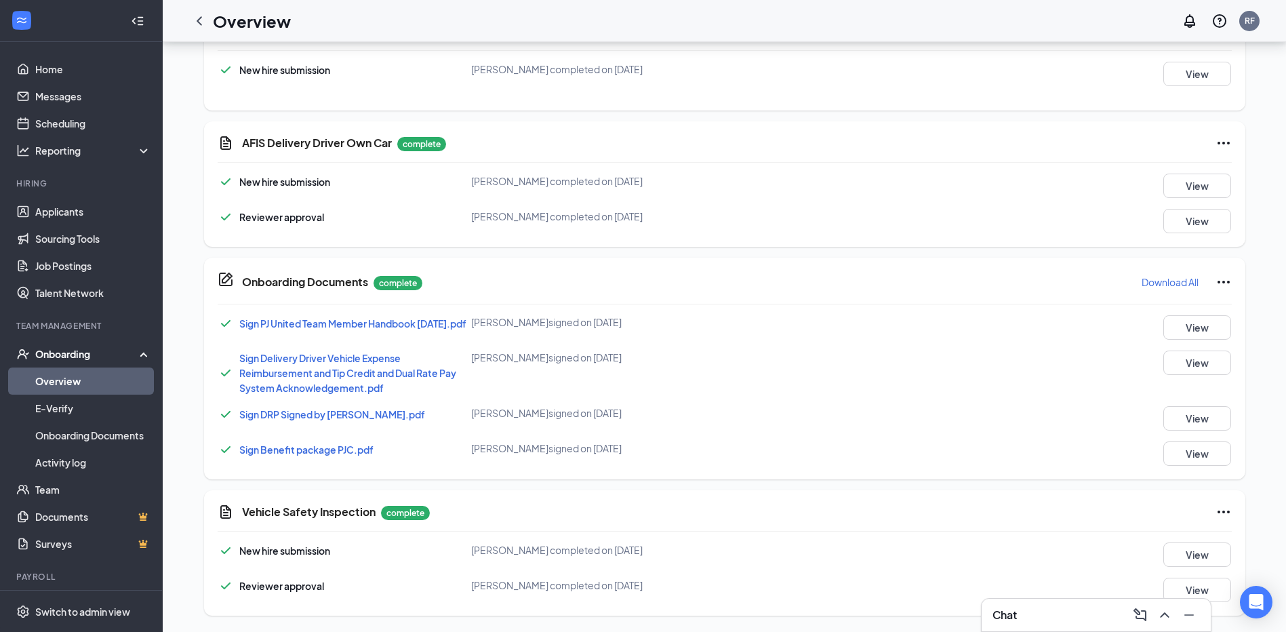
click at [57, 346] on div "Onboarding" at bounding box center [81, 353] width 163 height 27
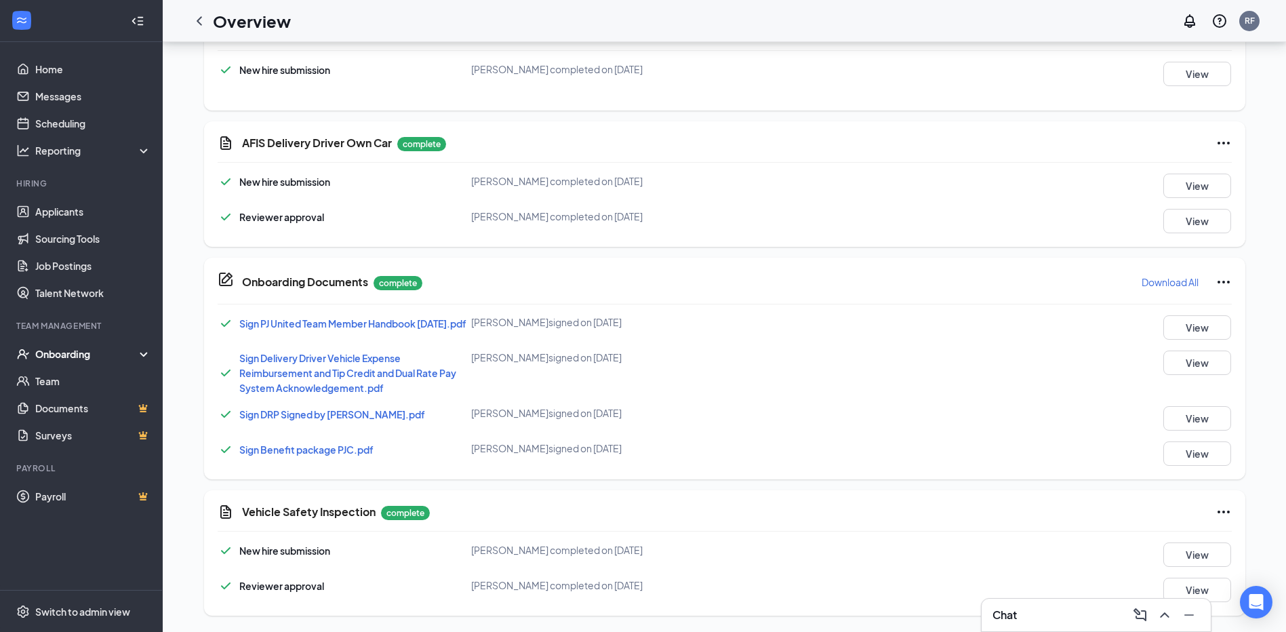
click at [71, 349] on div "Onboarding" at bounding box center [87, 354] width 104 height 14
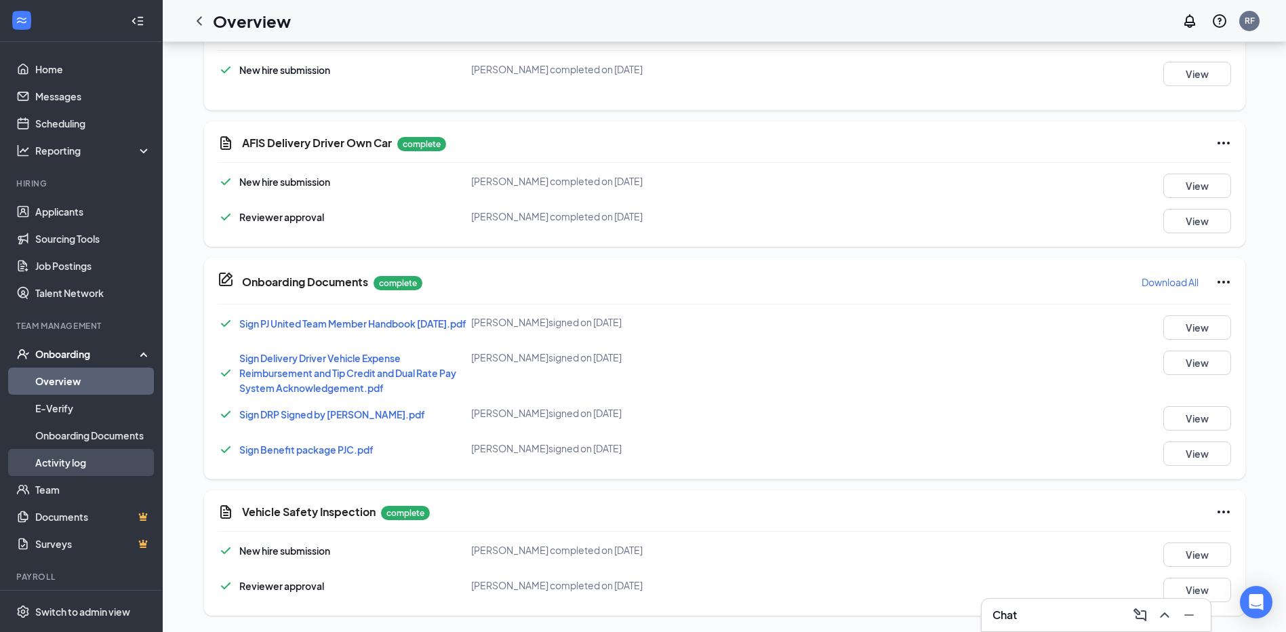
click at [54, 464] on link "Activity log" at bounding box center [93, 462] width 116 height 27
